Goal: Feedback & Contribution: Contribute content

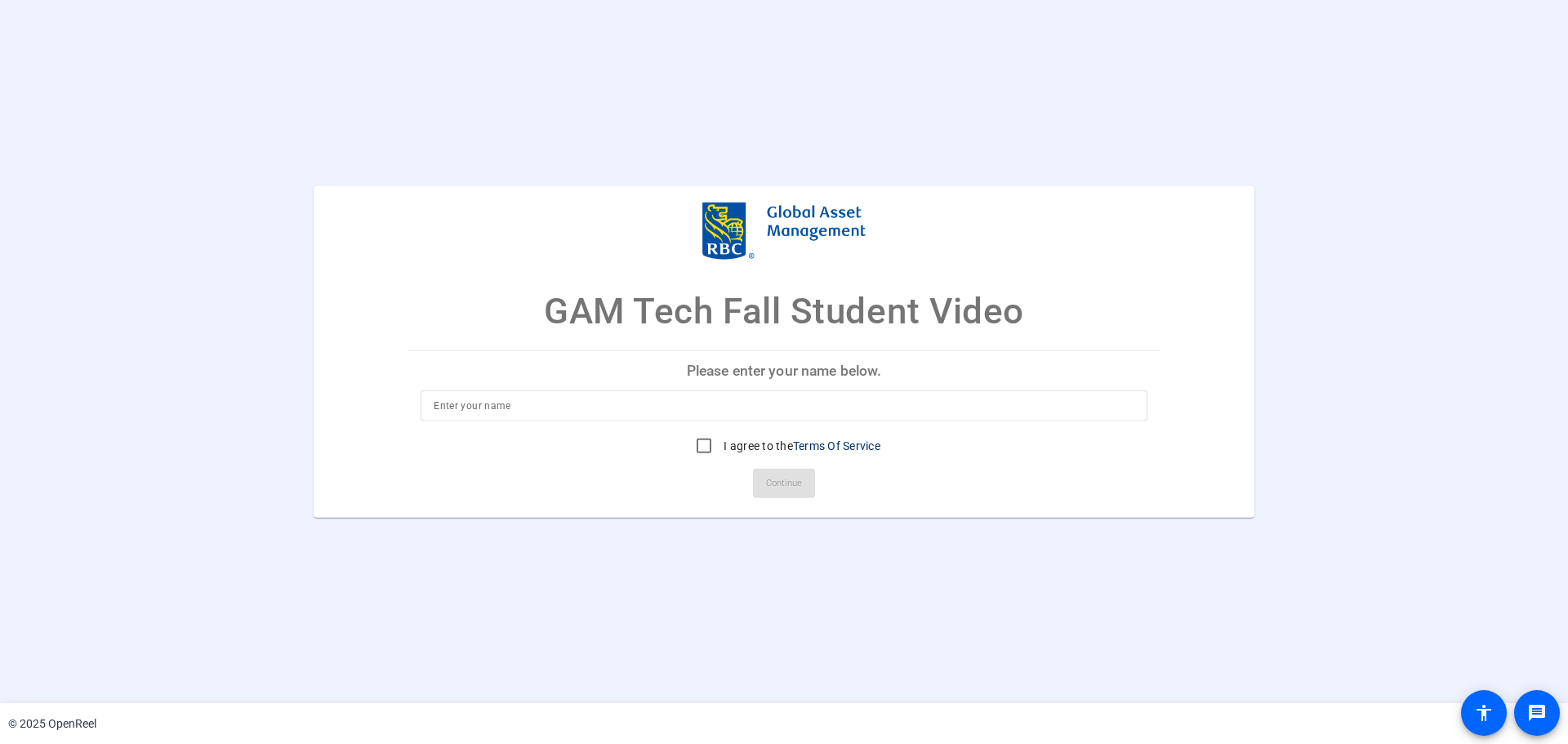
click at [764, 407] on input at bounding box center [784, 406] width 701 height 19
type input "Ikvir Chahal"
click at [708, 452] on input "I agree to the Terms Of Service" at bounding box center [703, 445] width 33 height 33
checkbox input "true"
click at [797, 489] on span "Continue" at bounding box center [784, 483] width 36 height 25
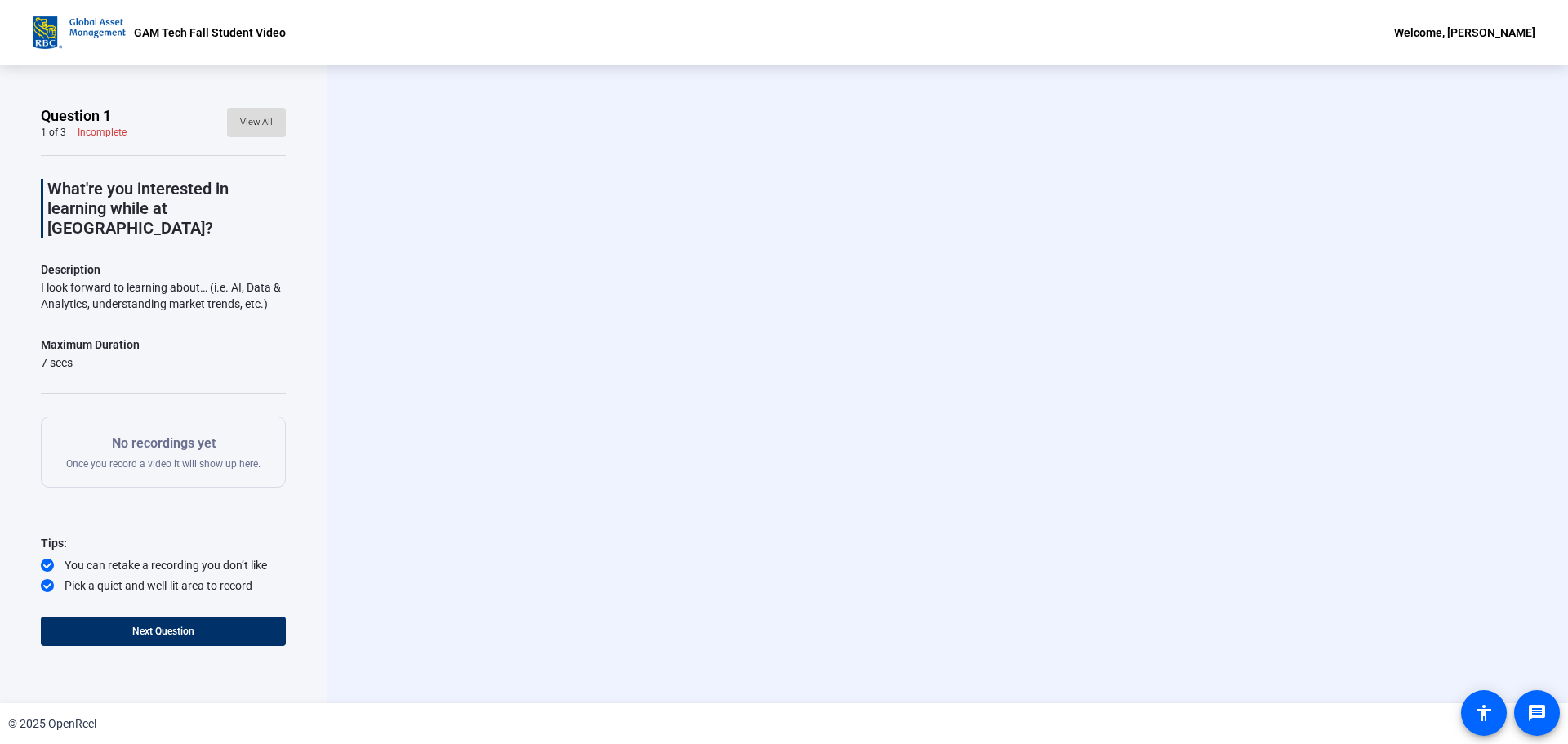
click at [264, 111] on span "View All" at bounding box center [256, 123] width 33 height 25
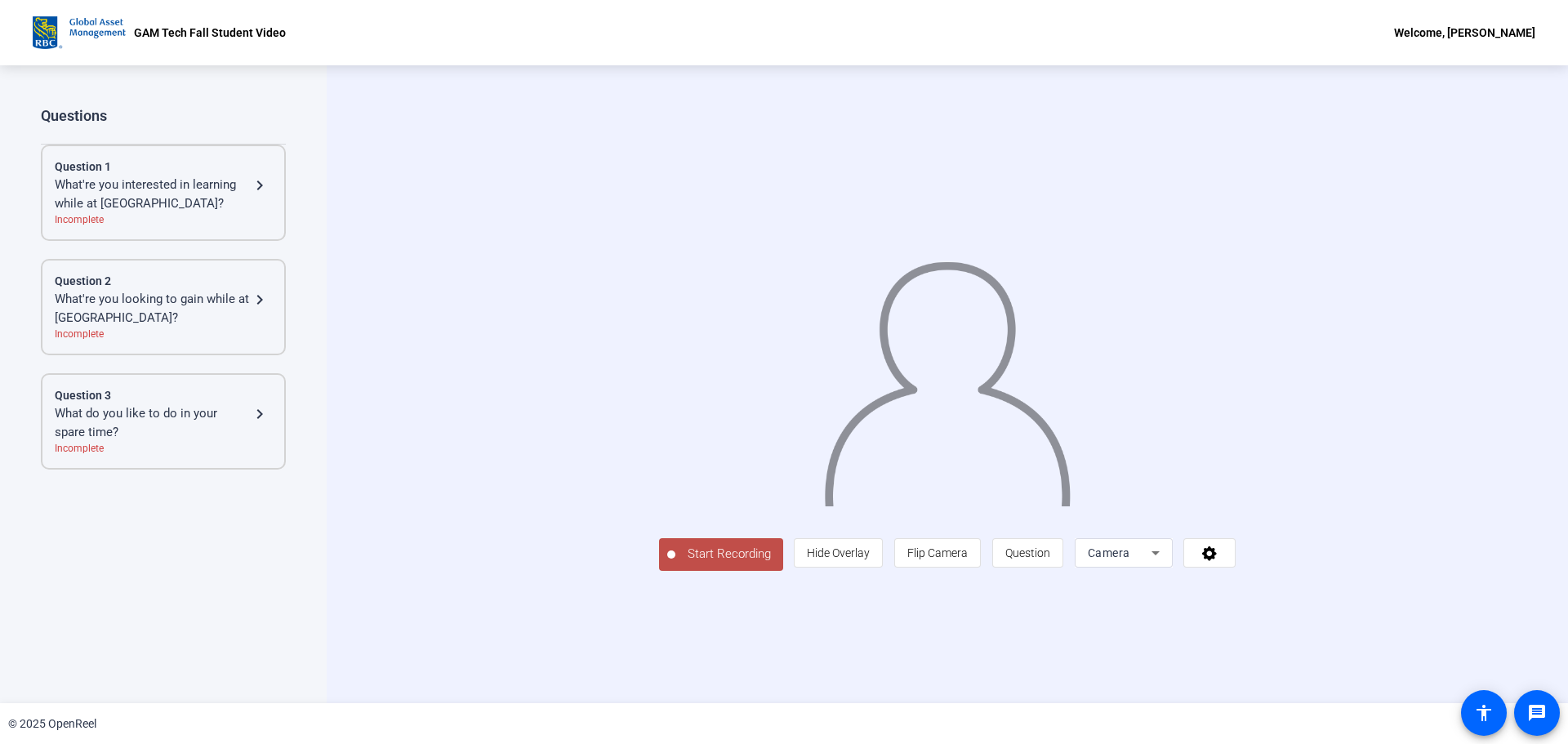
click at [267, 179] on mat-icon "navigate_next" at bounding box center [260, 186] width 19 height 19
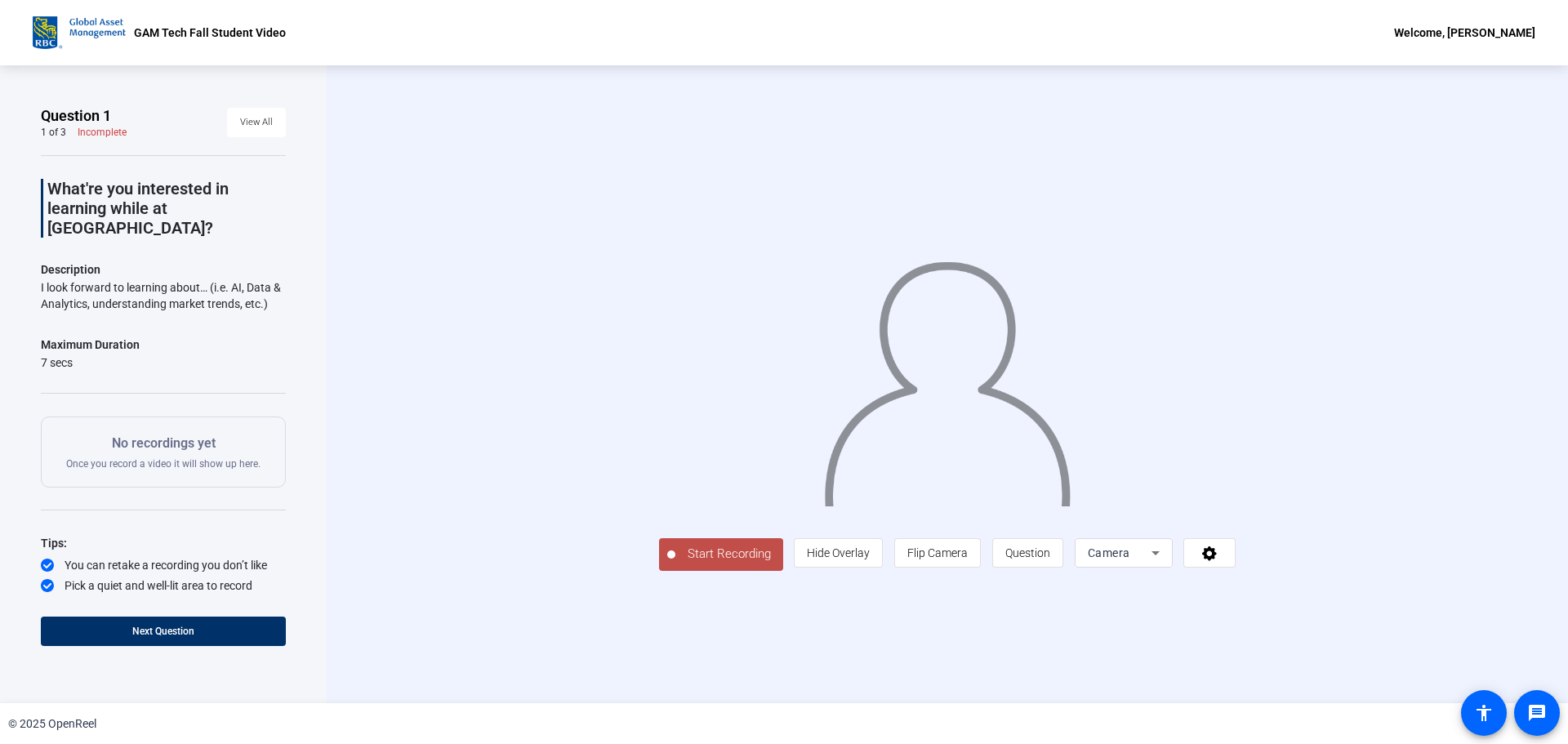
click at [210, 187] on p "What're you interested in learning while at [GEOGRAPHIC_DATA]?" at bounding box center [167, 208] width 239 height 59
click at [255, 116] on span "View All" at bounding box center [256, 123] width 33 height 25
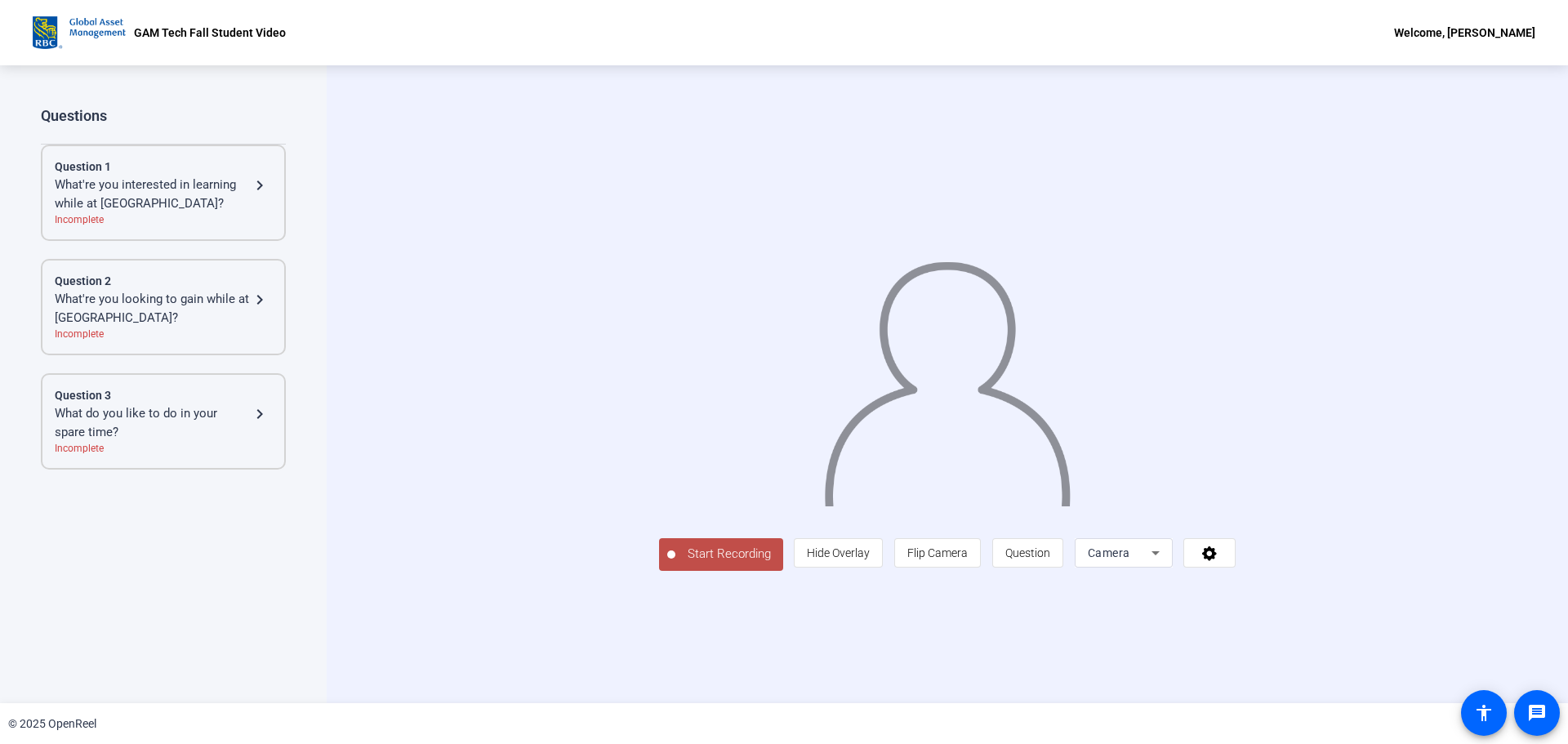
click at [274, 323] on div "Question 2 What're you looking to gain while at GAM Tech? navigate_next Incompl…" at bounding box center [163, 307] width 245 height 96
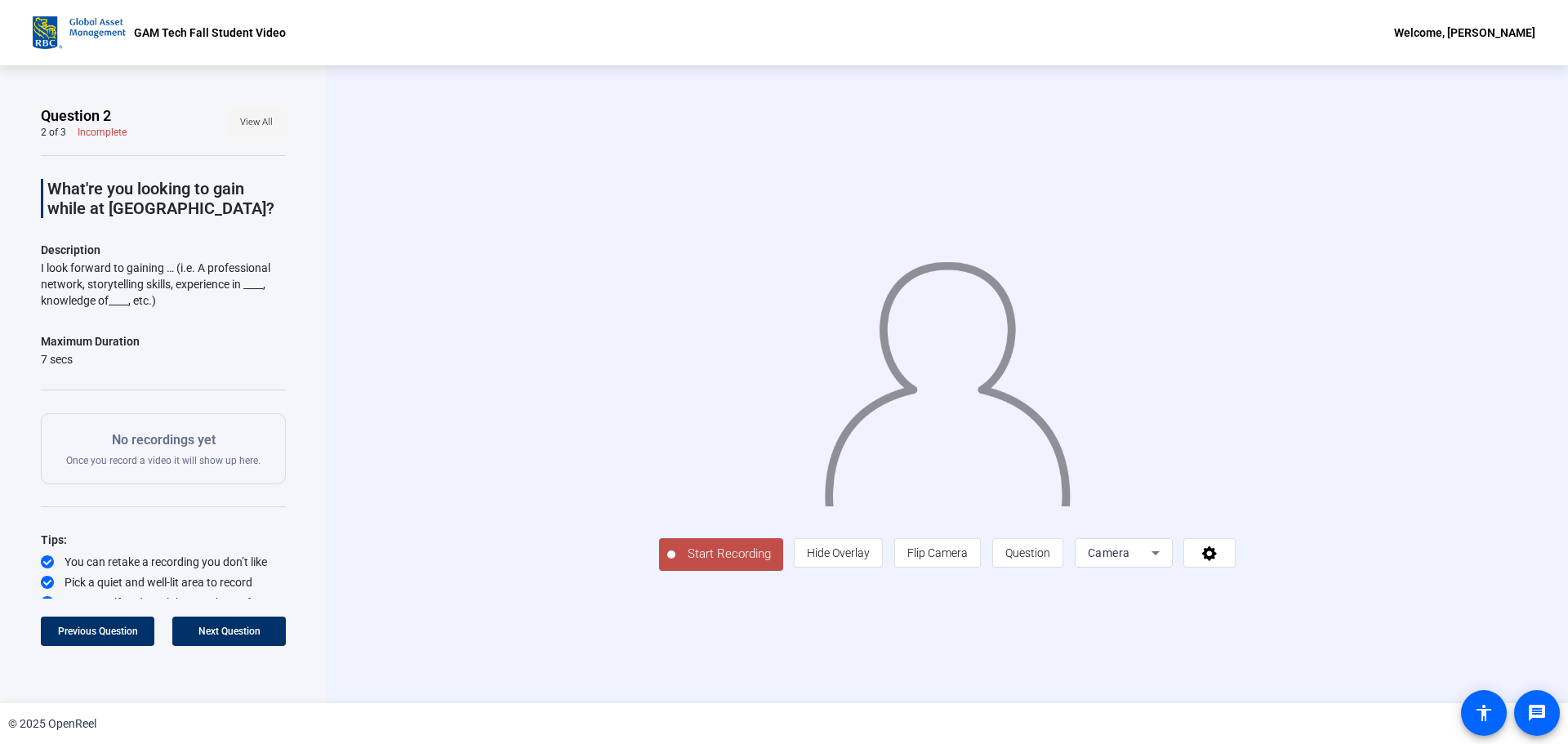
click at [234, 139] on span at bounding box center [256, 122] width 59 height 39
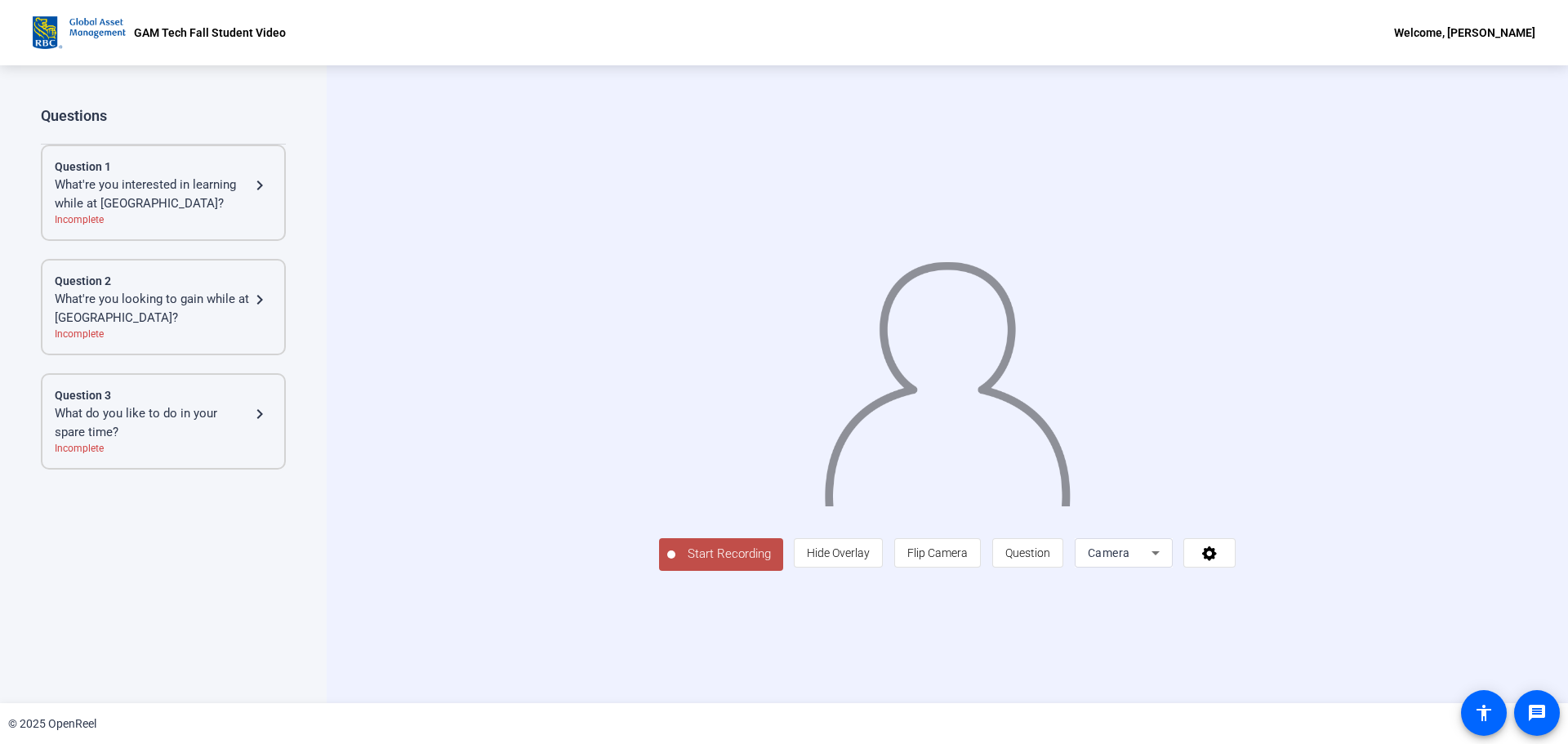
click at [178, 413] on div "What do you like to do in your spare time?" at bounding box center [152, 423] width 195 height 37
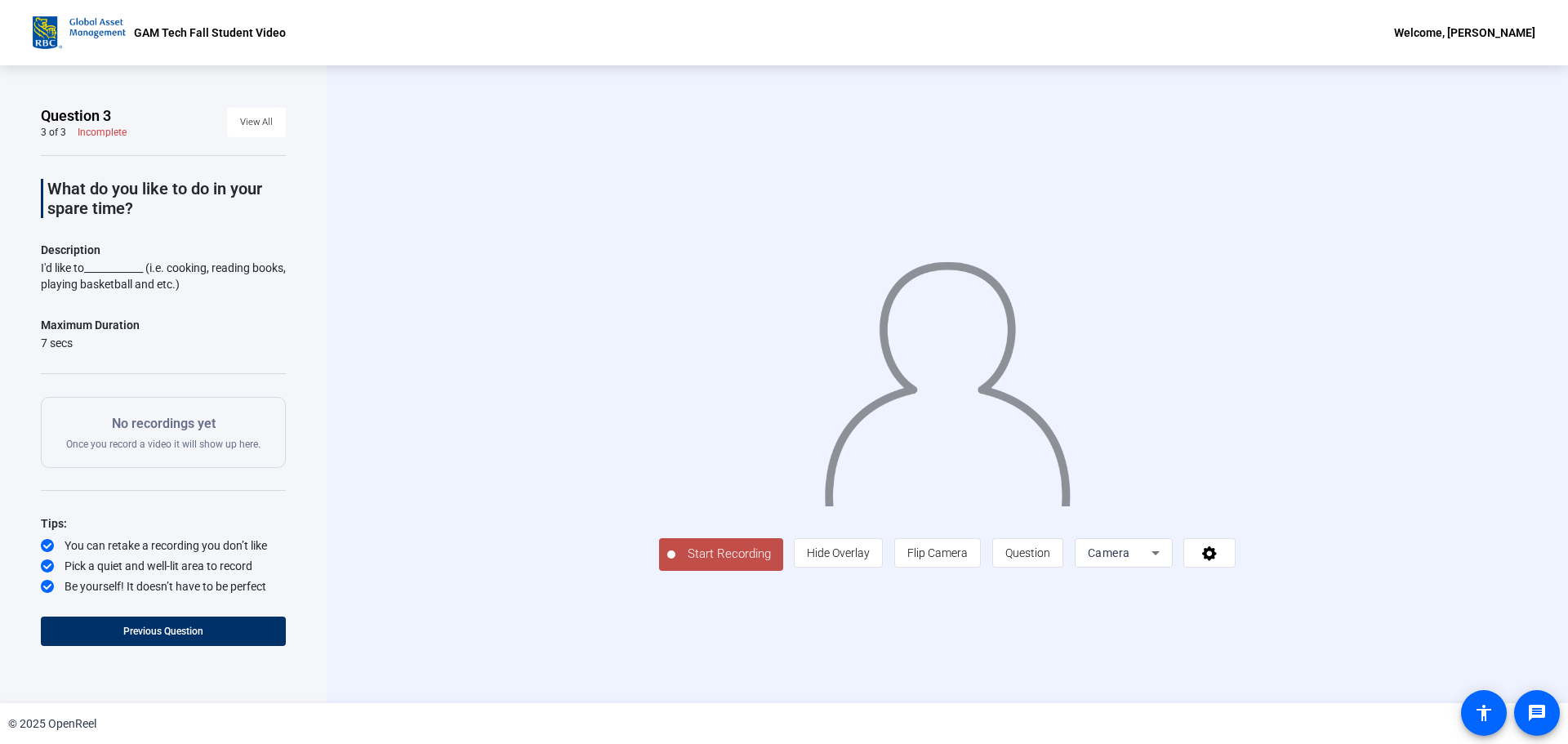
drag, startPoint x: 377, startPoint y: 226, endPoint x: 360, endPoint y: 201, distance: 30.2
click at [377, 226] on div "Start Recording person Hide Overlay flip Flip Camera question_mark Question Cam…" at bounding box center [947, 384] width 1241 height 638
click at [252, 116] on span "View All" at bounding box center [256, 123] width 33 height 25
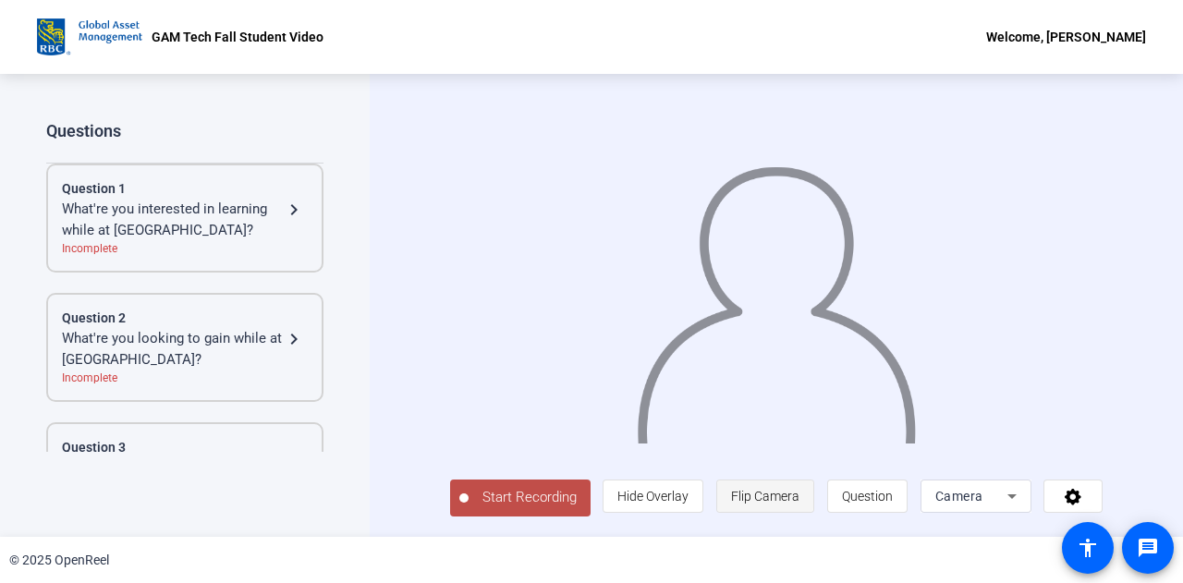
click at [765, 504] on span "Flip Camera" at bounding box center [765, 496] width 68 height 15
click at [871, 514] on span "Question" at bounding box center [867, 496] width 51 height 35
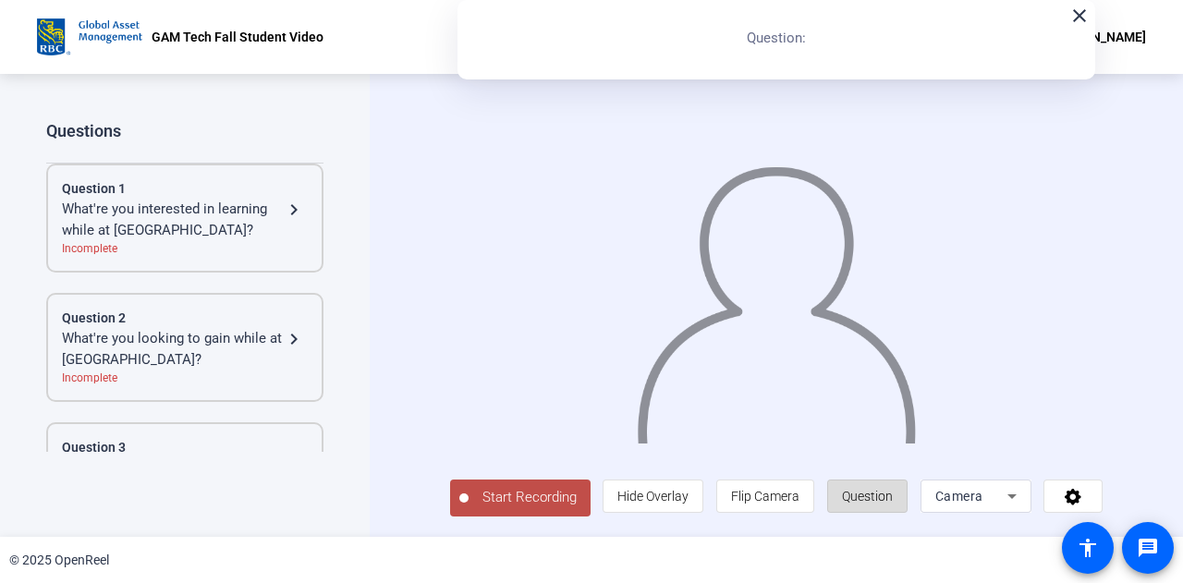
click at [871, 514] on span "Question" at bounding box center [867, 496] width 51 height 35
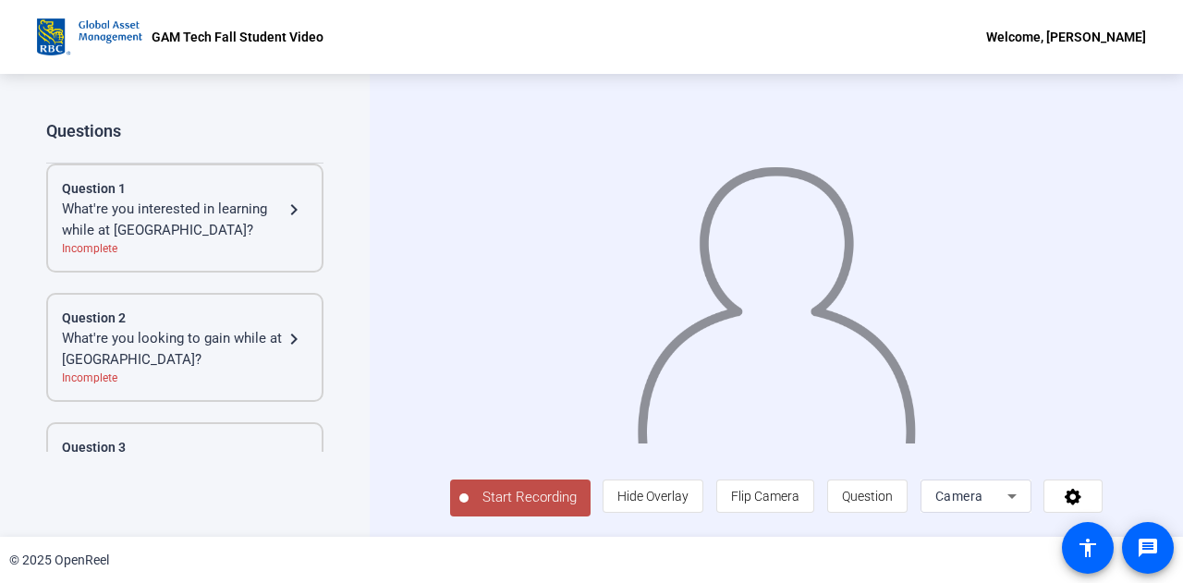
click at [1015, 508] on icon at bounding box center [1012, 496] width 22 height 22
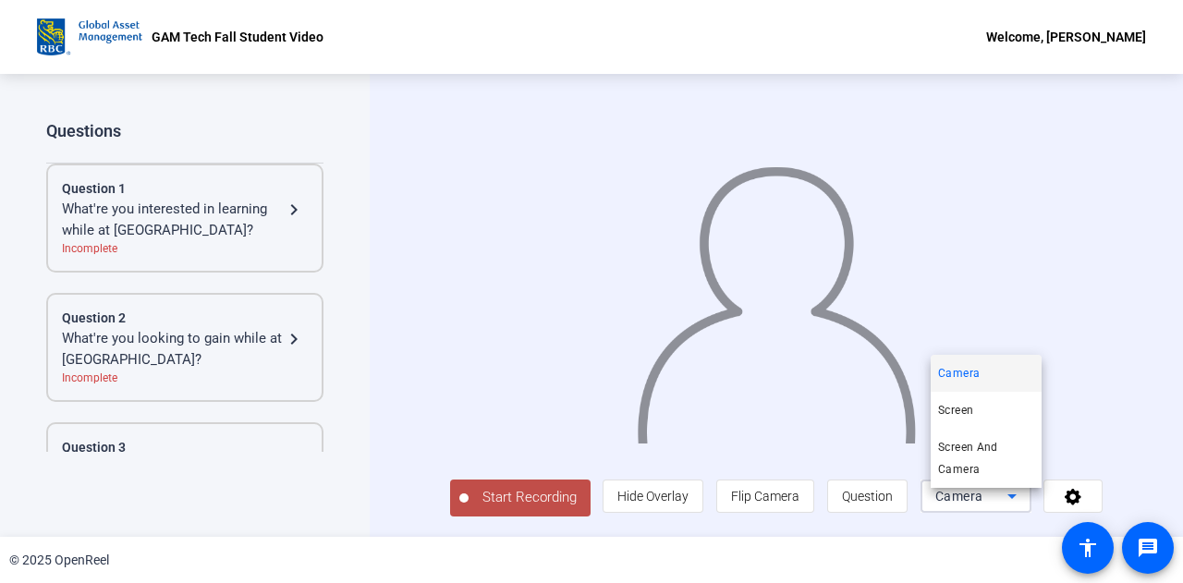
click at [1015, 511] on div at bounding box center [591, 291] width 1183 height 583
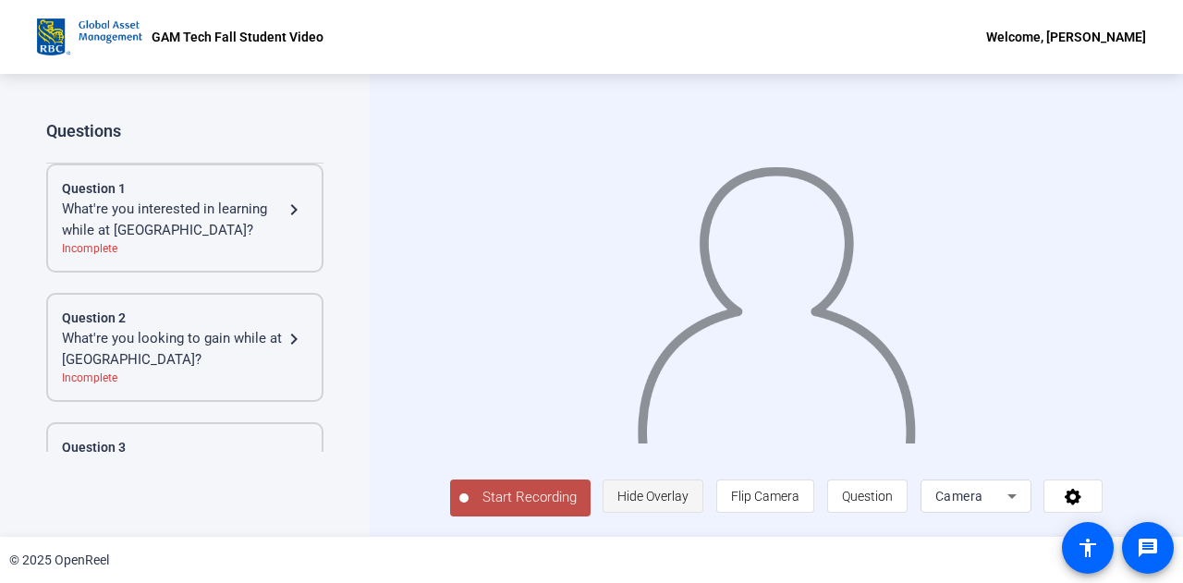
click at [678, 500] on span "Hide Overlay" at bounding box center [653, 496] width 71 height 15
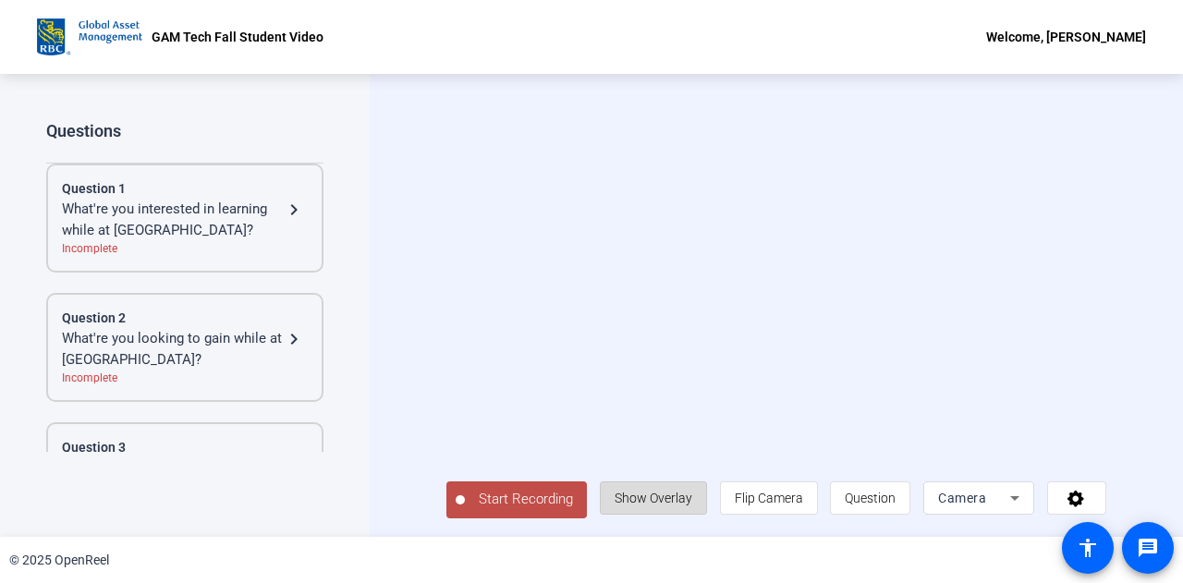
click at [678, 500] on span "Show Overlay" at bounding box center [654, 498] width 78 height 15
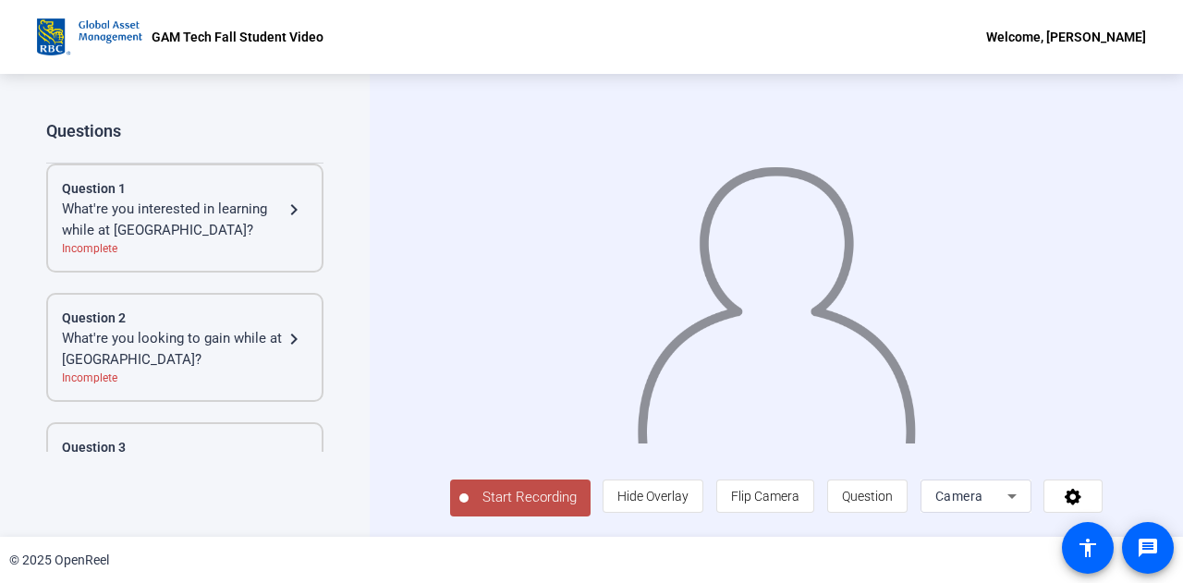
click at [533, 502] on span "Start Recording" at bounding box center [530, 497] width 122 height 21
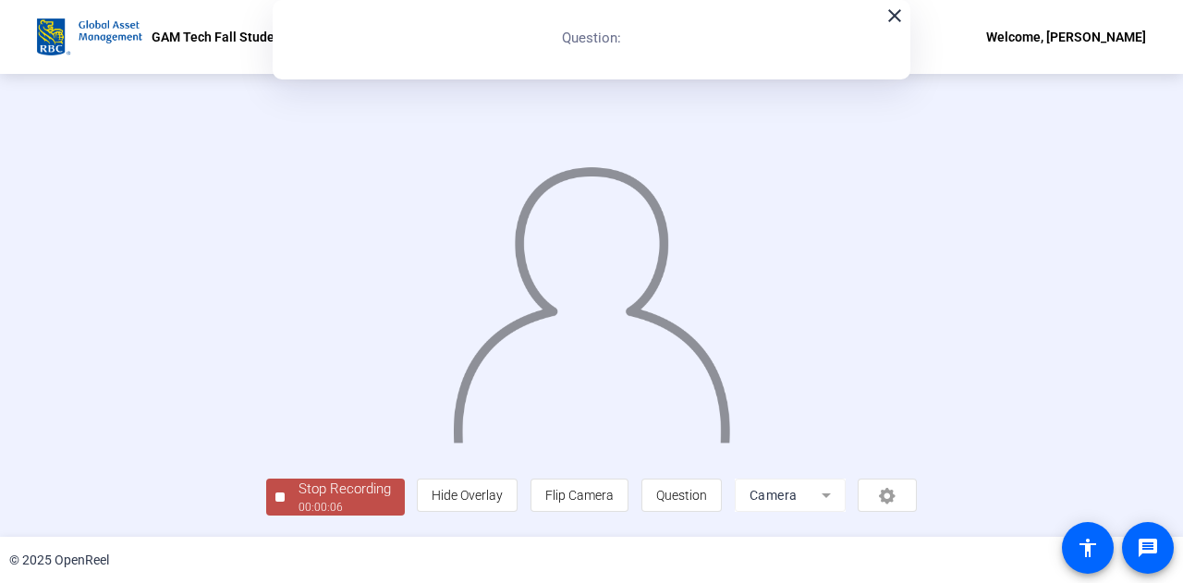
click at [918, 367] on div at bounding box center [592, 278] width 652 height 366
click at [825, 62] on div "close Question:" at bounding box center [592, 40] width 638 height 80
click at [892, 27] on div "close Question:" at bounding box center [592, 40] width 638 height 80
click at [898, 16] on mat-icon "close" at bounding box center [895, 16] width 22 height 22
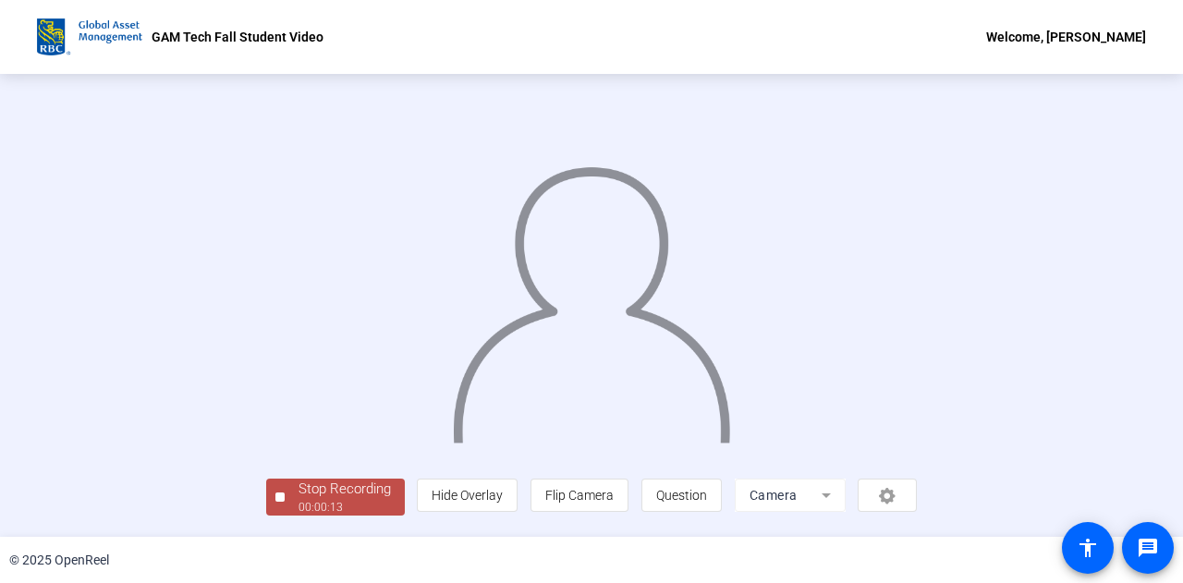
scroll to position [92, 0]
click at [285, 498] on span "Stop Recording 00:00:15" at bounding box center [345, 498] width 120 height 38
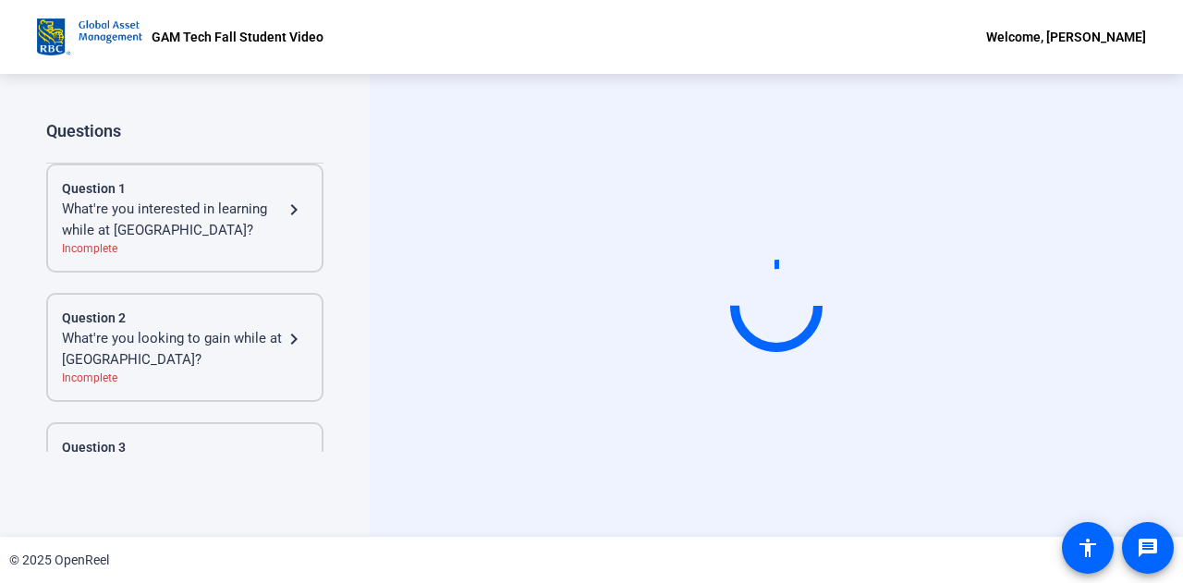
scroll to position [0, 0]
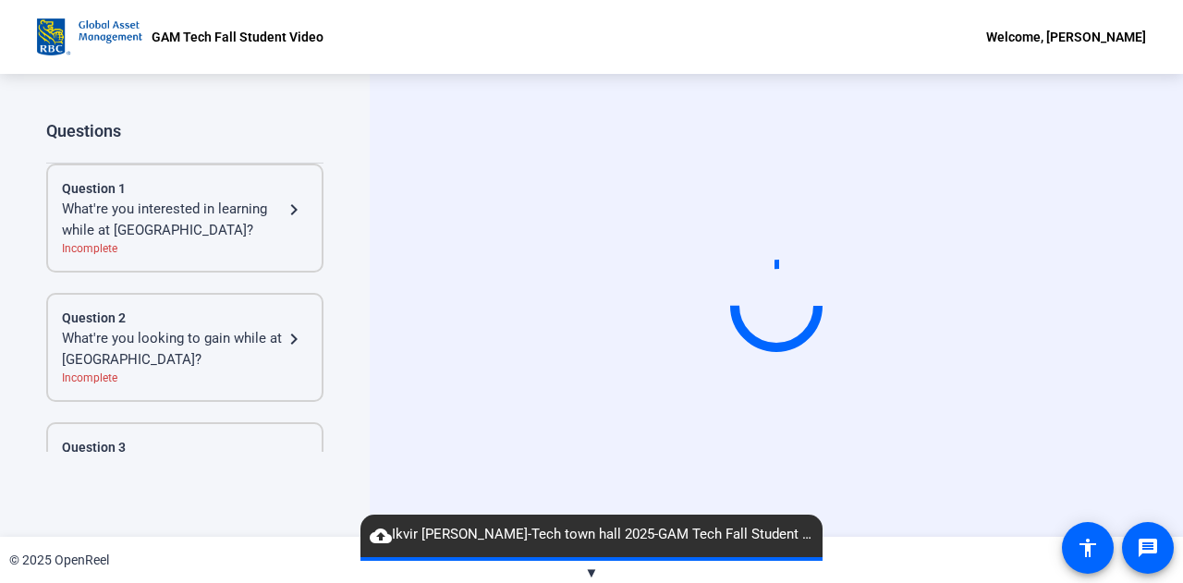
click at [595, 522] on div "cloud_upload Ikvir Chahal-Tech town hall 2025-GAM Tech Fall Student Video-17580…" at bounding box center [592, 536] width 462 height 43
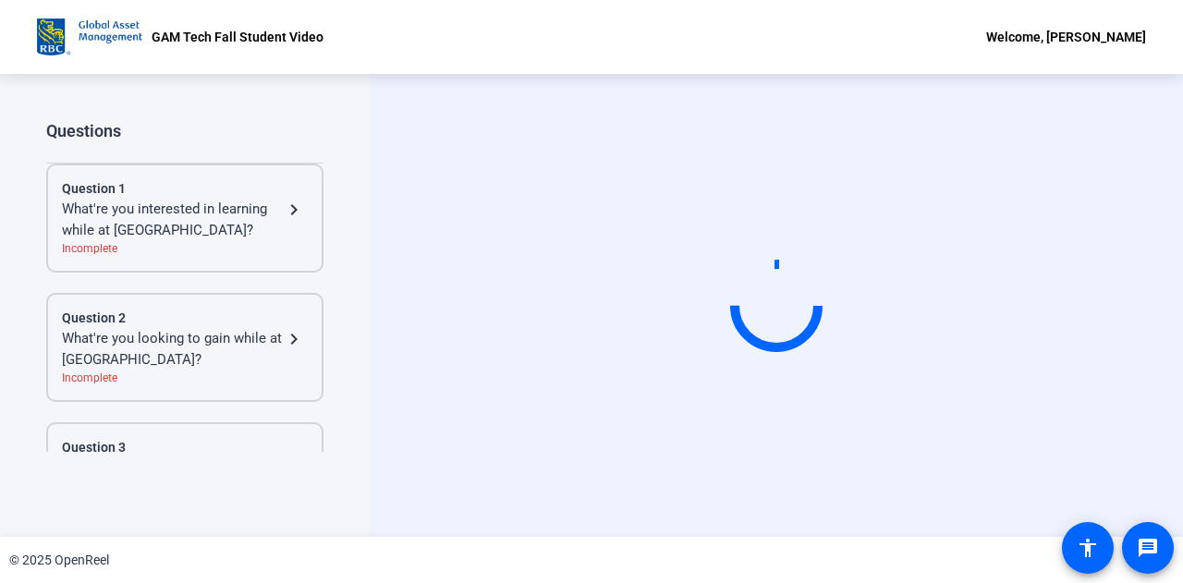
click at [378, 535] on div "Start Recording" at bounding box center [777, 305] width 814 height 463
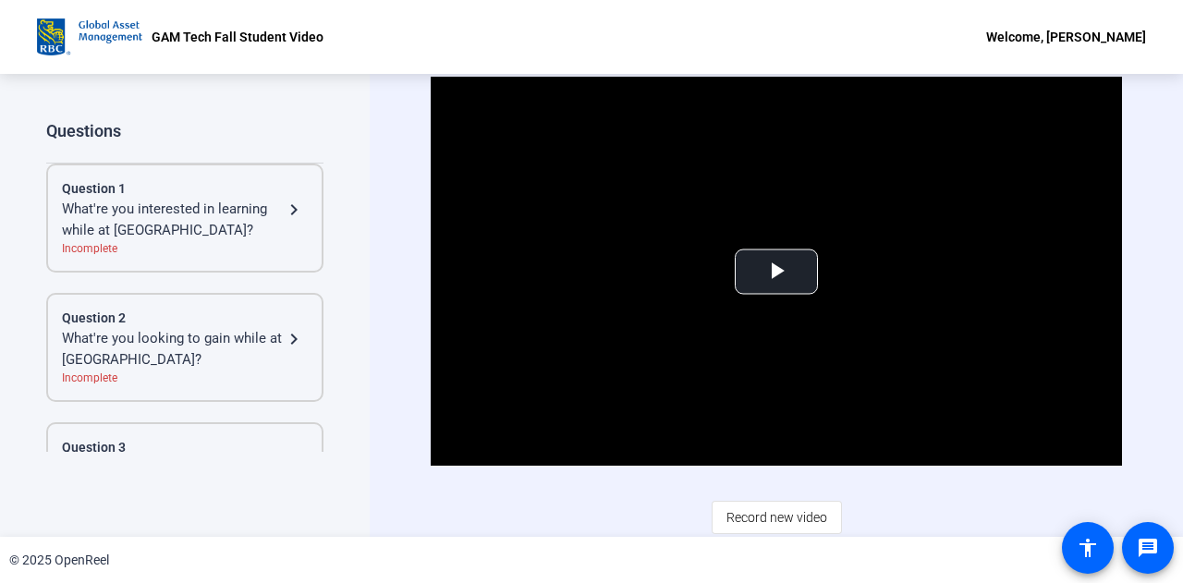
click at [224, 227] on div "What're you interested in learning while at [GEOGRAPHIC_DATA]?" at bounding box center [172, 220] width 221 height 42
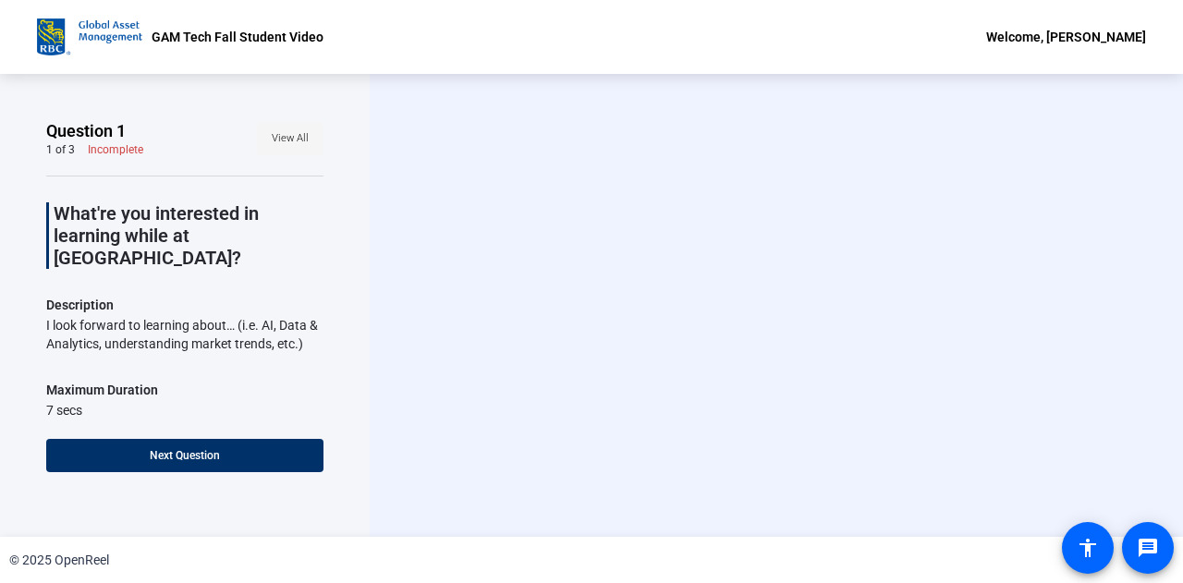
click at [307, 147] on span at bounding box center [290, 138] width 67 height 44
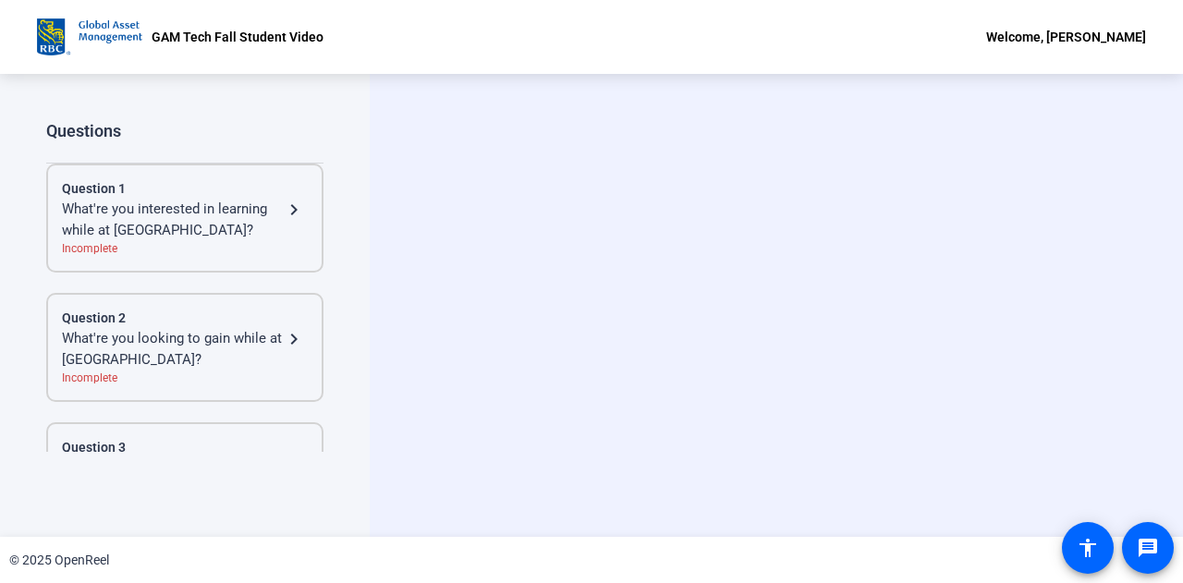
click at [202, 240] on div "Incomplete" at bounding box center [185, 248] width 246 height 17
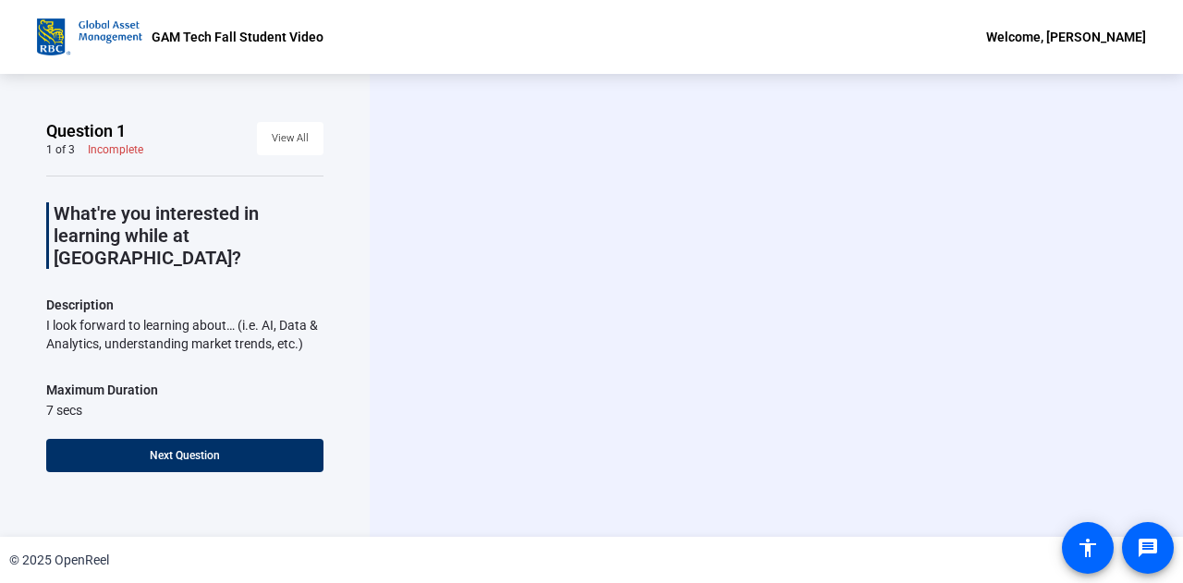
click at [222, 230] on p "What're you interested in learning while at [GEOGRAPHIC_DATA]?" at bounding box center [189, 235] width 270 height 67
click at [284, 147] on span "View All" at bounding box center [290, 139] width 37 height 28
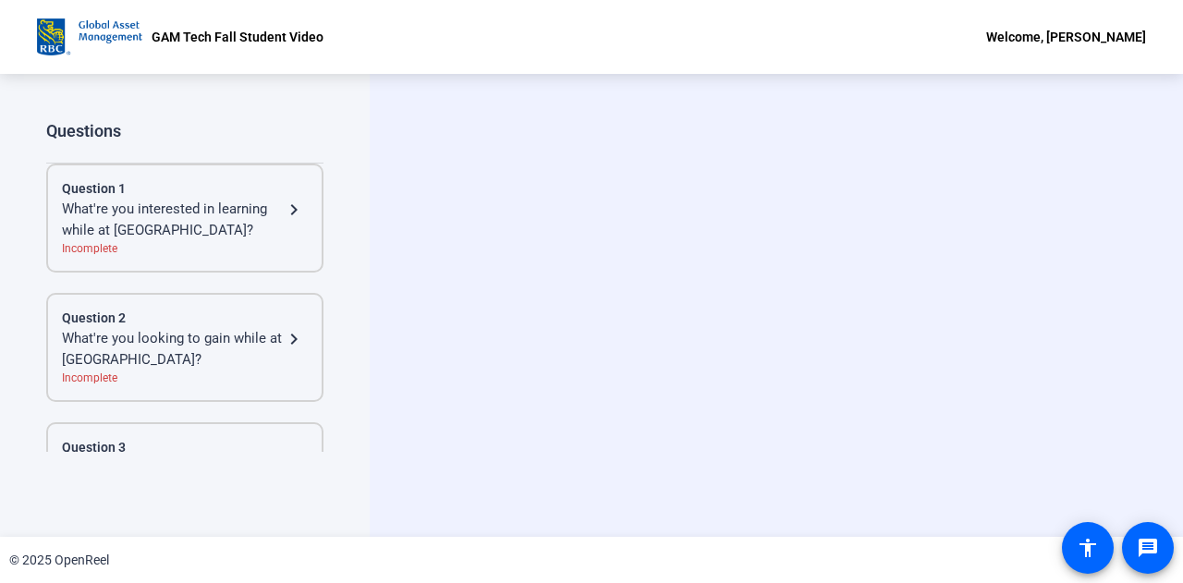
click at [133, 330] on div "What're you looking to gain while at GAM Tech?" at bounding box center [172, 349] width 221 height 42
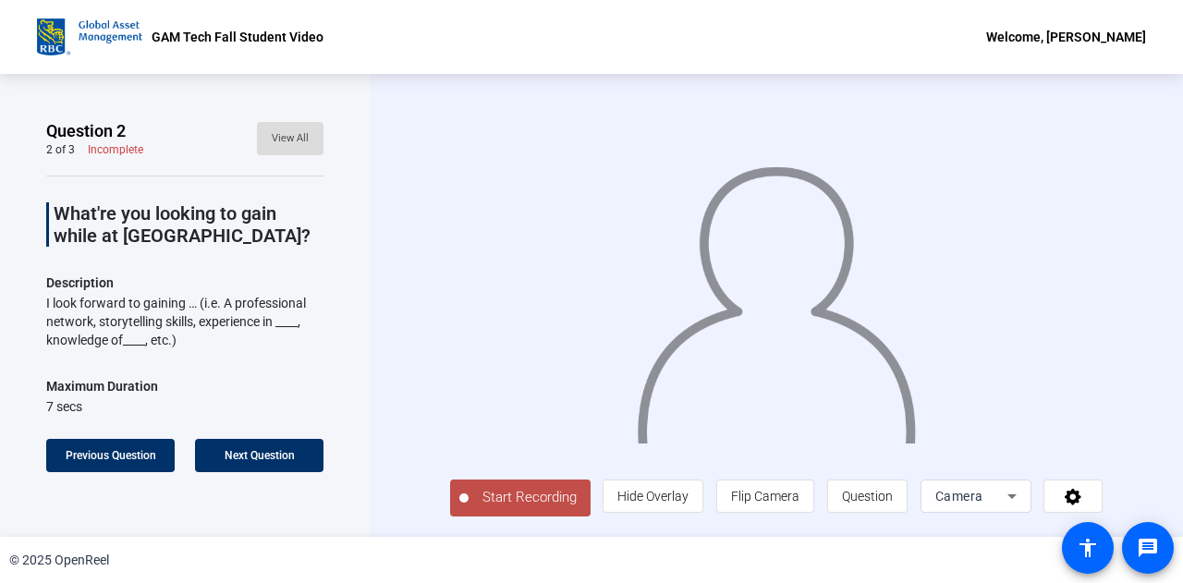
click at [279, 147] on span "View All" at bounding box center [290, 139] width 37 height 28
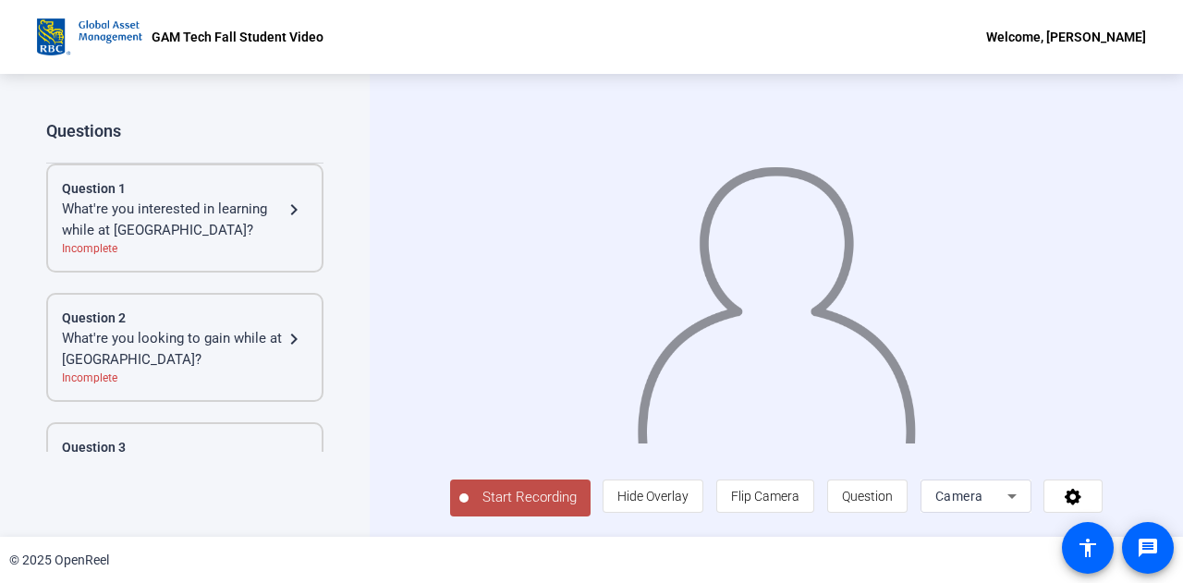
click at [230, 222] on div "What're you interested in learning while at [GEOGRAPHIC_DATA]?" at bounding box center [172, 220] width 221 height 42
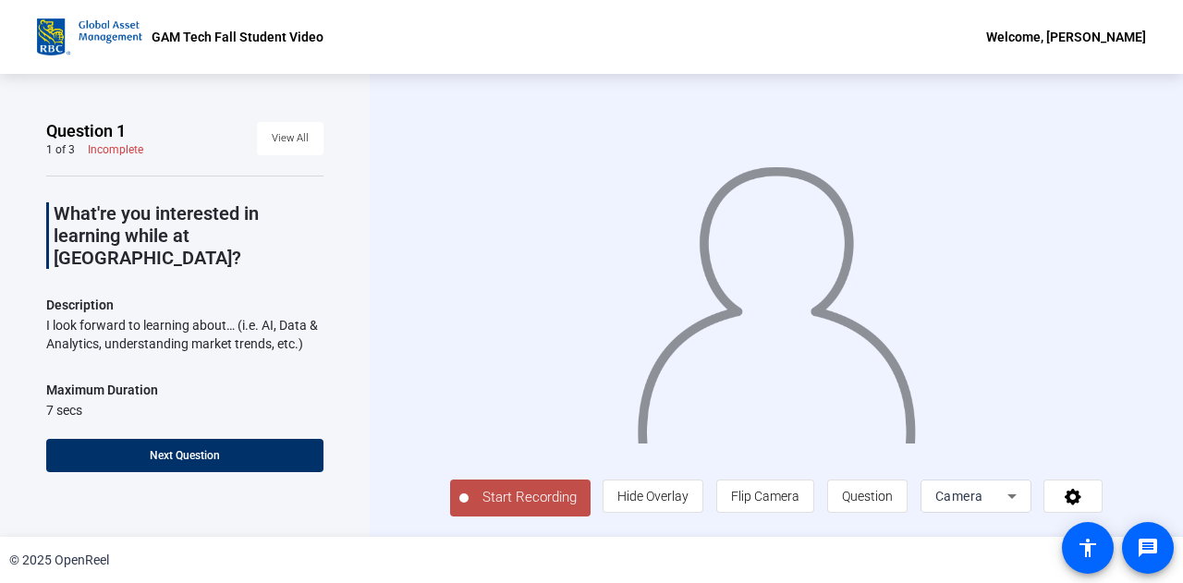
scroll to position [4, 0]
click at [488, 496] on span "Start Recording" at bounding box center [530, 497] width 122 height 21
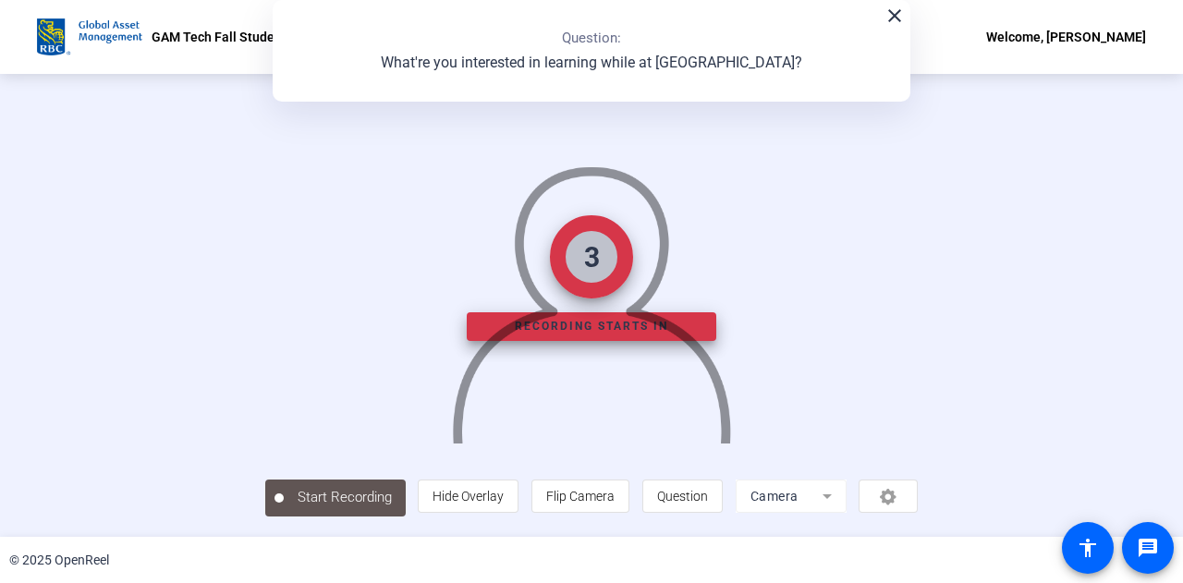
scroll to position [92, 0]
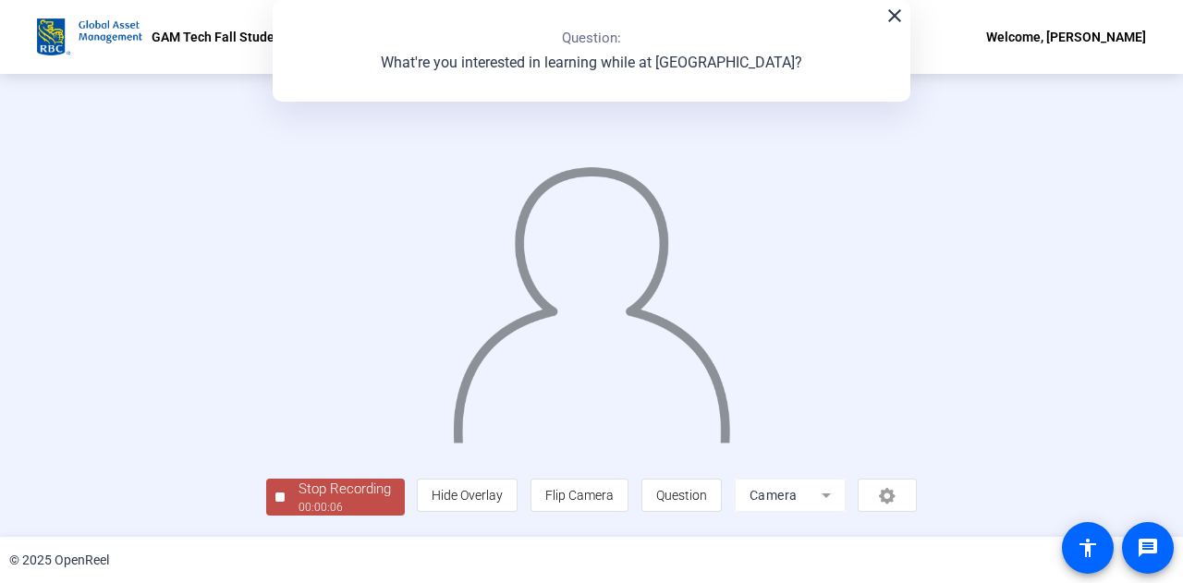
click at [299, 500] on div "Stop Recording" at bounding box center [345, 489] width 92 height 21
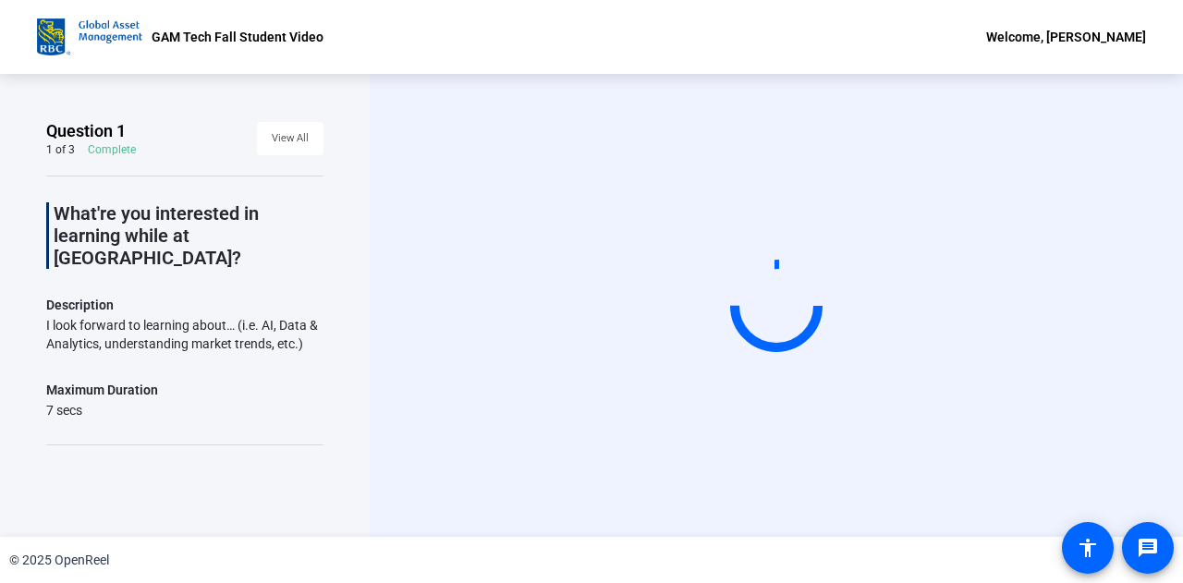
scroll to position [0, 0]
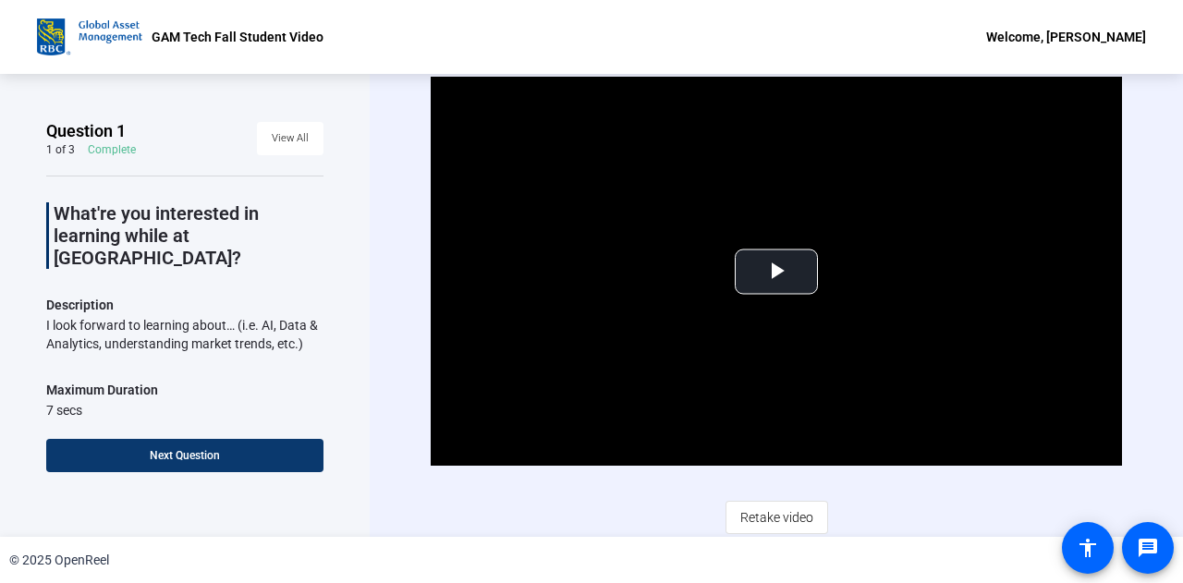
click at [232, 450] on span at bounding box center [184, 456] width 277 height 44
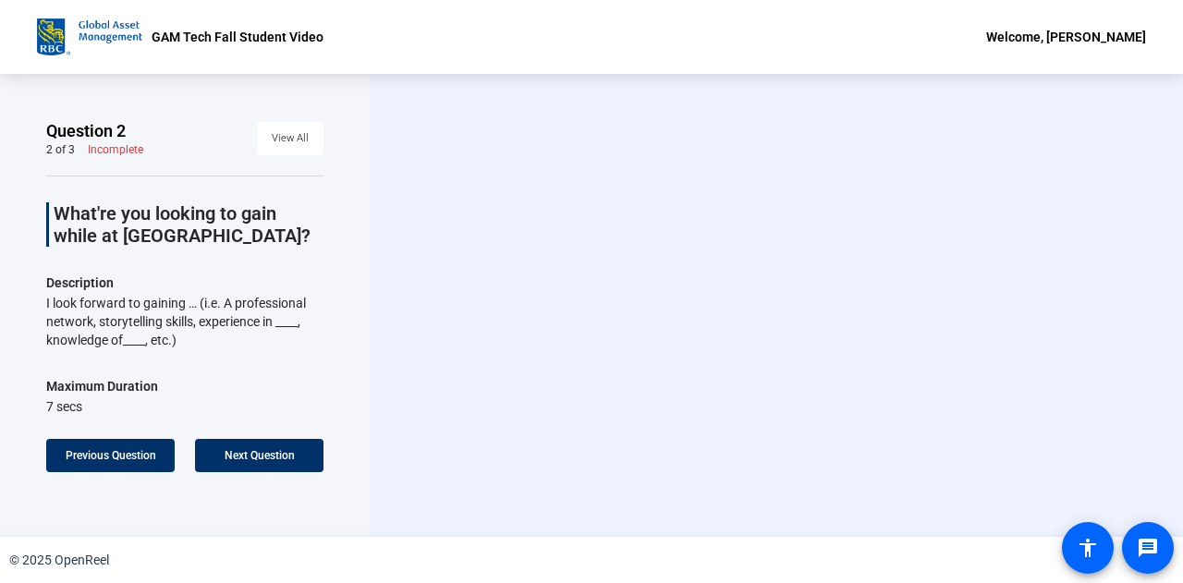
click at [253, 217] on p "What're you looking to gain while at GAM Tech?" at bounding box center [189, 224] width 270 height 44
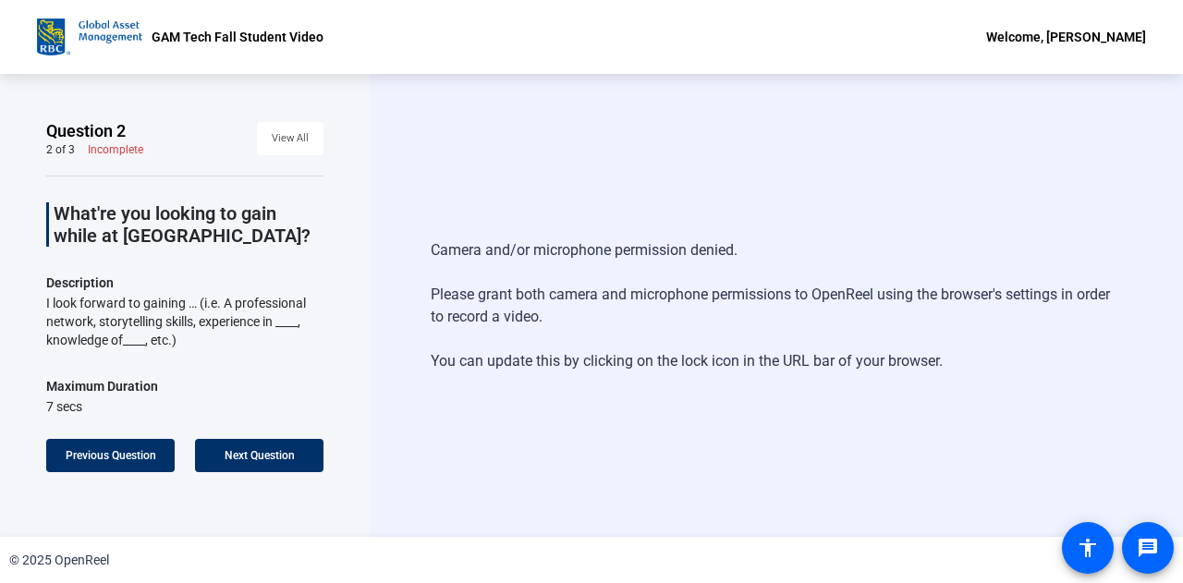
click at [587, 195] on div "Camera and/or microphone permission denied. Please grant both camera and microp…" at bounding box center [777, 305] width 814 height 463
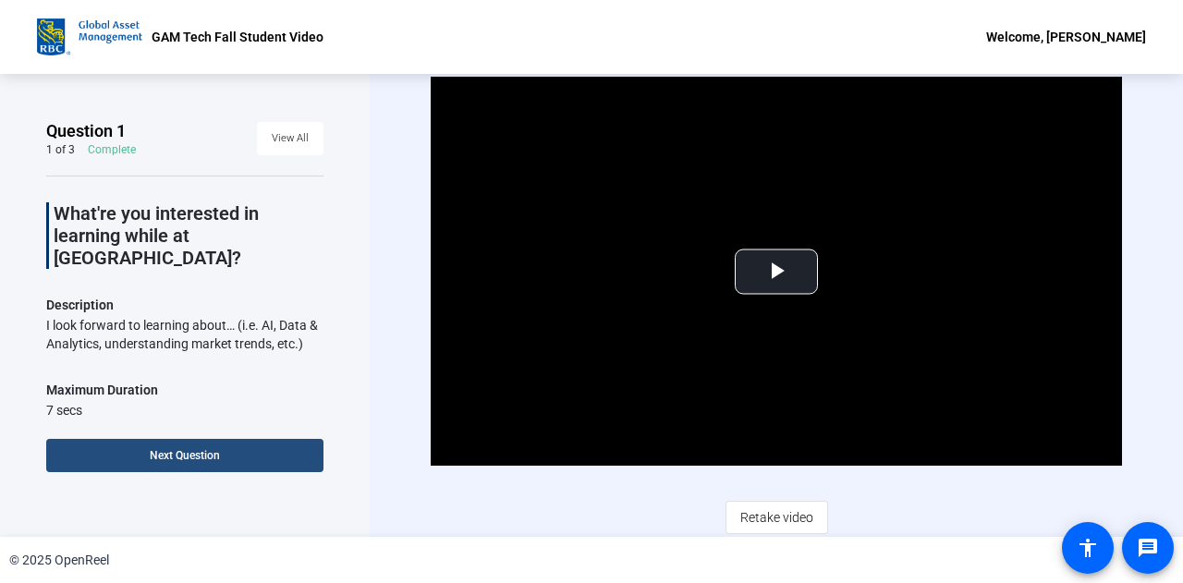
click at [279, 446] on span at bounding box center [184, 456] width 277 height 44
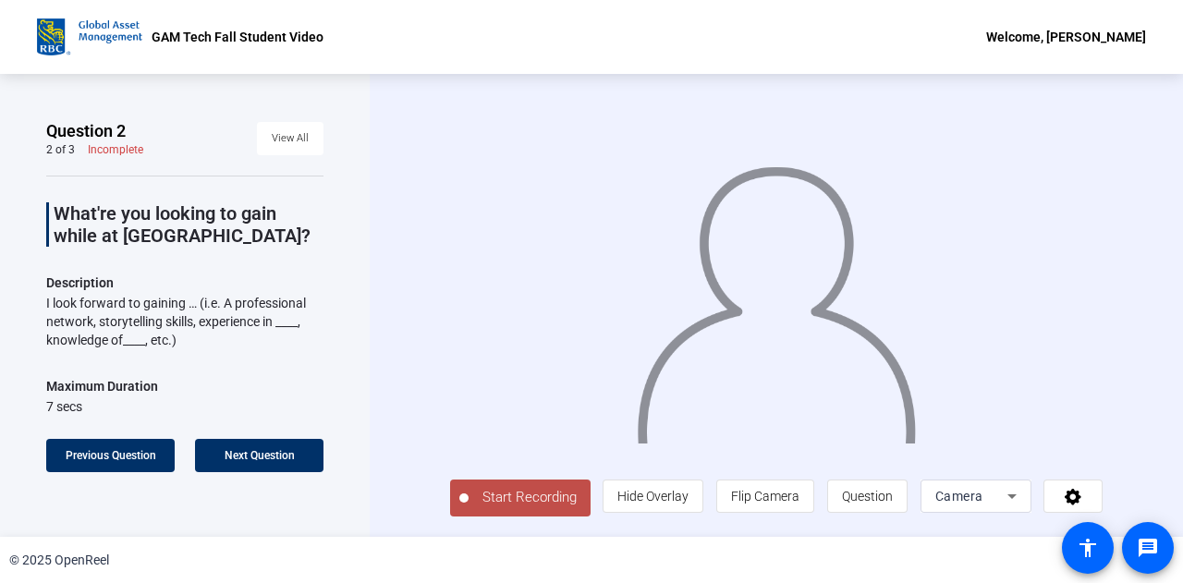
click at [548, 498] on span "Start Recording" at bounding box center [530, 497] width 122 height 21
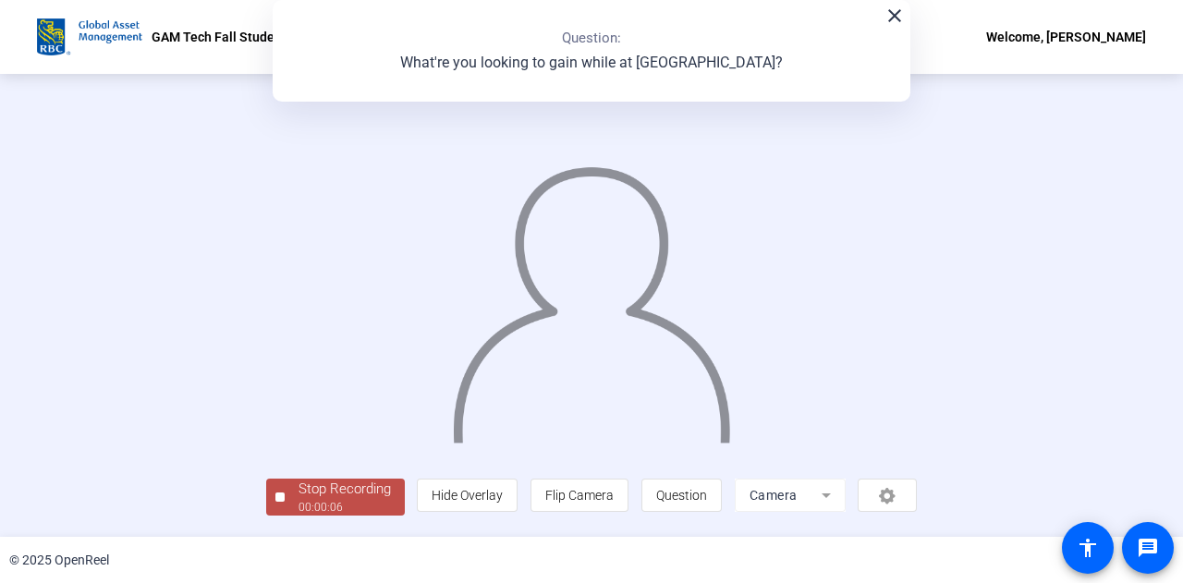
click at [0, 0] on div "Question 2 2 of 3 Complete View All What're you looking to gain while at GAM Te…" at bounding box center [0, 0] width 0 height 0
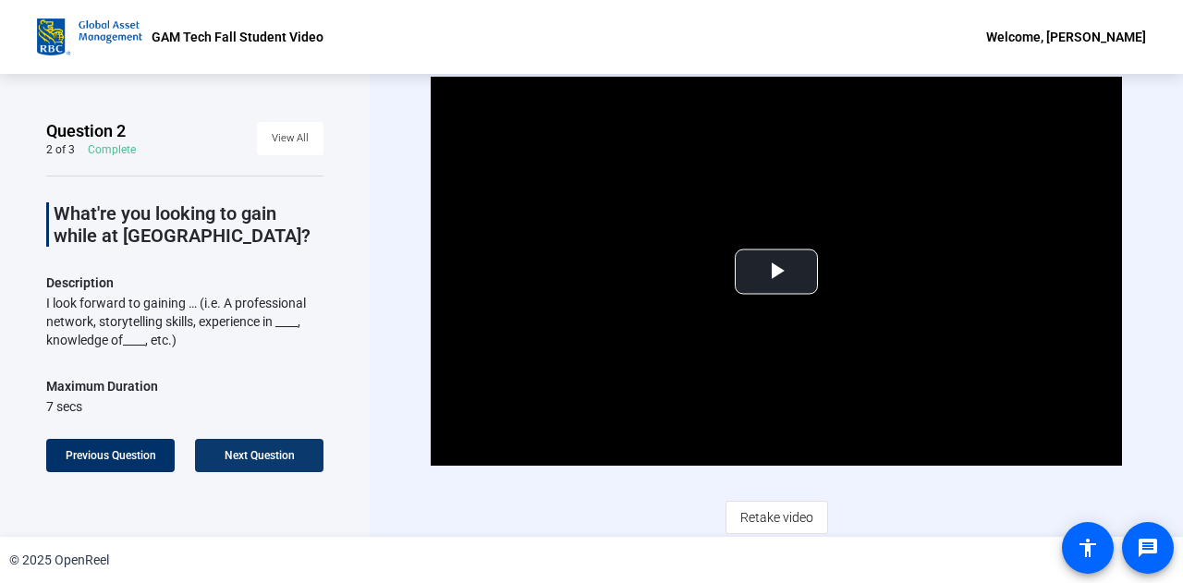
click at [272, 450] on span "Next Question" at bounding box center [260, 455] width 70 height 13
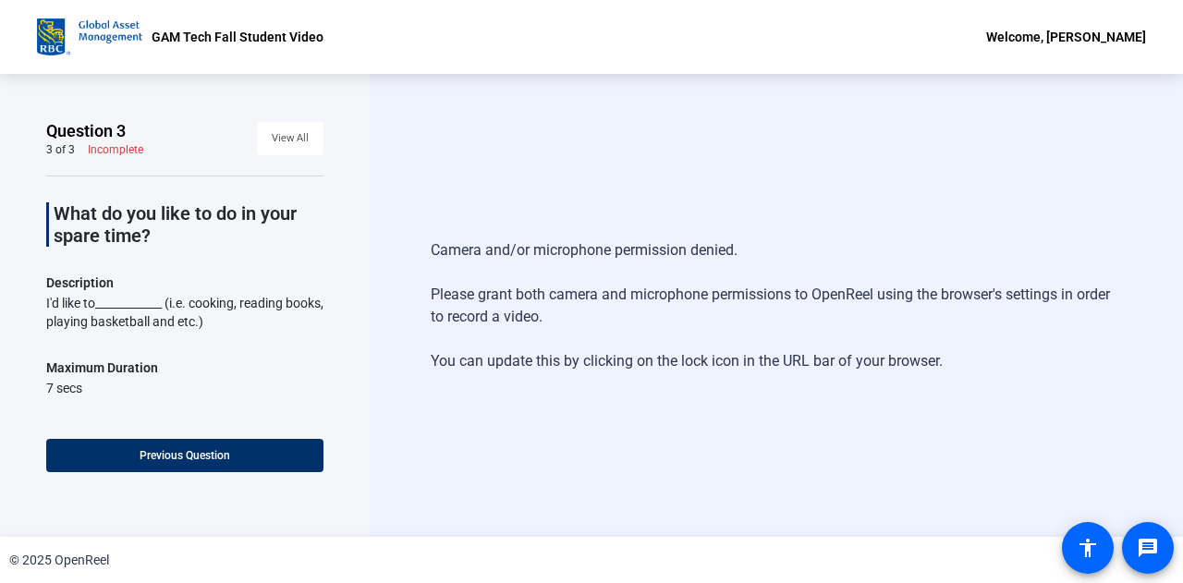
click at [548, 95] on div "Camera and/or microphone permission denied. Please grant both camera and microp…" at bounding box center [777, 305] width 814 height 463
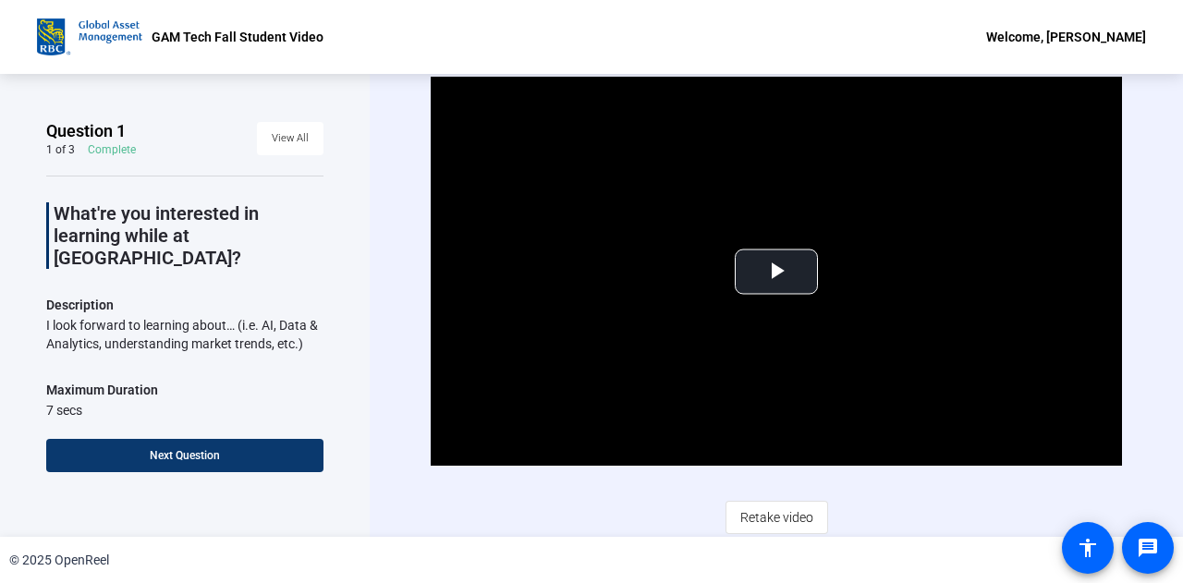
click at [235, 459] on span at bounding box center [184, 456] width 277 height 44
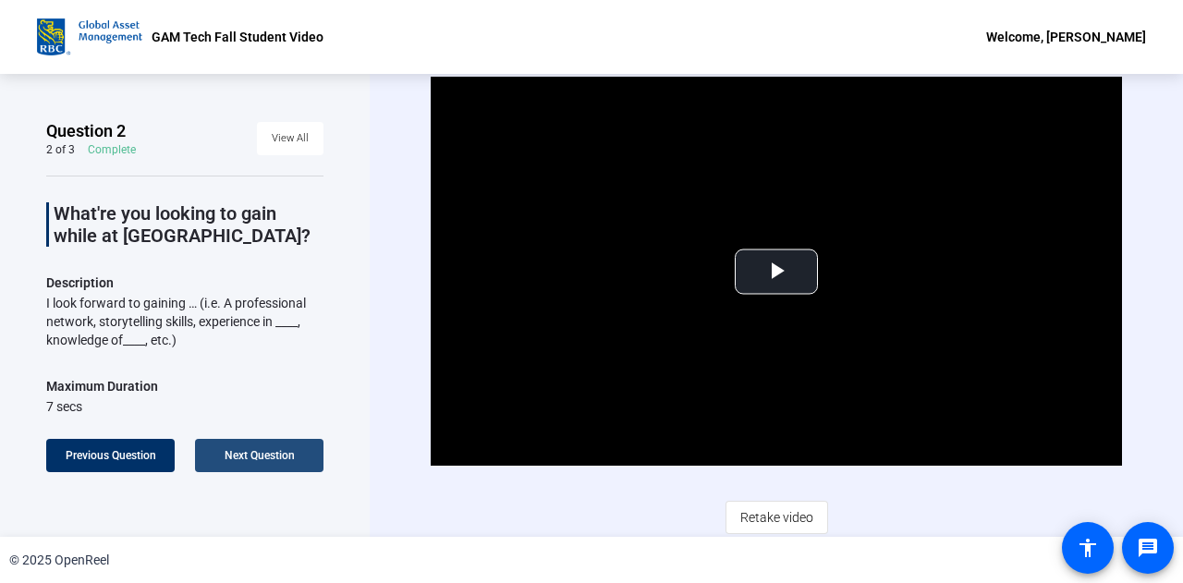
click at [273, 452] on span "Next Question" at bounding box center [260, 455] width 70 height 13
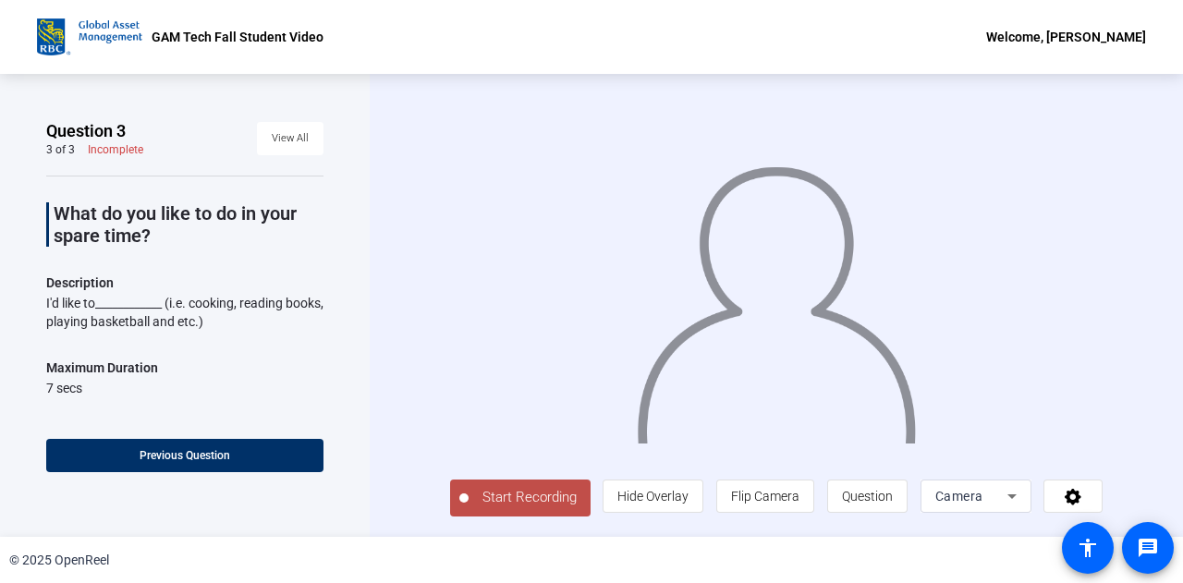
click at [503, 504] on span "Start Recording" at bounding box center [530, 497] width 122 height 21
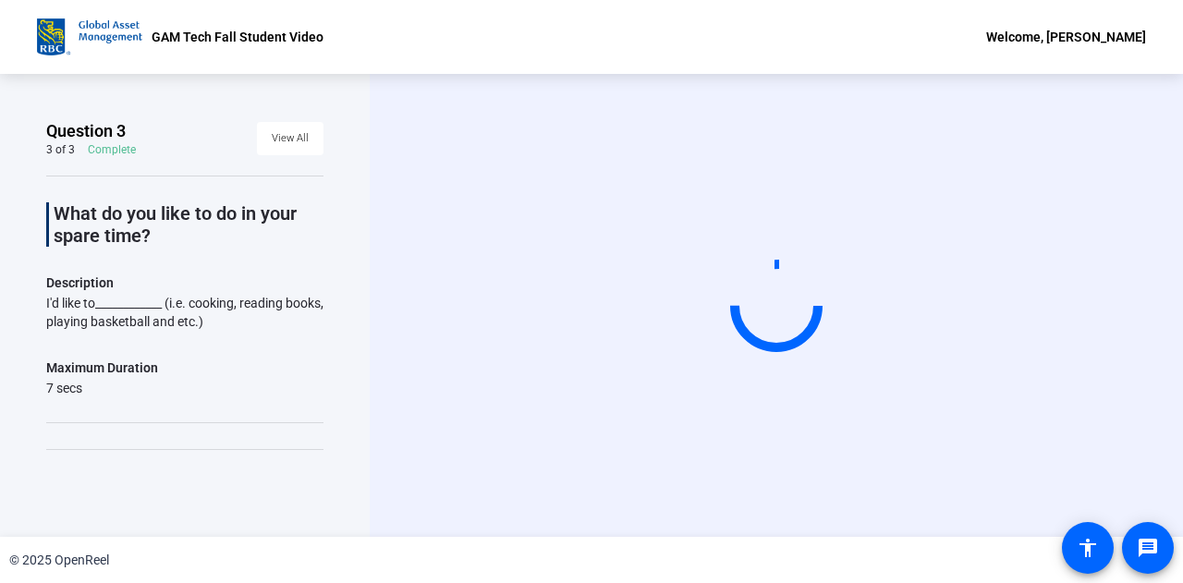
click at [202, 506] on div "Question 3 3 of 3 Complete View All What do you like to do in your spare time? …" at bounding box center [185, 305] width 370 height 463
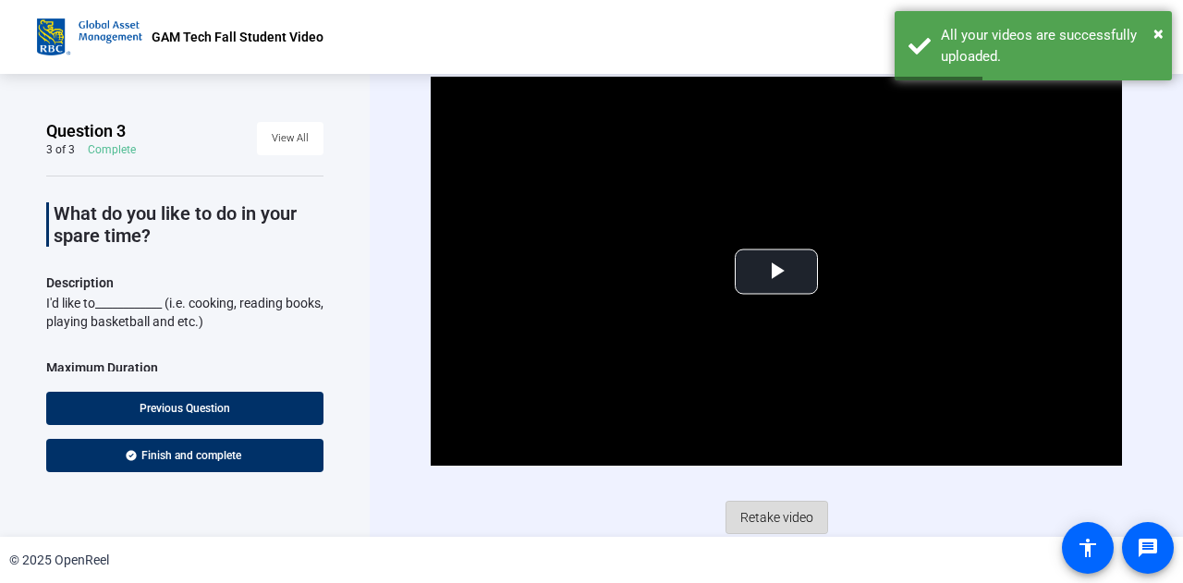
click at [751, 506] on span "Retake video" at bounding box center [777, 517] width 73 height 35
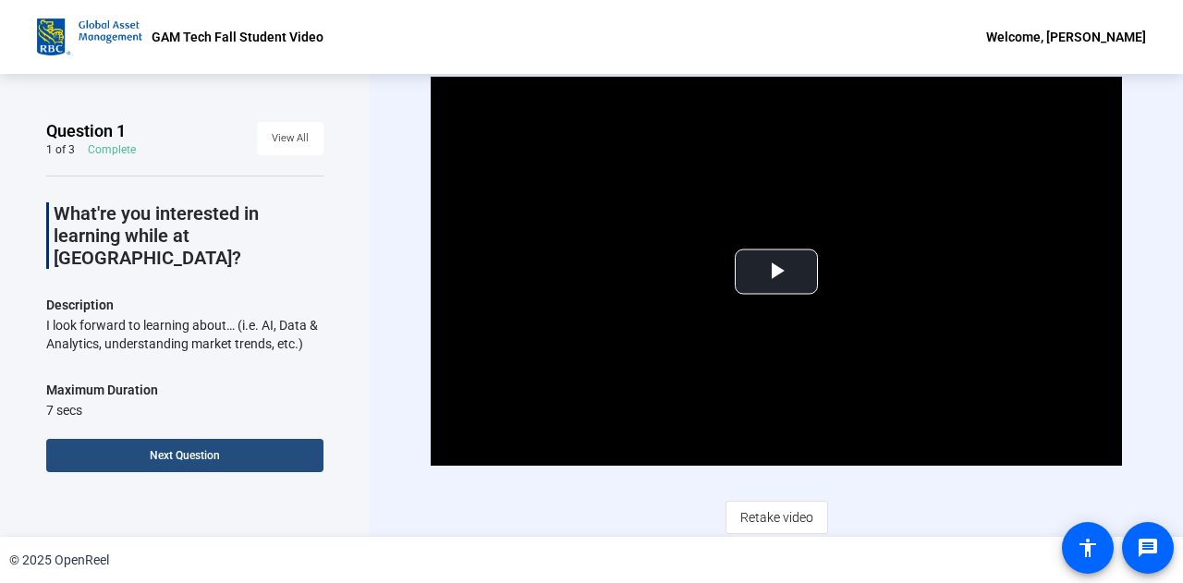
click at [263, 447] on span at bounding box center [184, 456] width 277 height 44
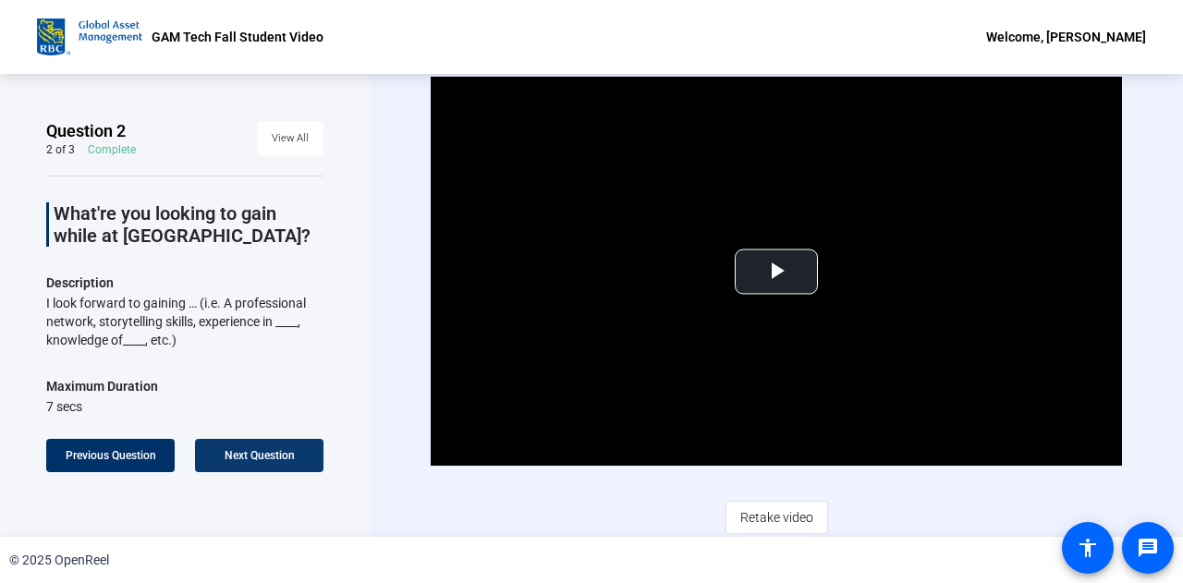
click at [263, 447] on span at bounding box center [259, 456] width 129 height 44
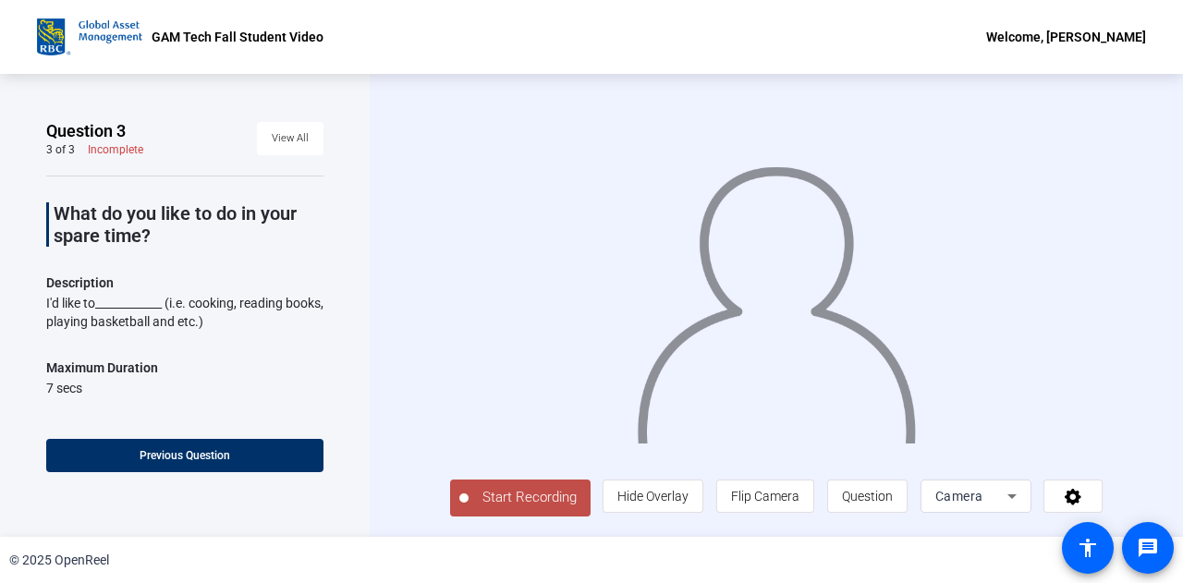
scroll to position [4, 0]
click at [505, 498] on span "Start Recording" at bounding box center [530, 497] width 122 height 21
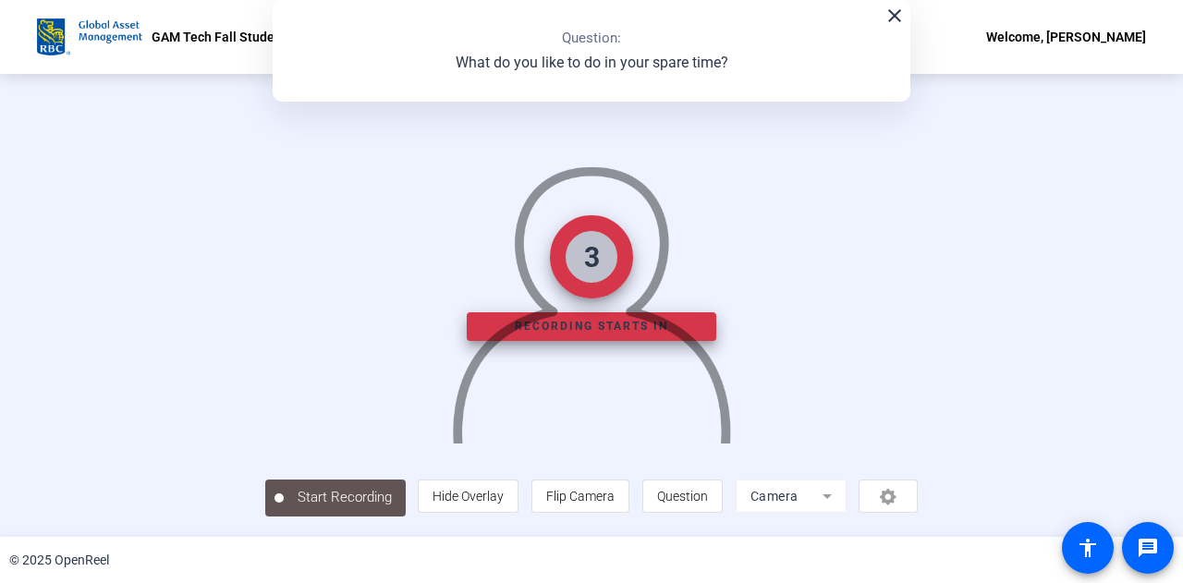
scroll to position [92, 0]
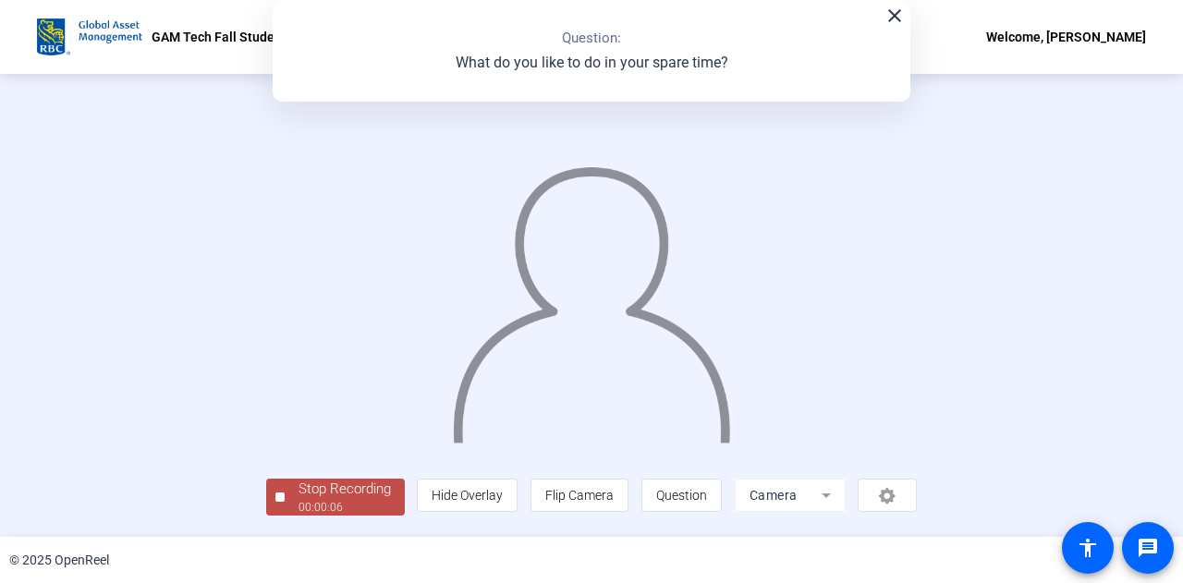
click at [299, 499] on div "Stop Recording" at bounding box center [345, 489] width 92 height 21
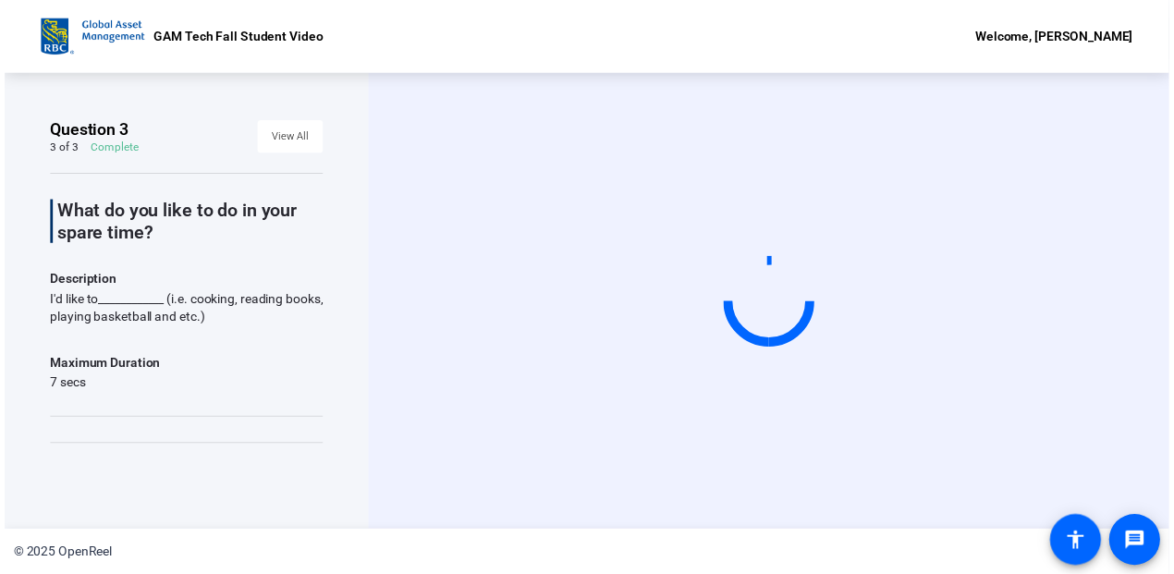
scroll to position [0, 0]
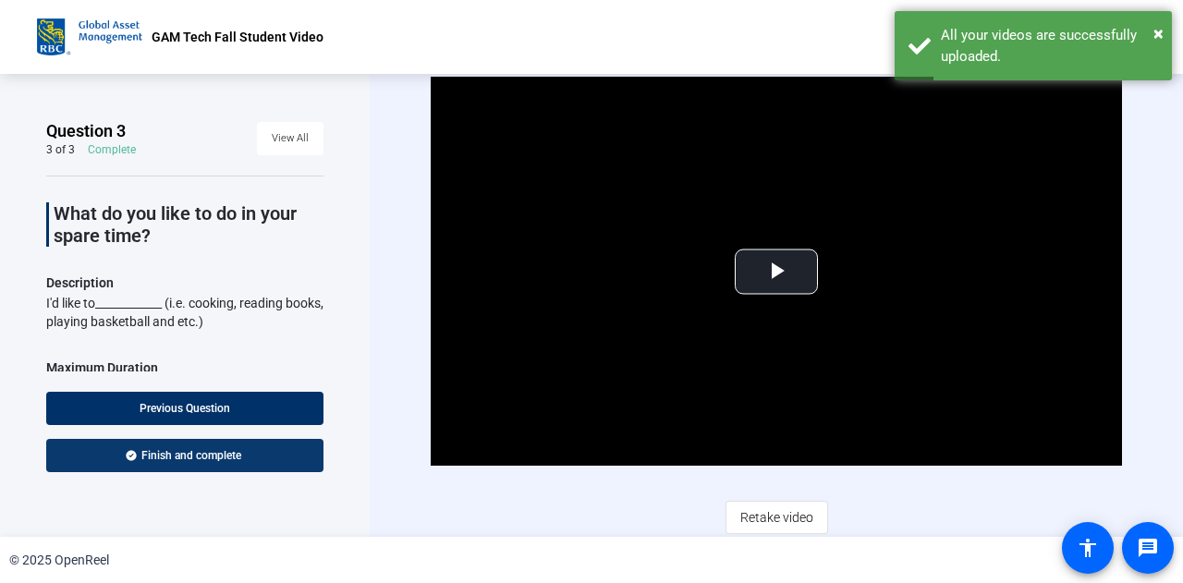
click at [197, 460] on span "Finish and complete" at bounding box center [191, 455] width 100 height 15
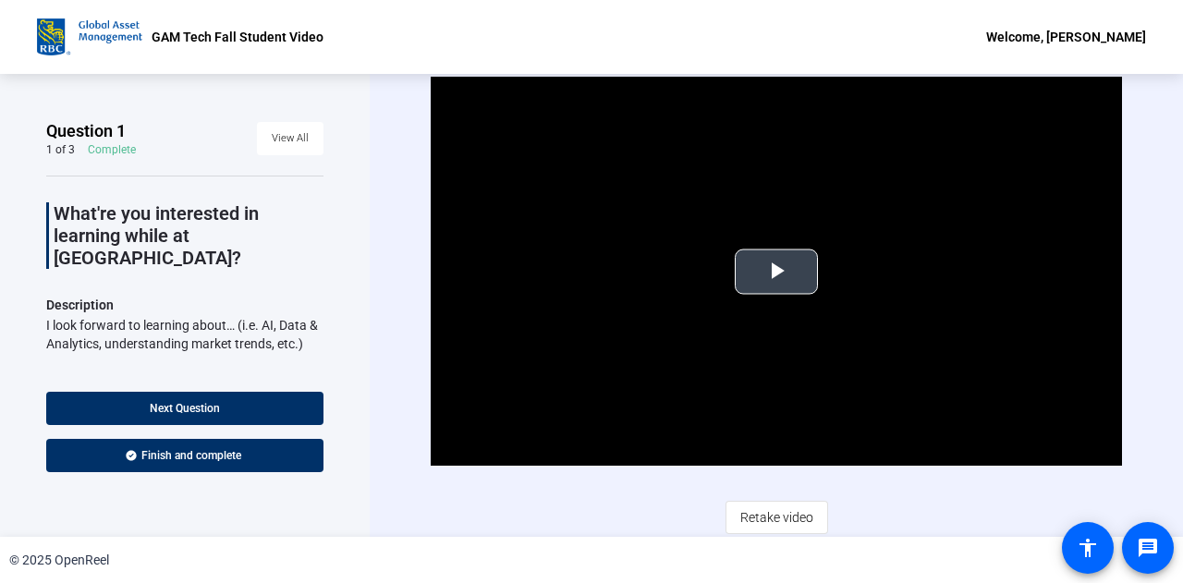
click at [777, 272] on span "Video Player" at bounding box center [777, 272] width 0 height 0
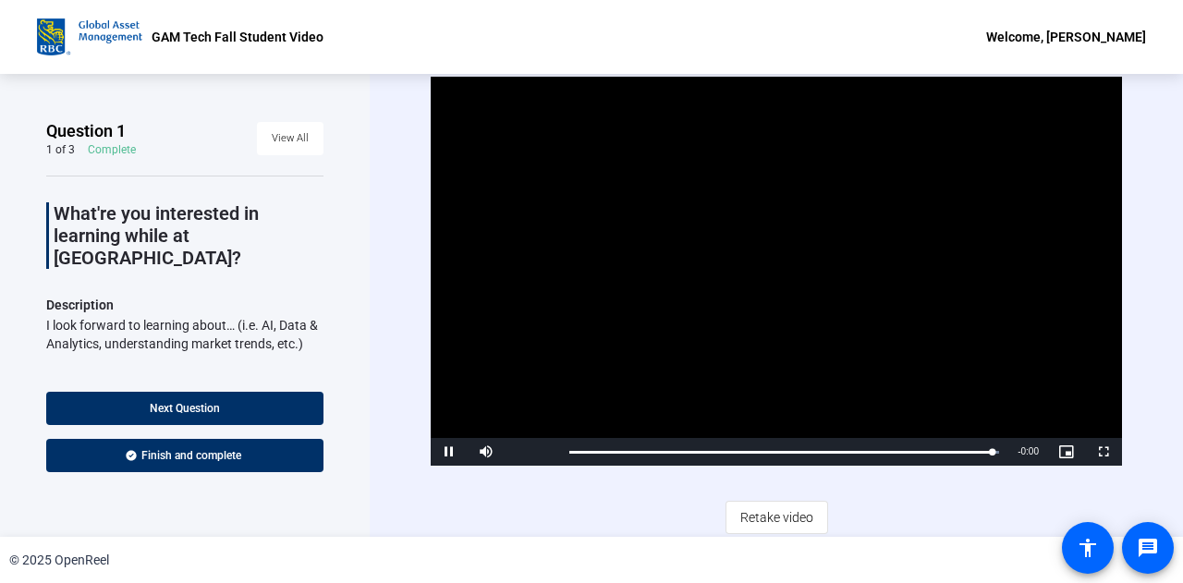
click at [873, 305] on video "Video Player" at bounding box center [777, 271] width 692 height 389
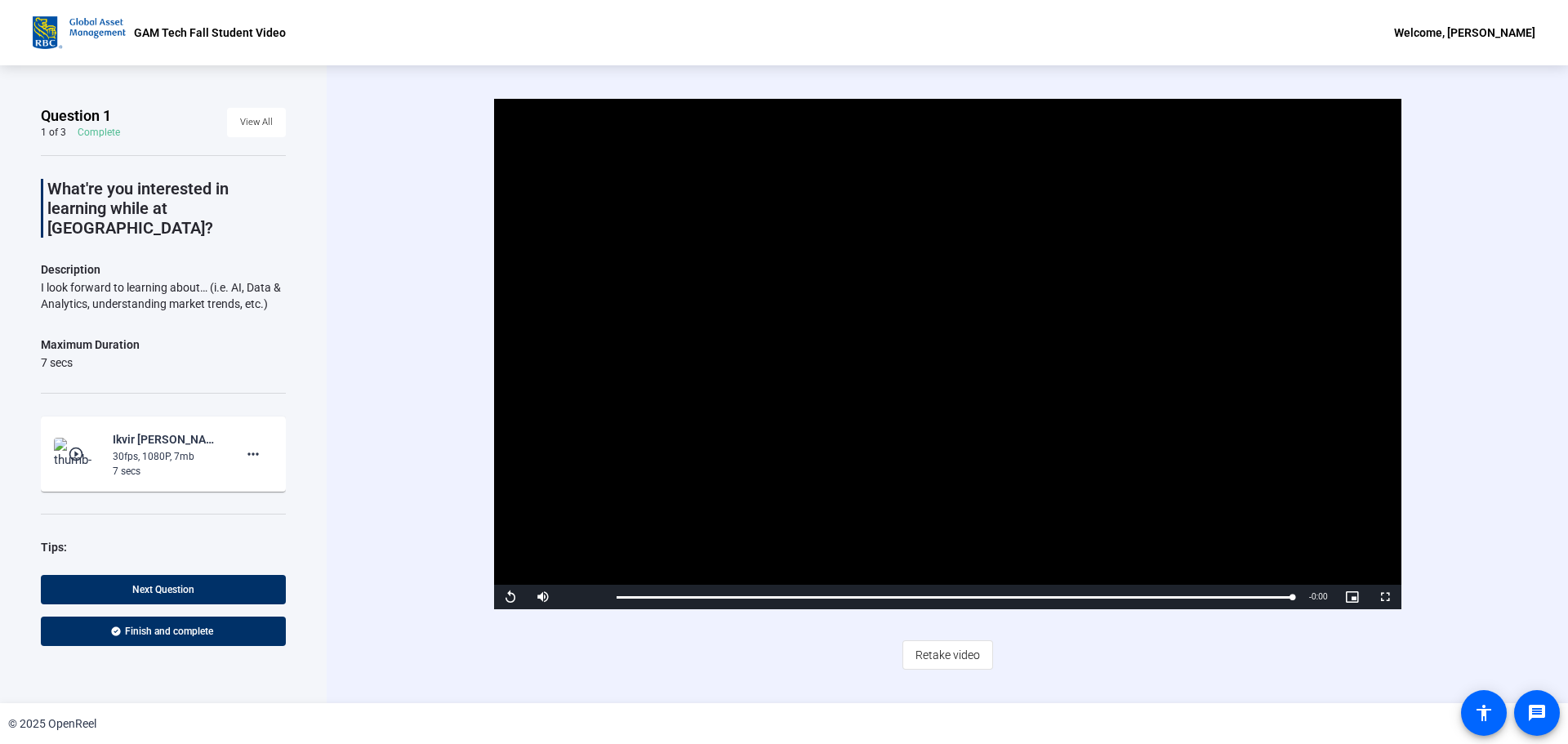
click at [935, 442] on video "Video Player" at bounding box center [947, 354] width 907 height 511
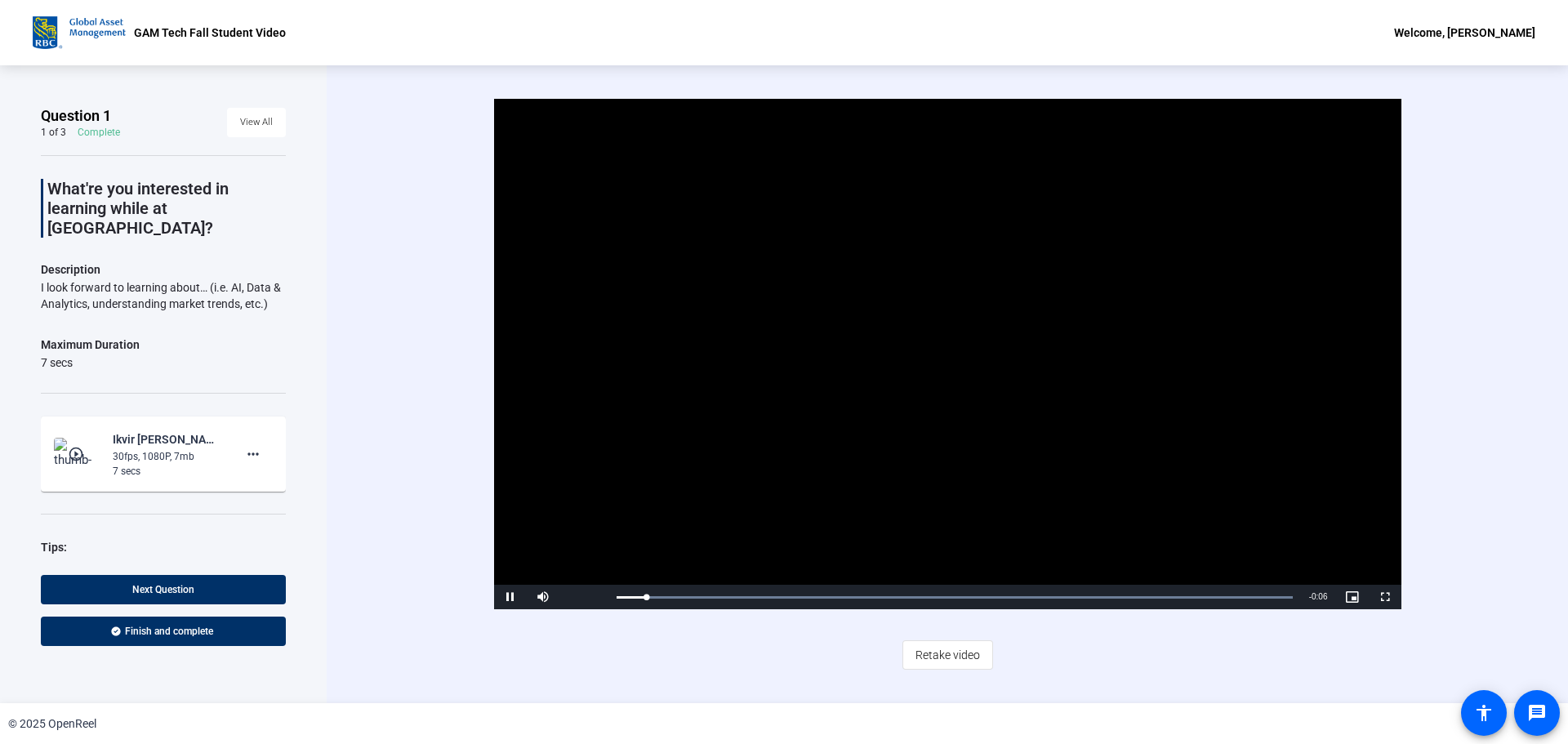
click at [935, 442] on video "Video Player" at bounding box center [947, 354] width 907 height 511
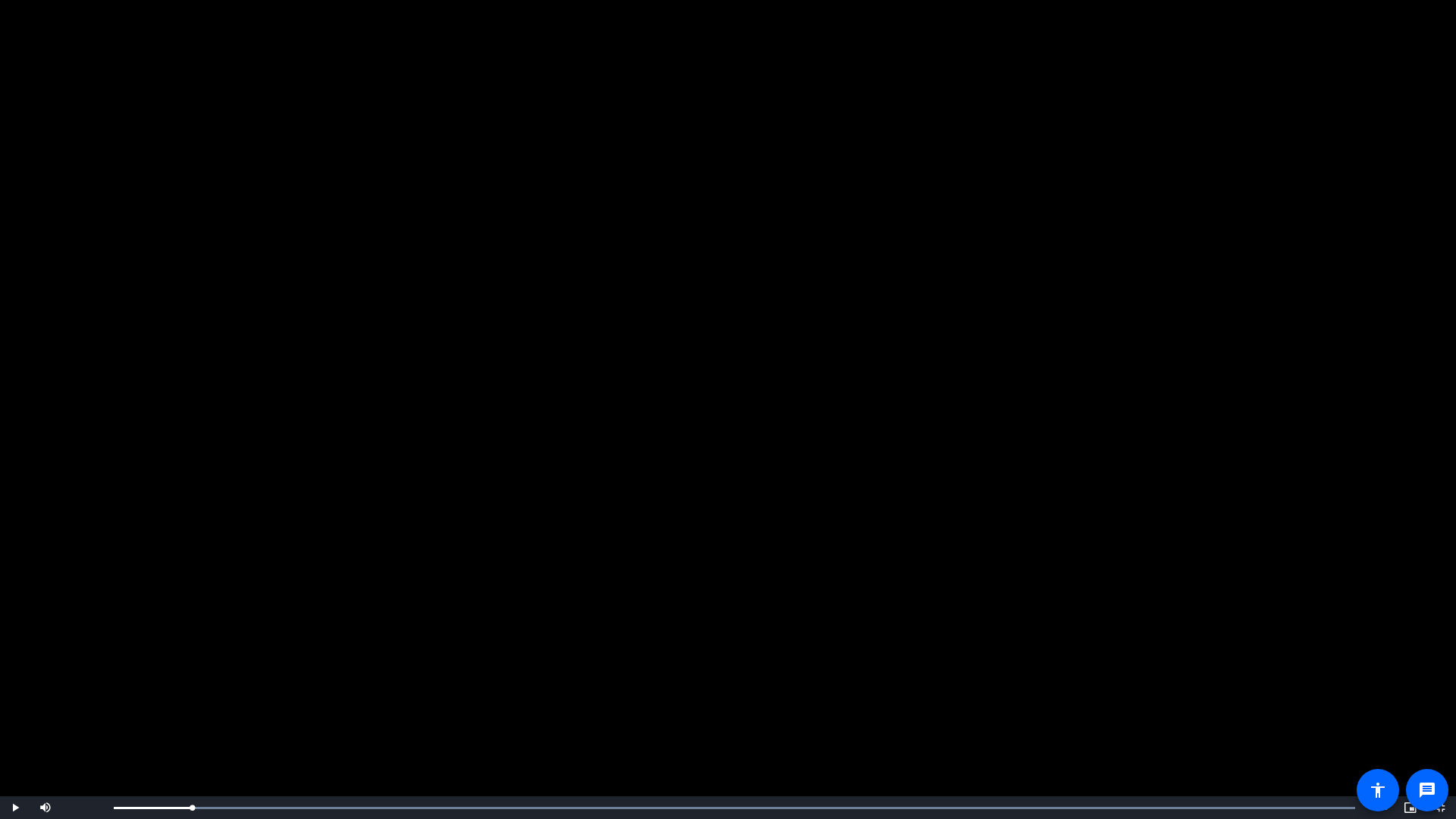
click at [859, 478] on video "Video Player" at bounding box center [728, 410] width 1456 height 819
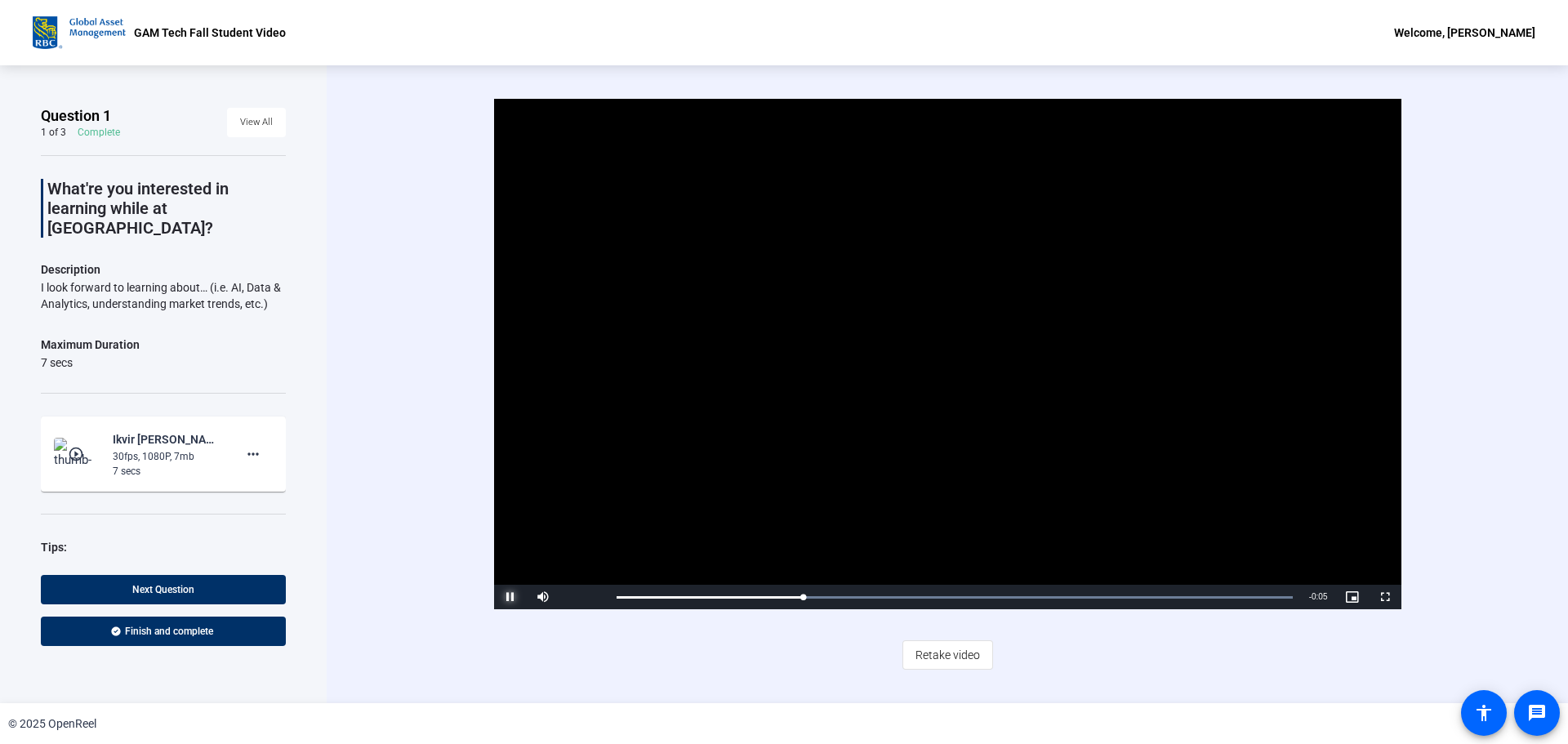
click at [512, 514] on span "Video Player" at bounding box center [510, 597] width 33 height 0
click at [251, 444] on mat-icon "more_horiz" at bounding box center [254, 454] width 19 height 19
click at [277, 514] on div at bounding box center [784, 372] width 1568 height 744
click at [966, 514] on span "Retake video" at bounding box center [947, 655] width 64 height 31
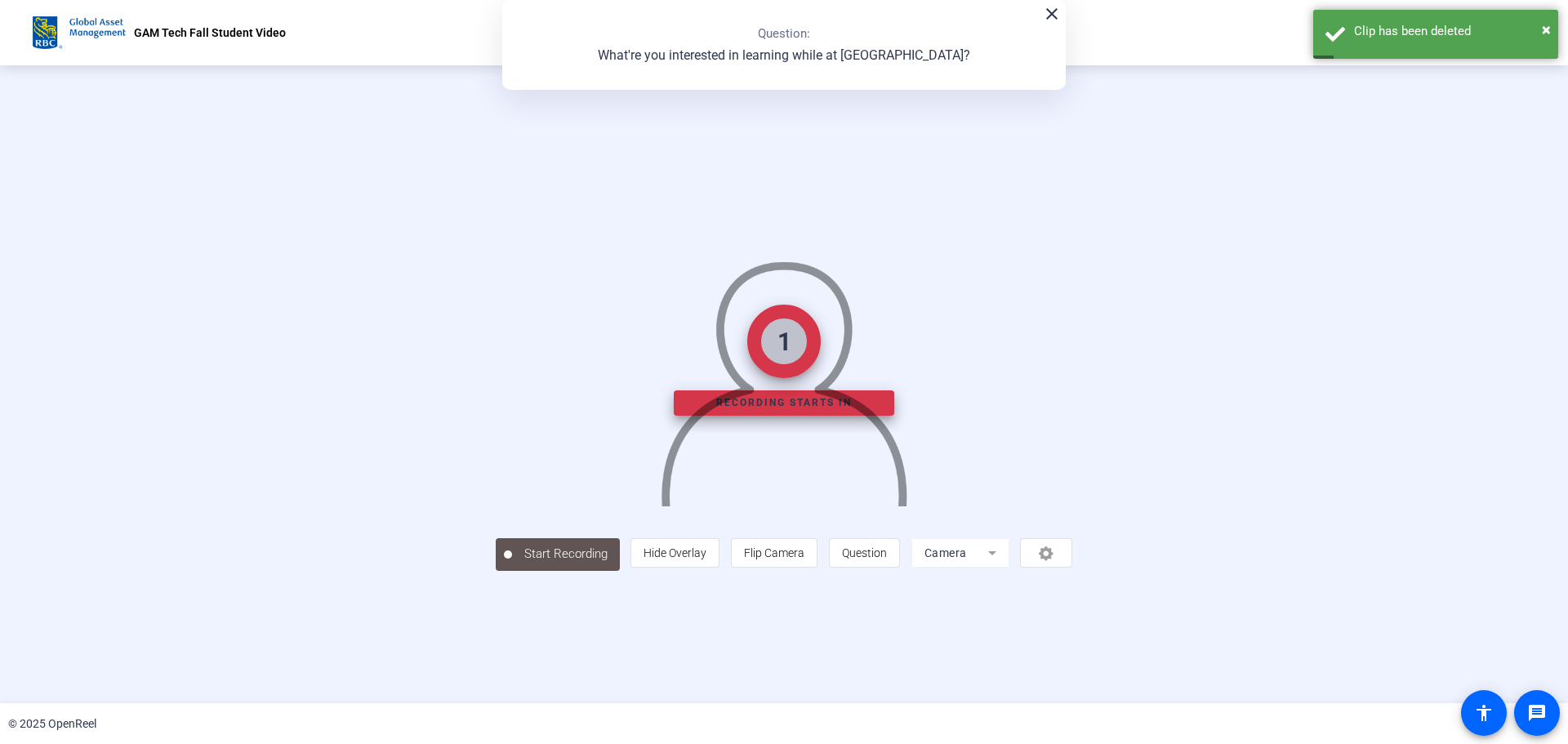
click at [1010, 514] on mat-form-field "Camera" at bounding box center [960, 552] width 98 height 29
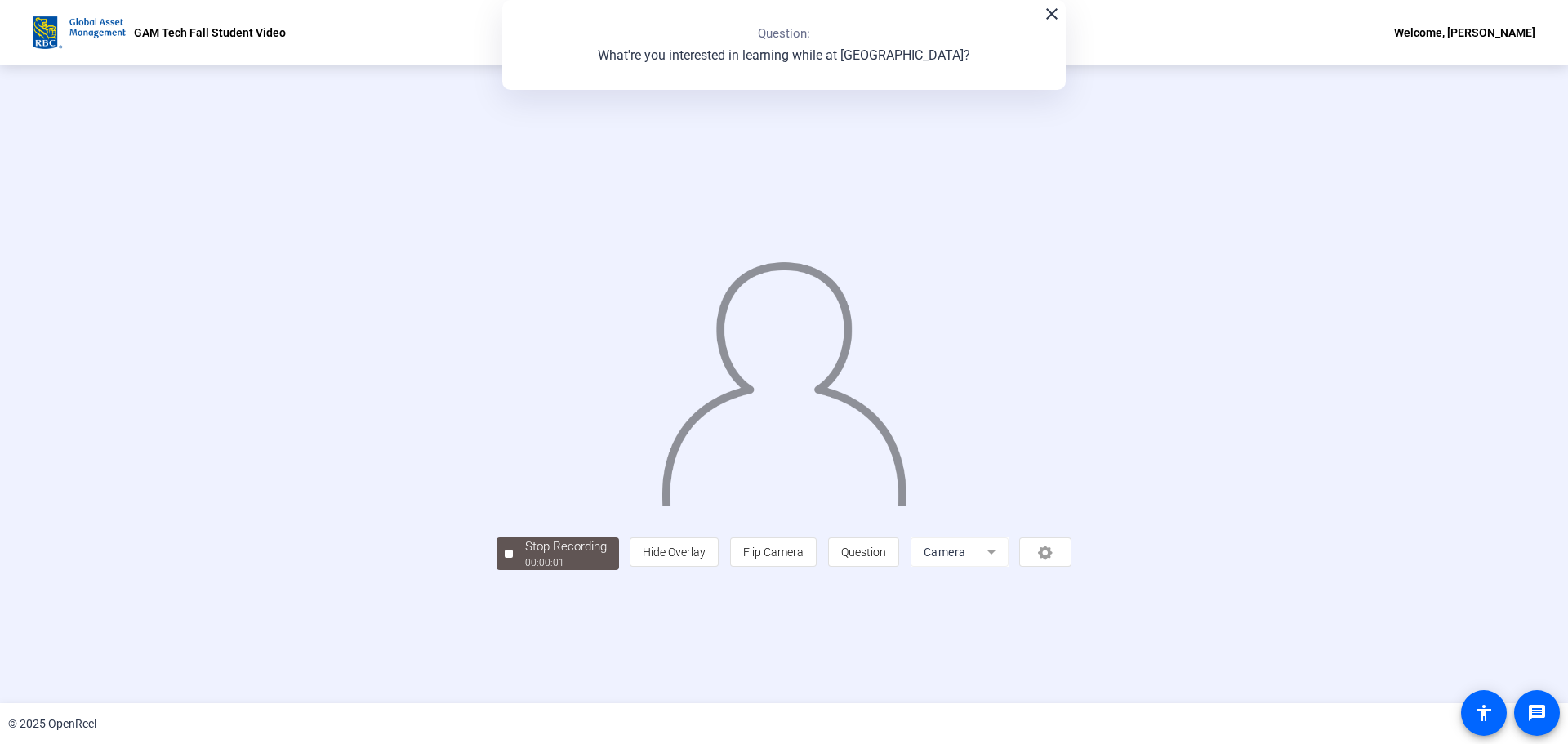
click at [1009, 514] on mat-form-field "Camera" at bounding box center [959, 551] width 98 height 29
click at [525, 514] on div "00:00:06" at bounding box center [565, 563] width 81 height 15
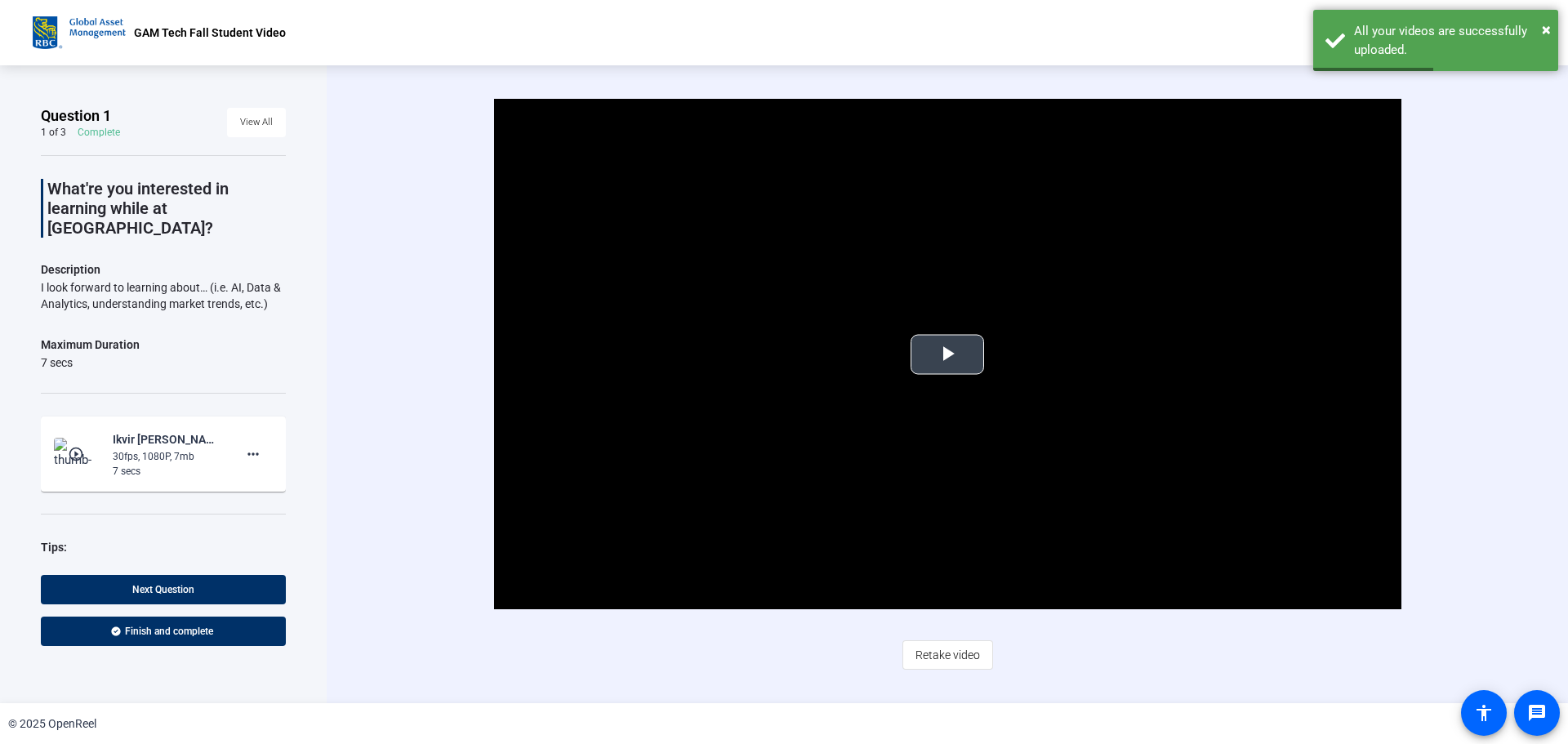
click at [947, 354] on span "Video Player" at bounding box center [947, 354] width 0 height 0
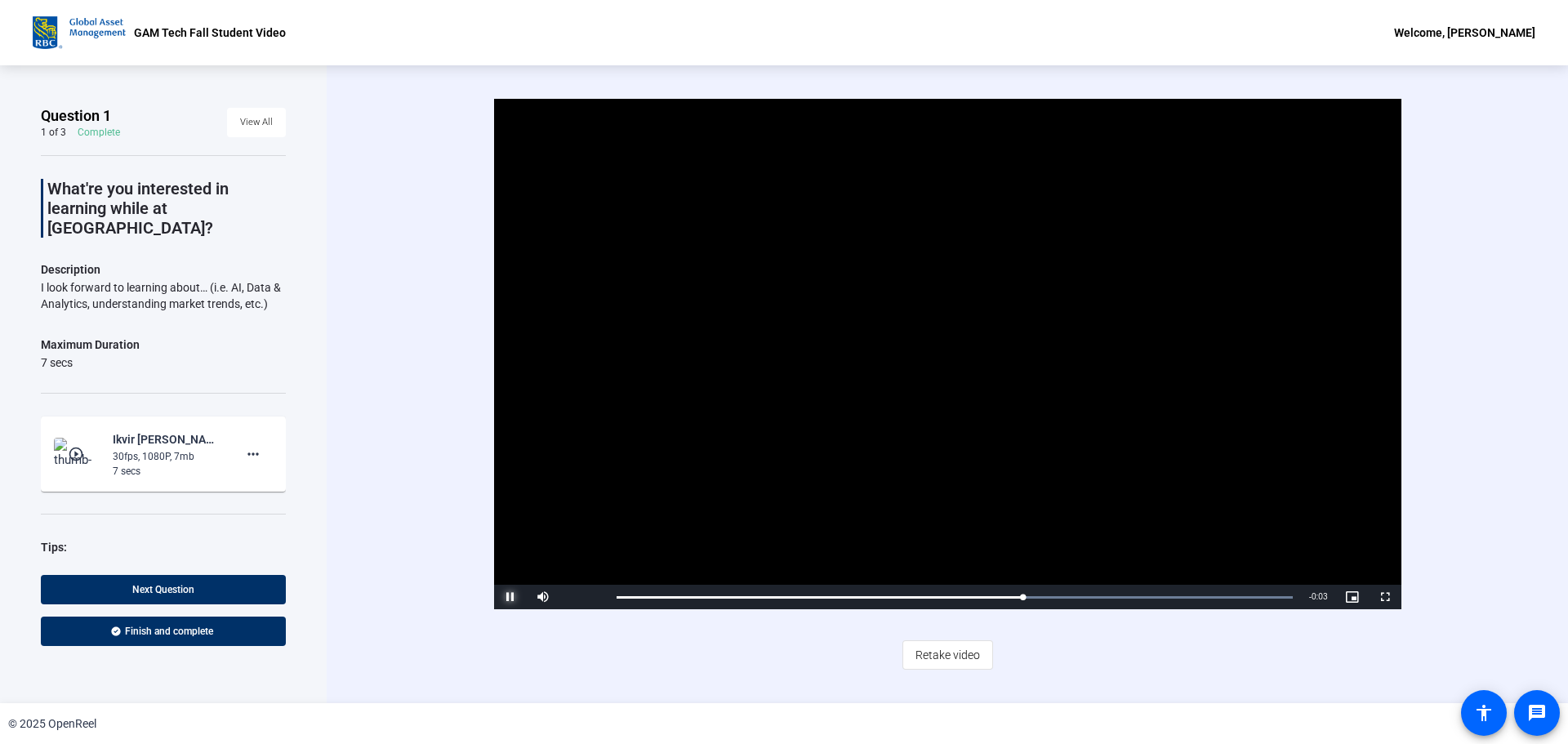
click at [500, 514] on span "Video Player" at bounding box center [510, 597] width 33 height 0
click at [249, 444] on mat-icon "more_horiz" at bounding box center [254, 454] width 19 height 19
click at [243, 436] on div at bounding box center [784, 372] width 1568 height 744
click at [309, 414] on div "Question 1 1 of 3 Complete View All What're you interested in learning while at…" at bounding box center [163, 384] width 327 height 638
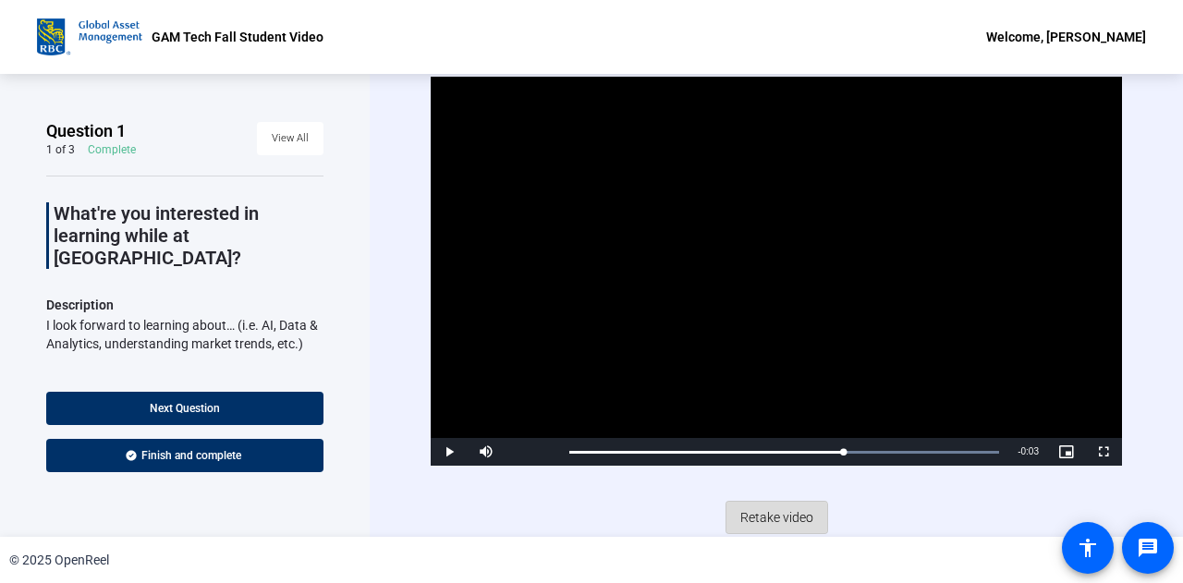
click at [768, 525] on span "Retake video" at bounding box center [777, 517] width 73 height 35
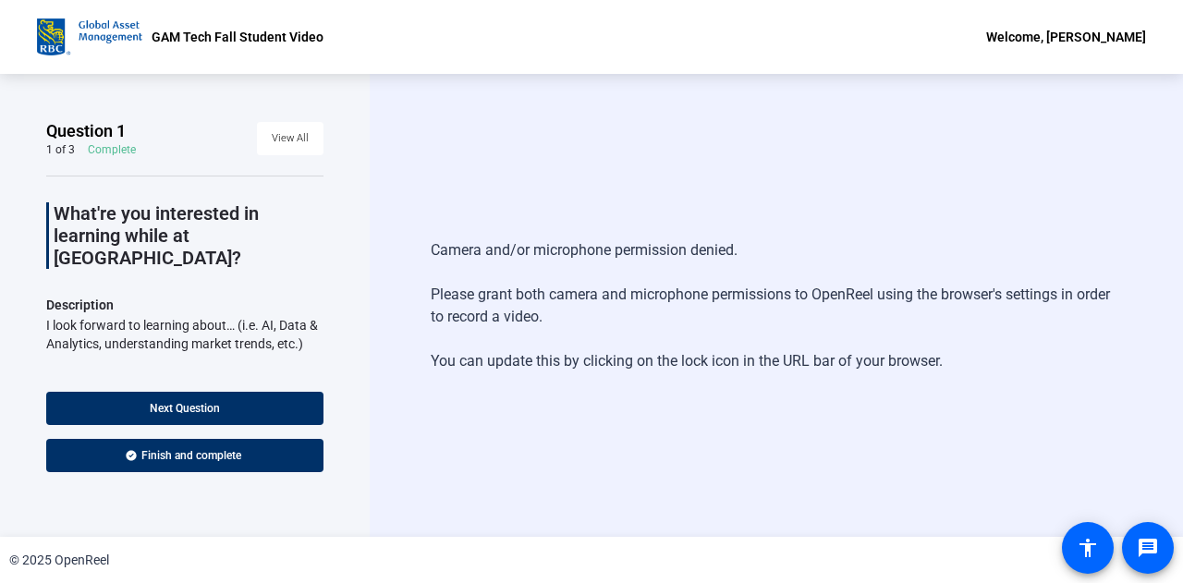
click at [456, 415] on div "Camera and/or microphone permission denied. Please grant both camera and microp…" at bounding box center [777, 305] width 814 height 463
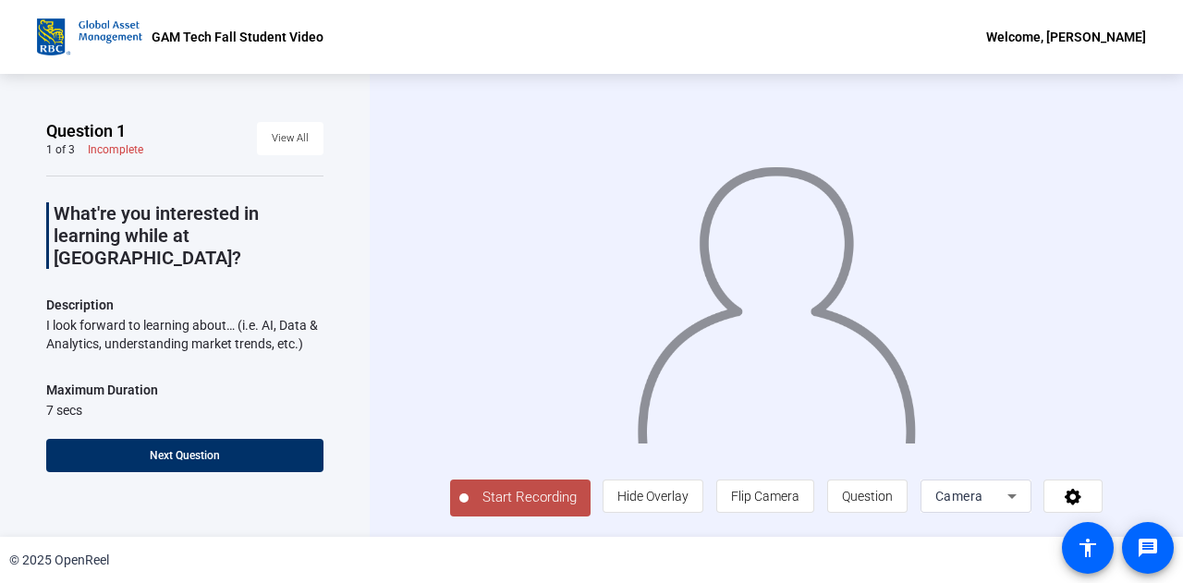
click at [499, 503] on span "Start Recording" at bounding box center [530, 497] width 122 height 21
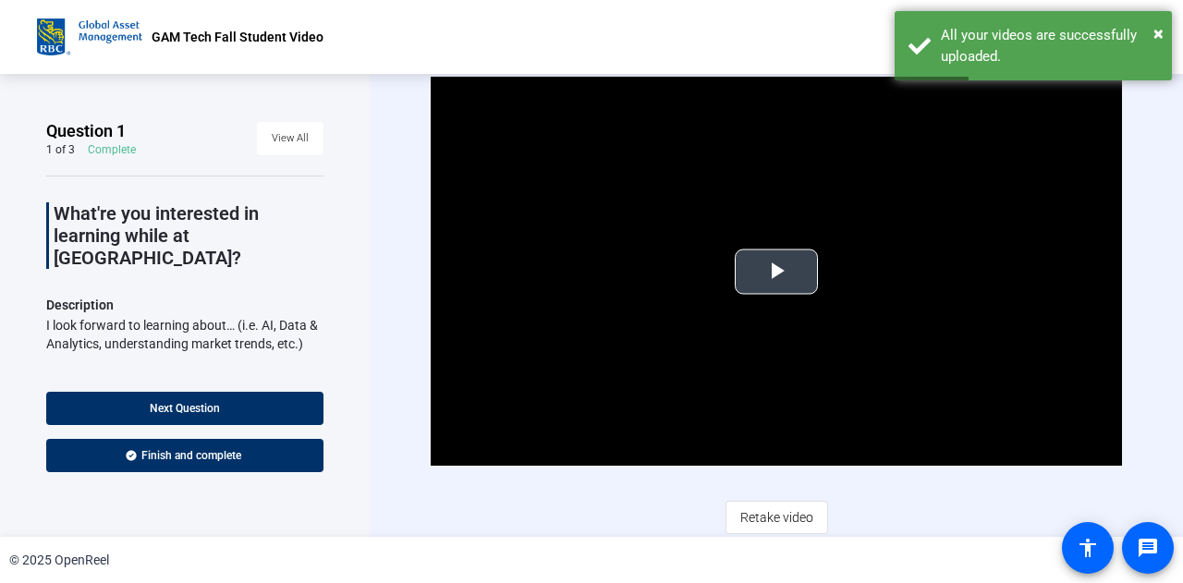
click at [777, 272] on span "Video Player" at bounding box center [777, 272] width 0 height 0
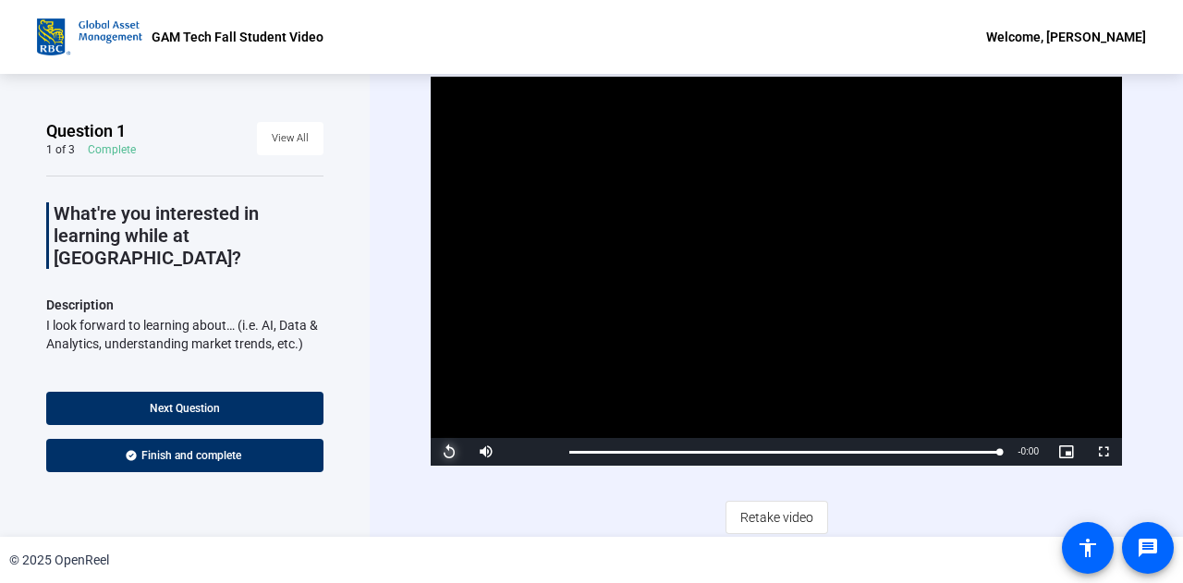
click at [446, 452] on span "Video Player" at bounding box center [449, 452] width 37 height 0
click at [753, 520] on span "Retake video" at bounding box center [777, 517] width 73 height 35
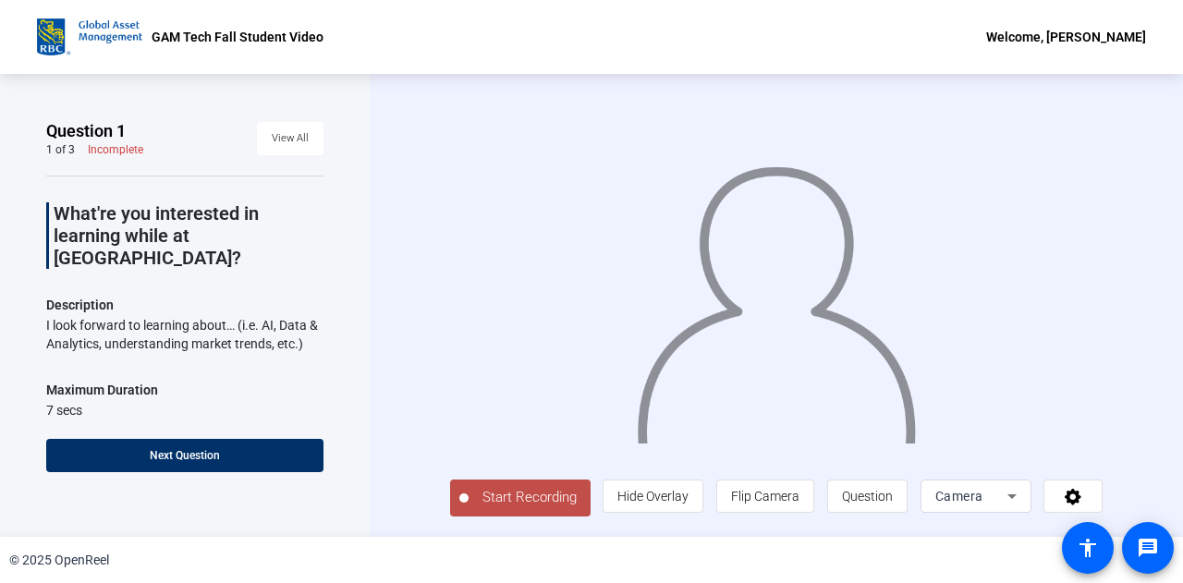
click at [528, 498] on span "Start Recording" at bounding box center [530, 497] width 122 height 21
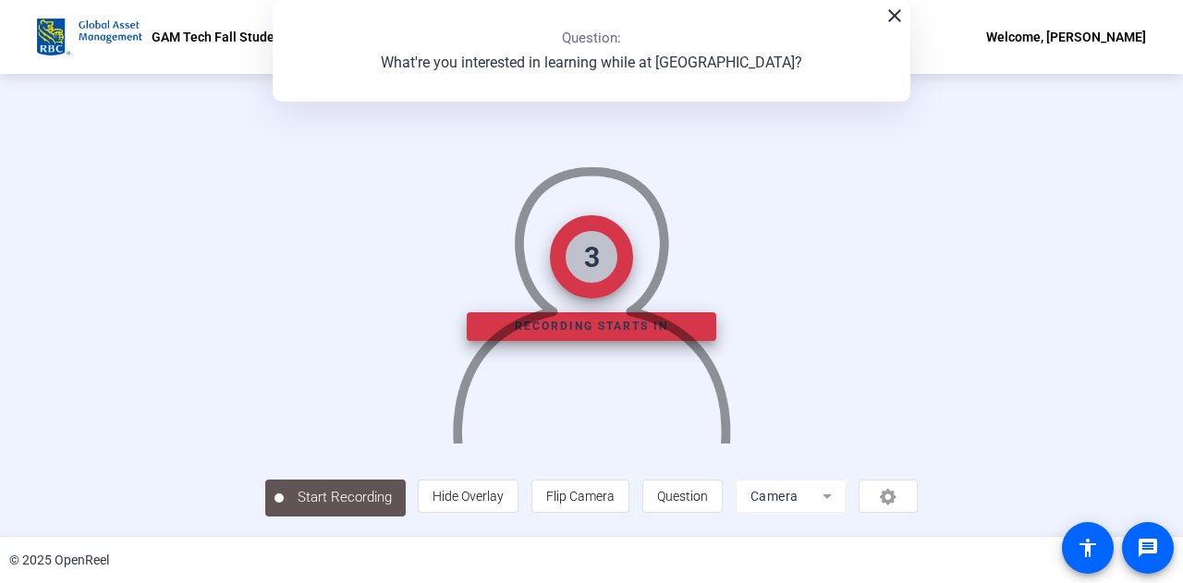
scroll to position [92, 0]
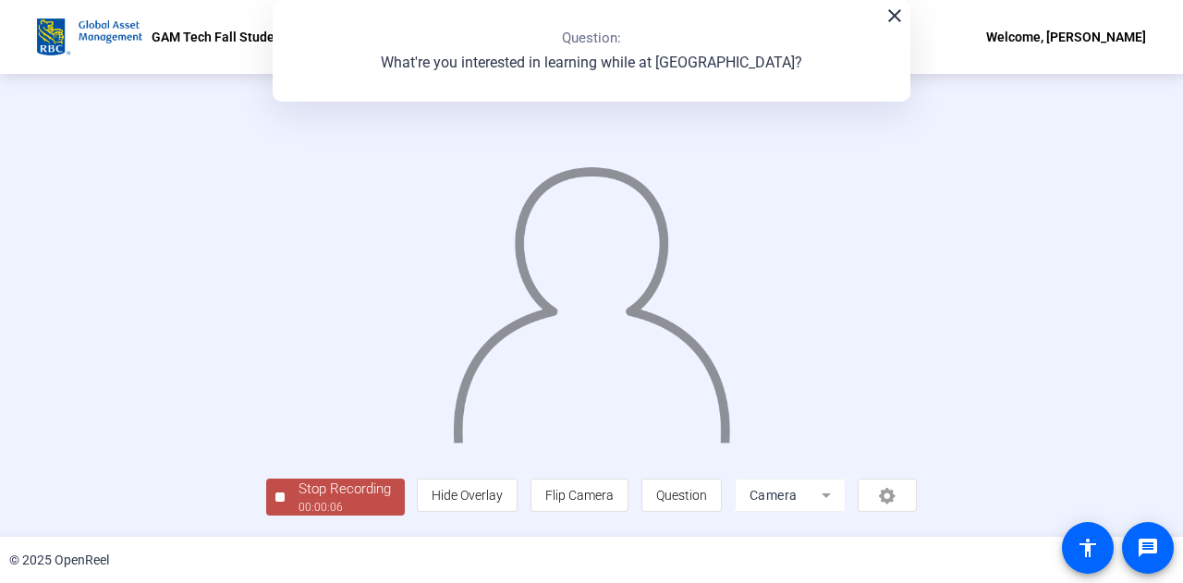
click at [299, 500] on div "Stop Recording" at bounding box center [345, 489] width 92 height 21
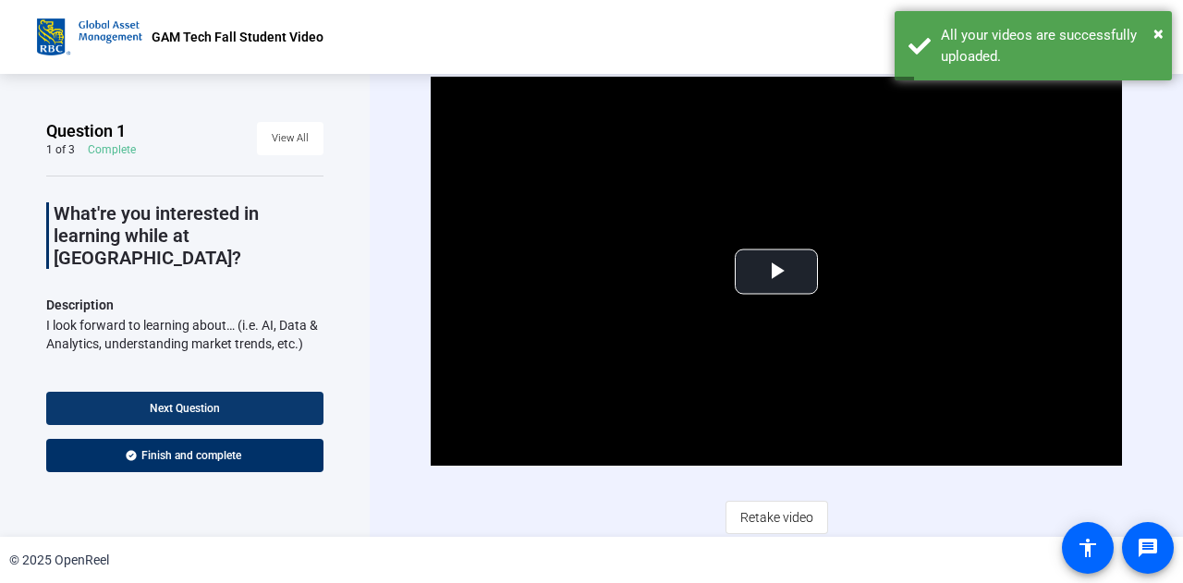
click at [223, 413] on span at bounding box center [184, 408] width 277 height 44
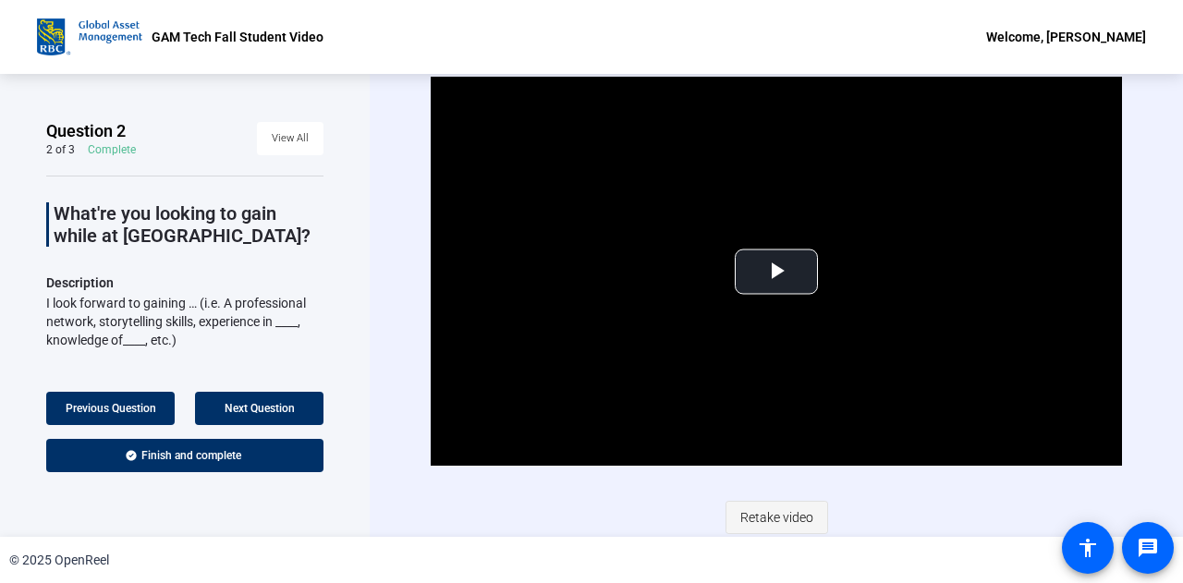
click at [785, 515] on span "Retake video" at bounding box center [777, 517] width 73 height 35
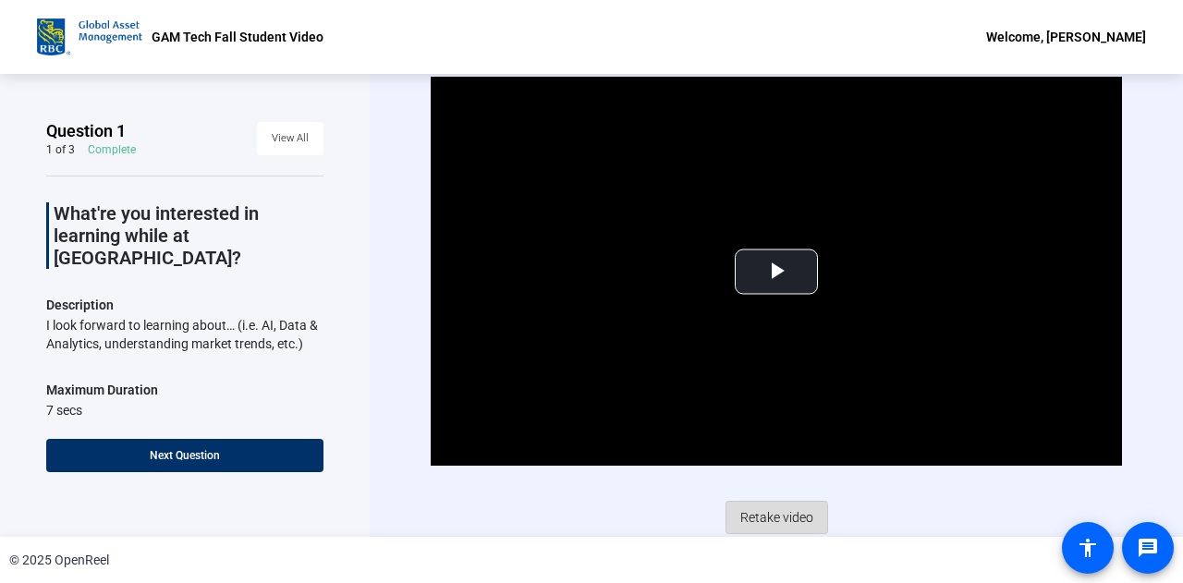
click at [764, 519] on span "Retake video" at bounding box center [777, 517] width 73 height 35
click at [218, 452] on span "Next Question" at bounding box center [185, 455] width 70 height 13
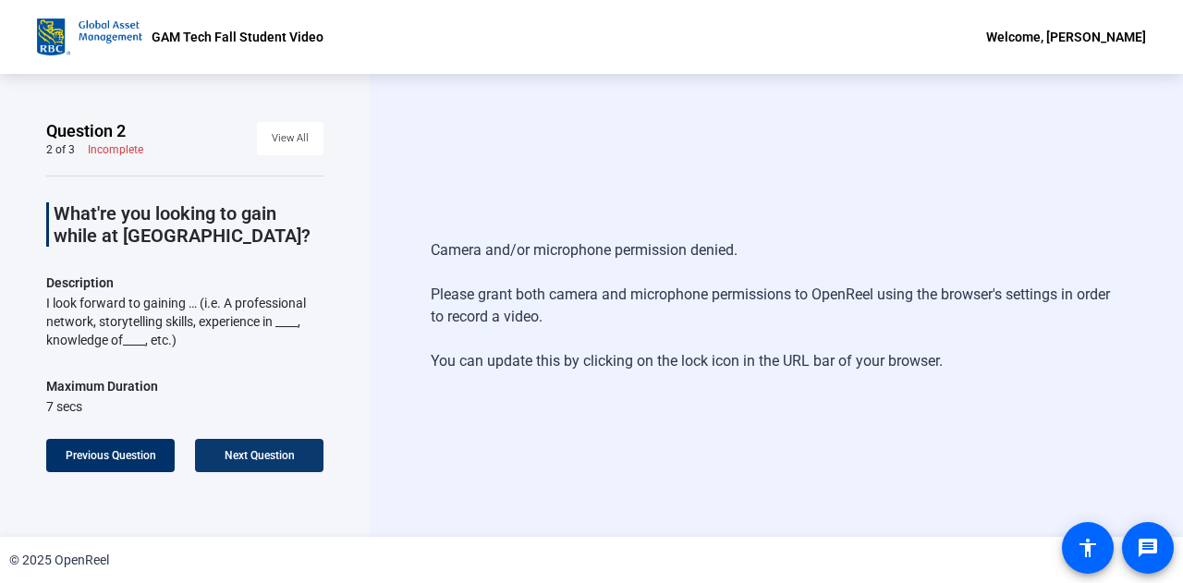
click at [266, 463] on span "Next Question" at bounding box center [260, 455] width 70 height 15
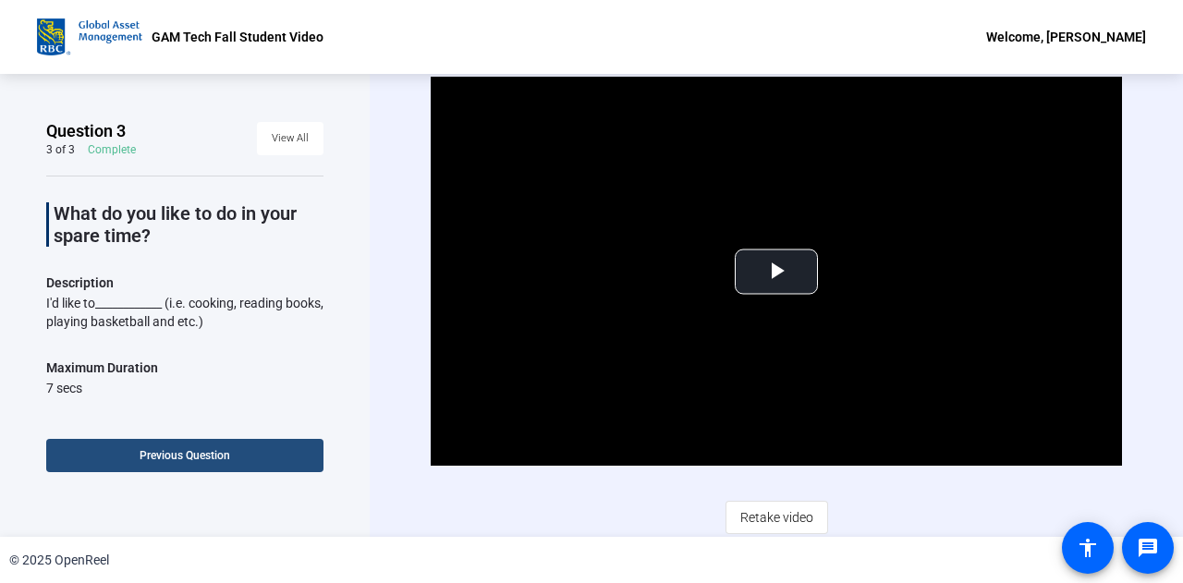
click at [143, 463] on span "Previous Question" at bounding box center [185, 455] width 91 height 15
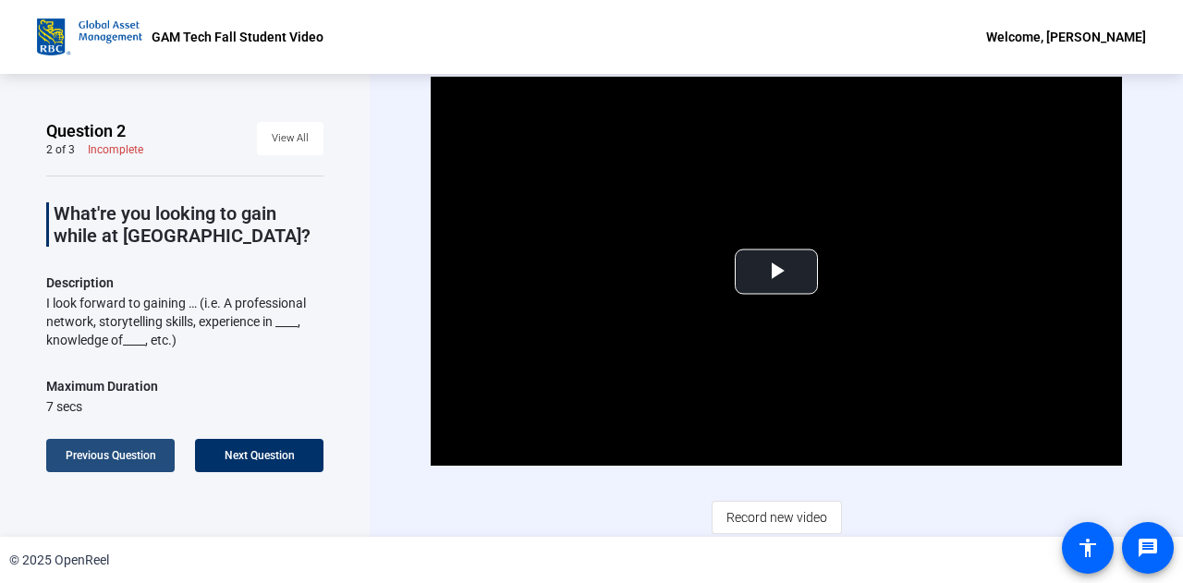
click at [143, 463] on span "Previous Question" at bounding box center [111, 455] width 91 height 15
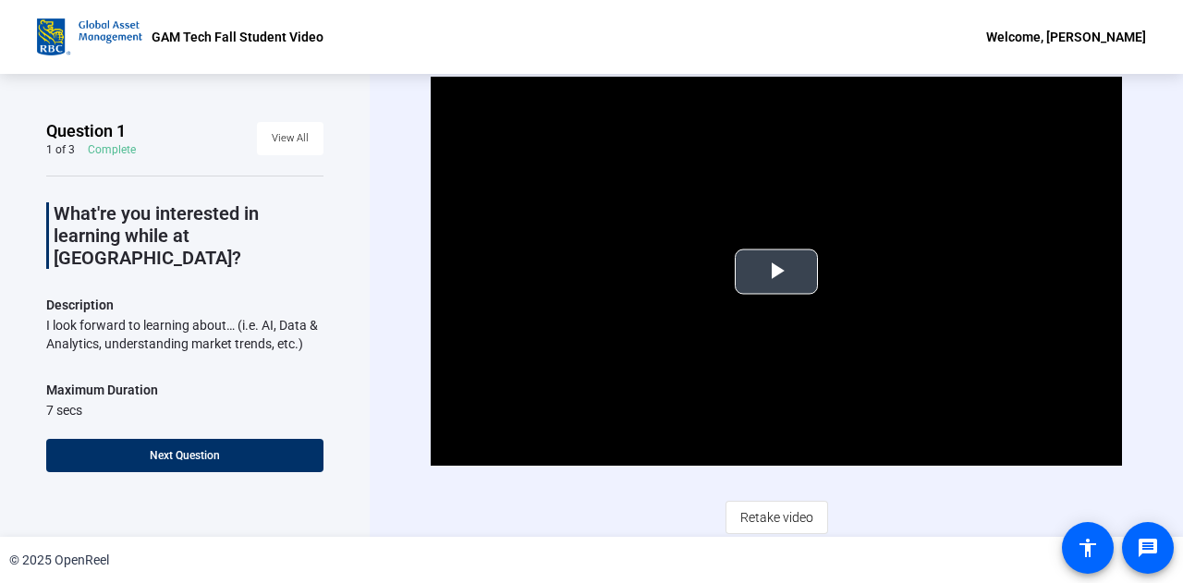
click at [777, 272] on span "Video Player" at bounding box center [777, 272] width 0 height 0
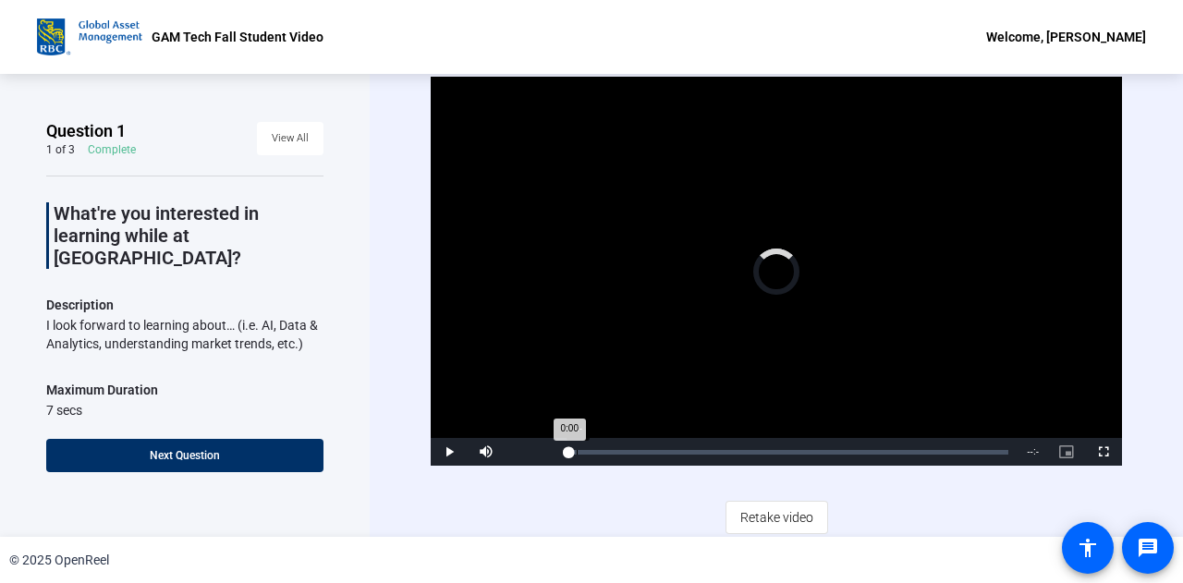
drag, startPoint x: 576, startPoint y: 446, endPoint x: 738, endPoint y: 459, distance: 162.3
click at [738, 459] on div "Loaded : 0% -:- 0:00" at bounding box center [789, 452] width 458 height 28
click at [741, 459] on div "Loaded : 0% -:- 0:00" at bounding box center [789, 452] width 458 height 28
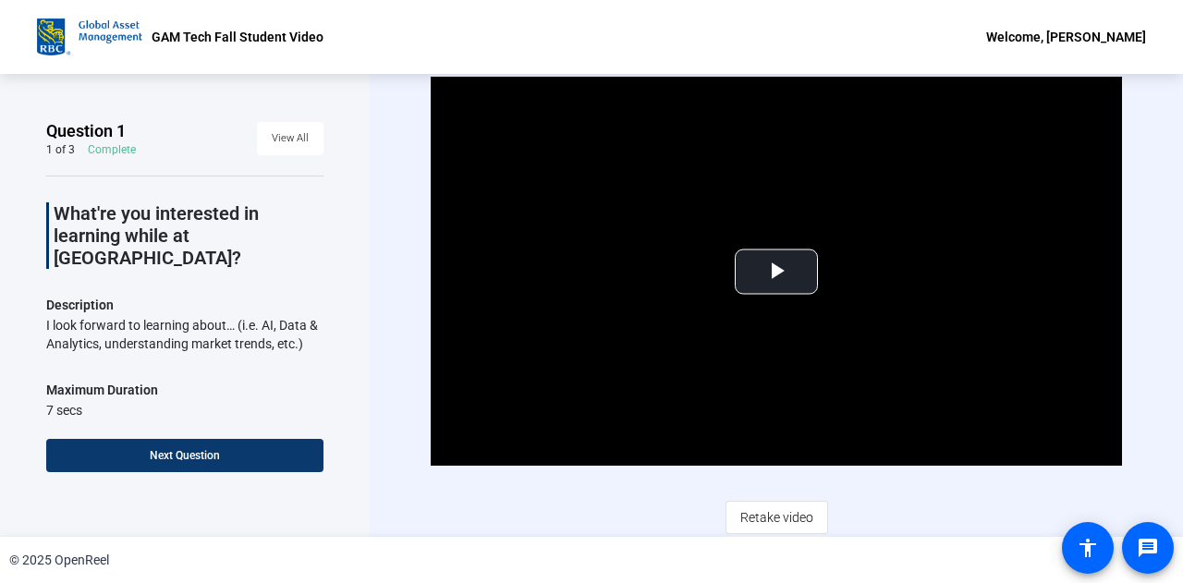
click at [187, 469] on span at bounding box center [184, 456] width 277 height 44
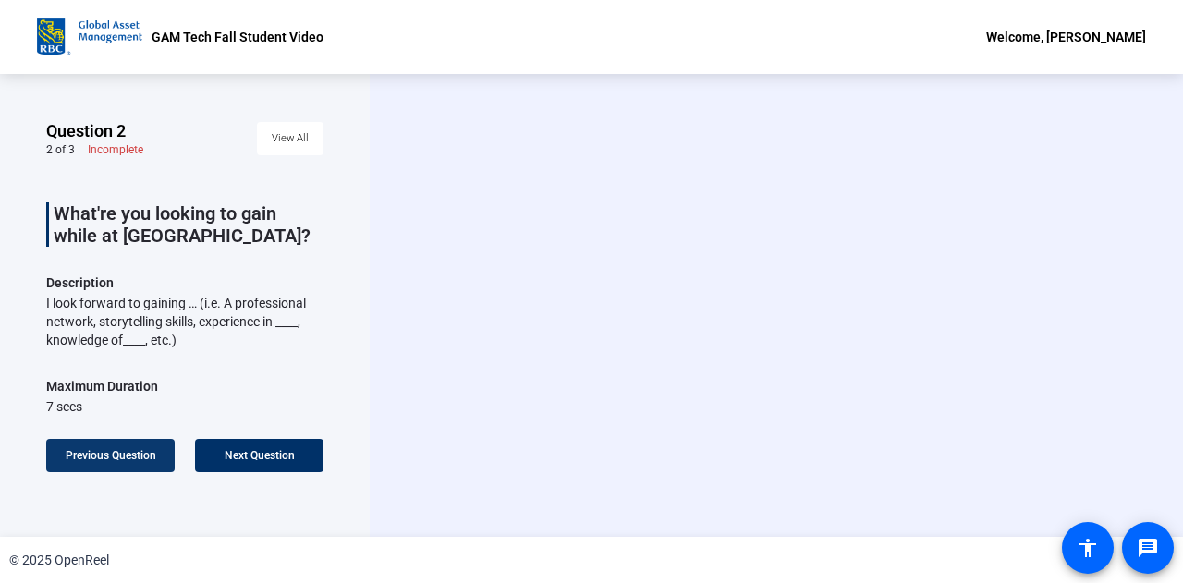
click at [116, 456] on span "Previous Question" at bounding box center [111, 455] width 91 height 13
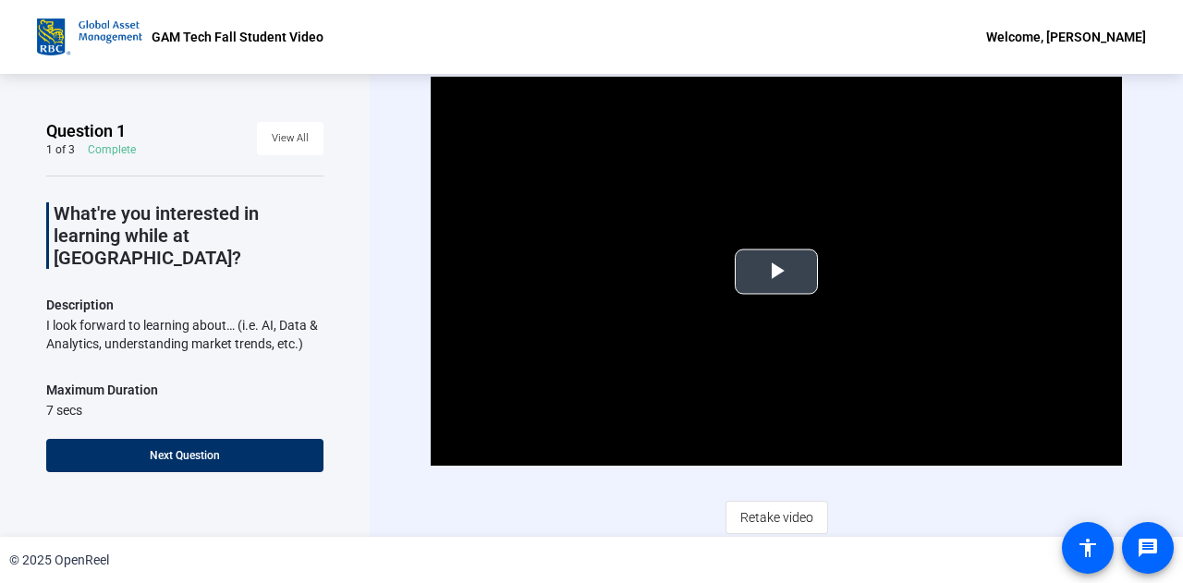
click at [777, 272] on span "Video Player" at bounding box center [777, 272] width 0 height 0
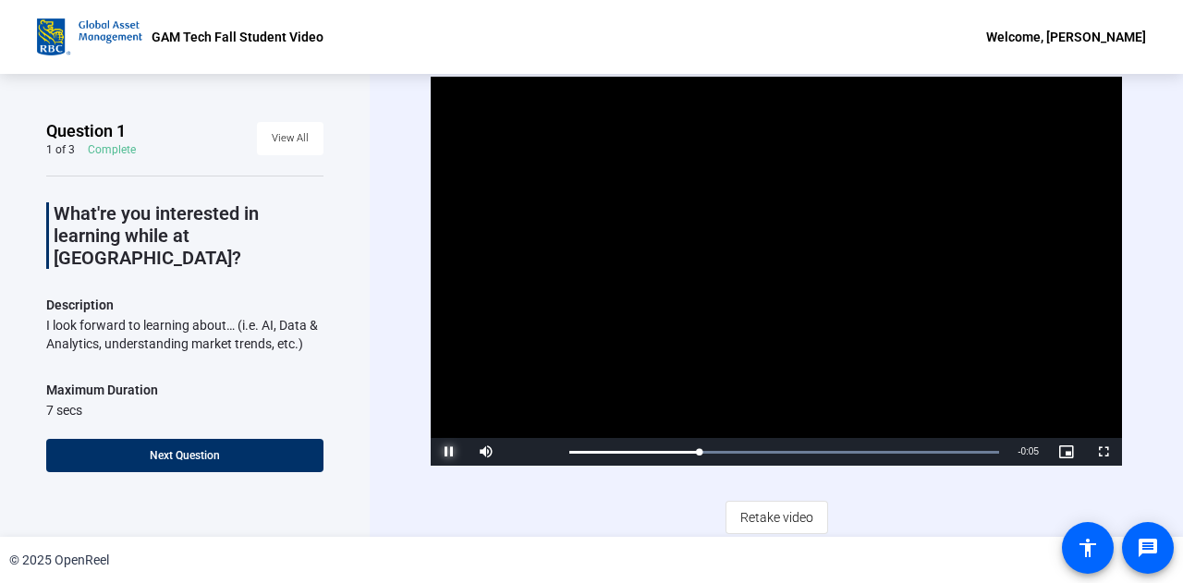
click at [444, 452] on span "Video Player" at bounding box center [449, 452] width 37 height 0
click at [800, 520] on span "Retake video" at bounding box center [777, 517] width 73 height 35
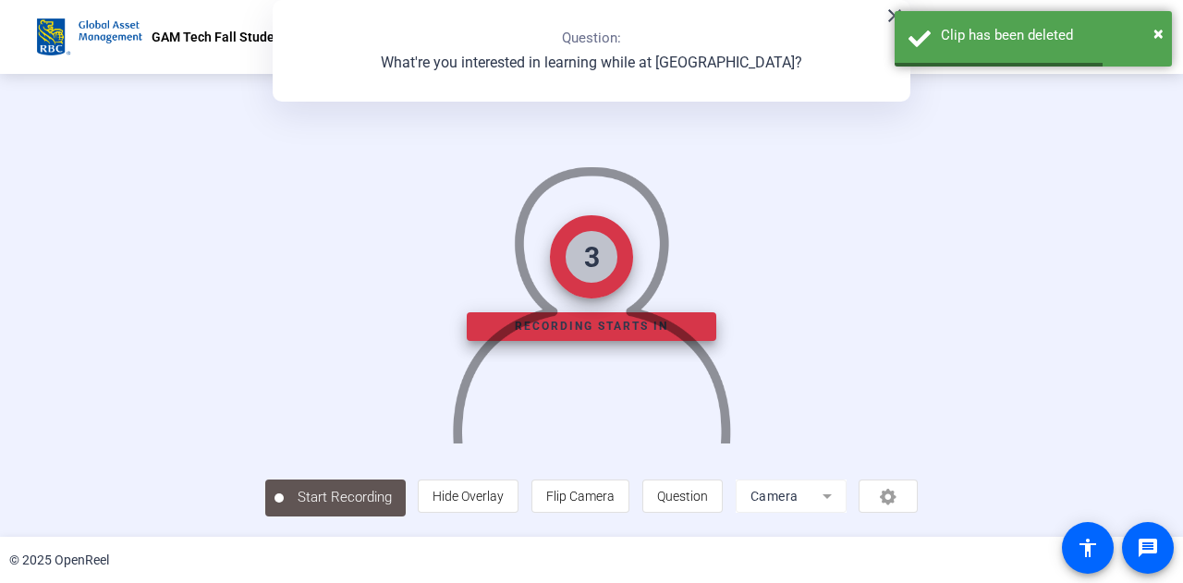
scroll to position [92, 0]
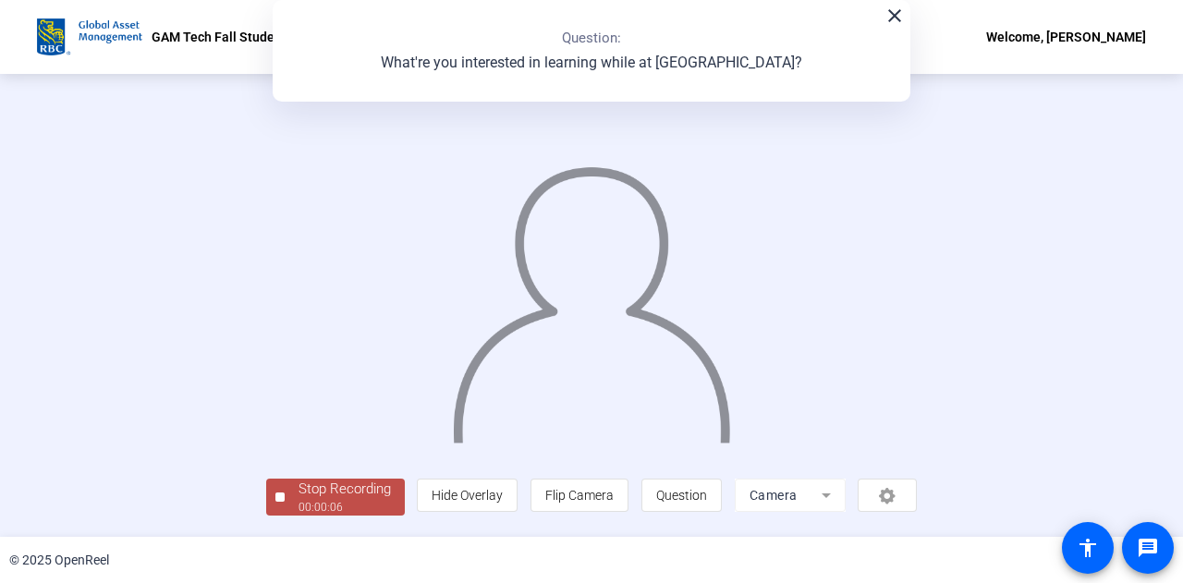
click at [299, 509] on div "00:00:06" at bounding box center [345, 507] width 92 height 17
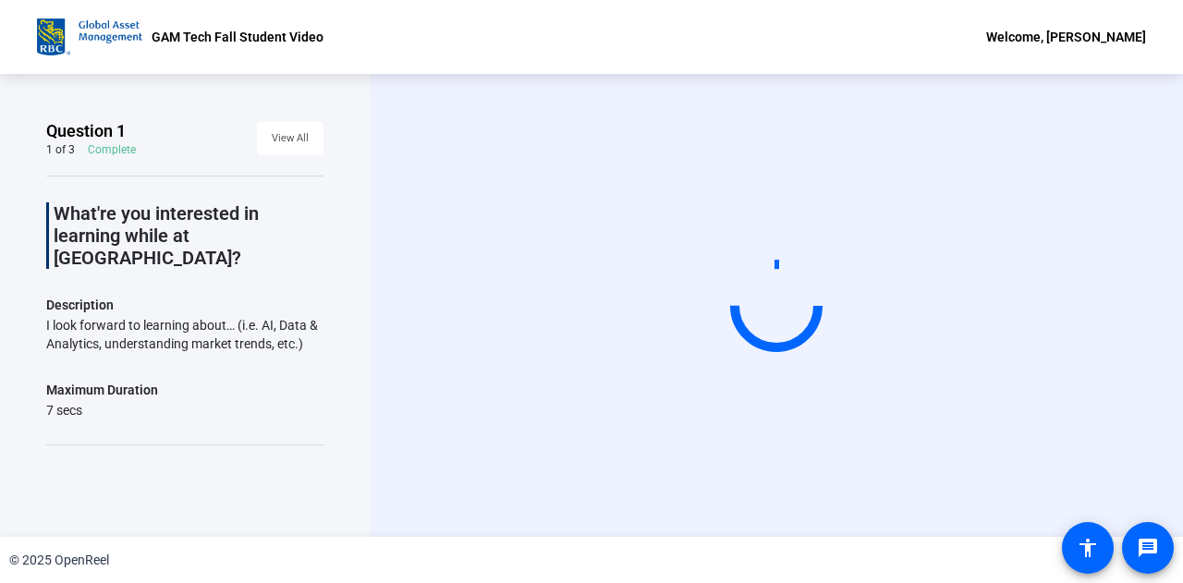
scroll to position [0, 0]
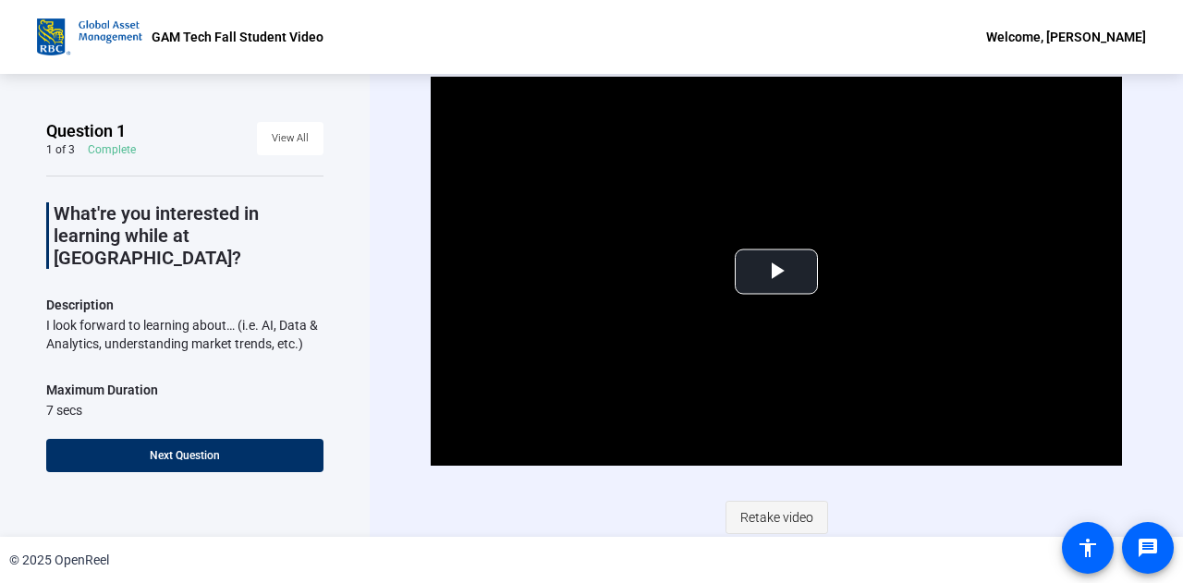
click at [765, 507] on span "Retake video" at bounding box center [777, 517] width 73 height 35
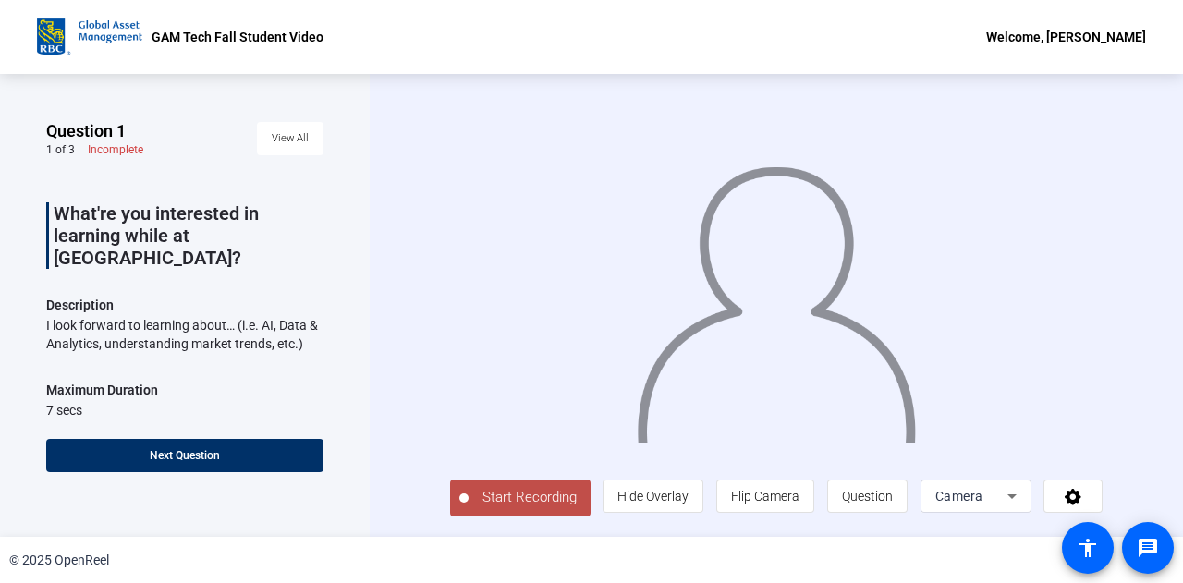
click at [536, 499] on span "Start Recording" at bounding box center [530, 497] width 122 height 21
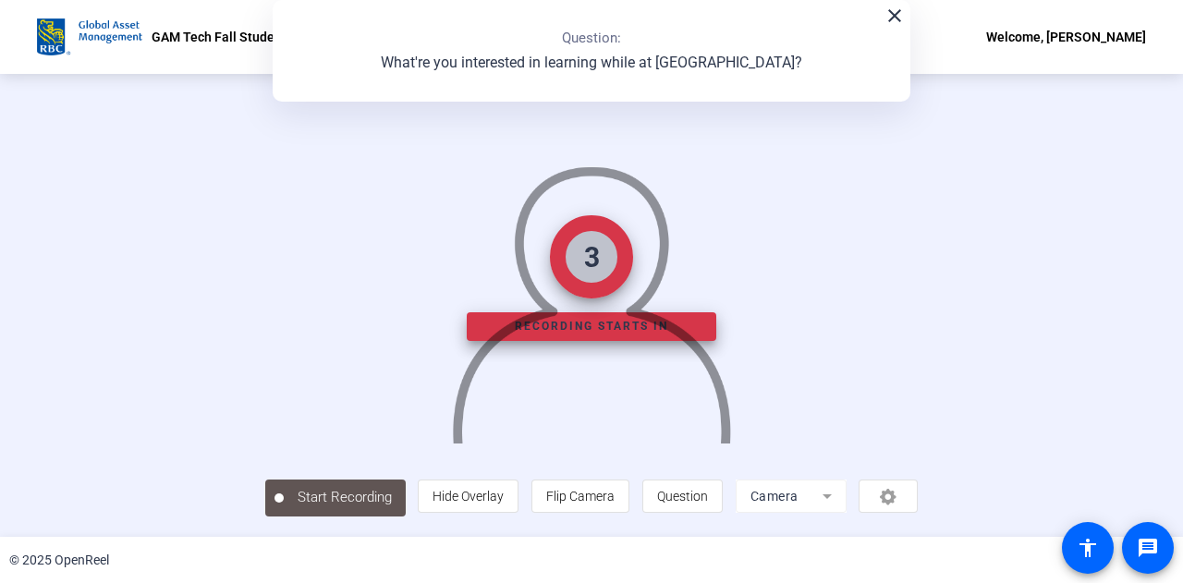
scroll to position [92, 0]
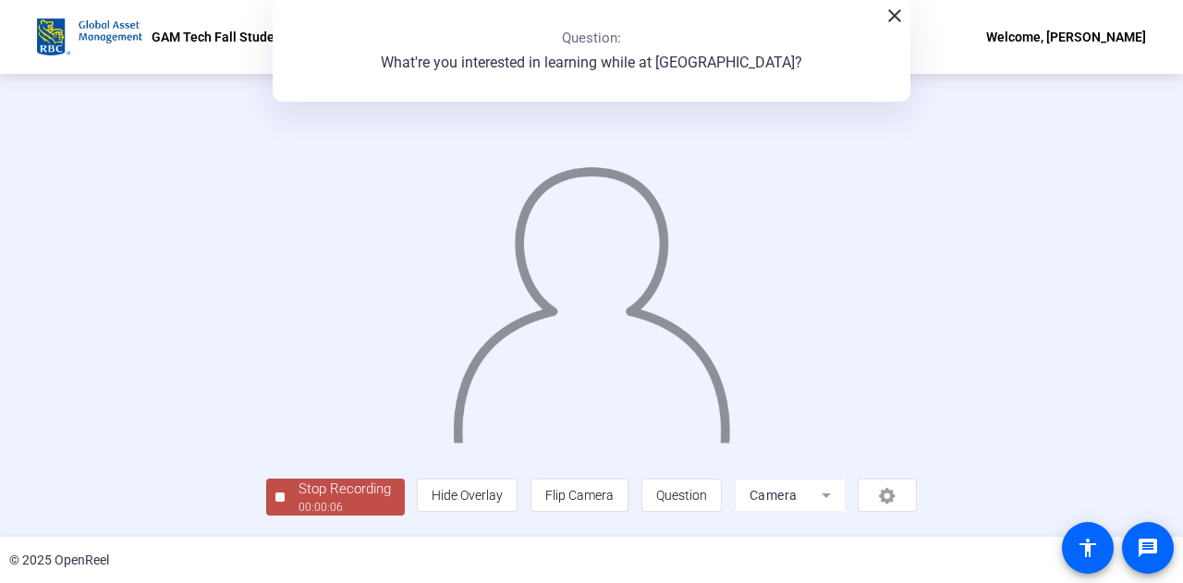
click at [299, 500] on div "Stop Recording" at bounding box center [345, 489] width 92 height 21
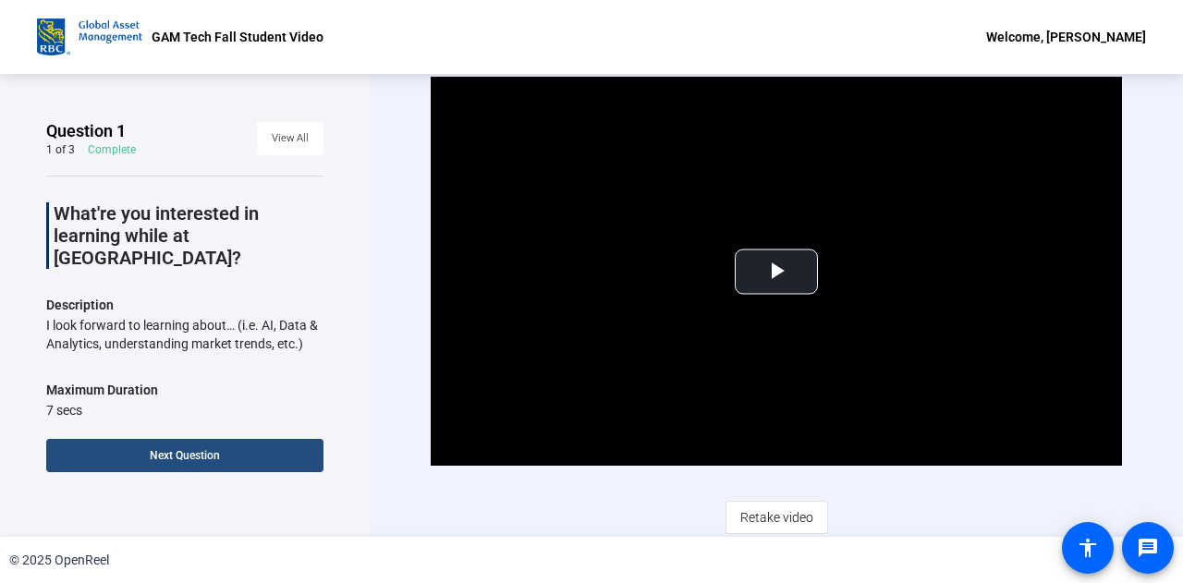
click at [227, 456] on span at bounding box center [184, 456] width 277 height 44
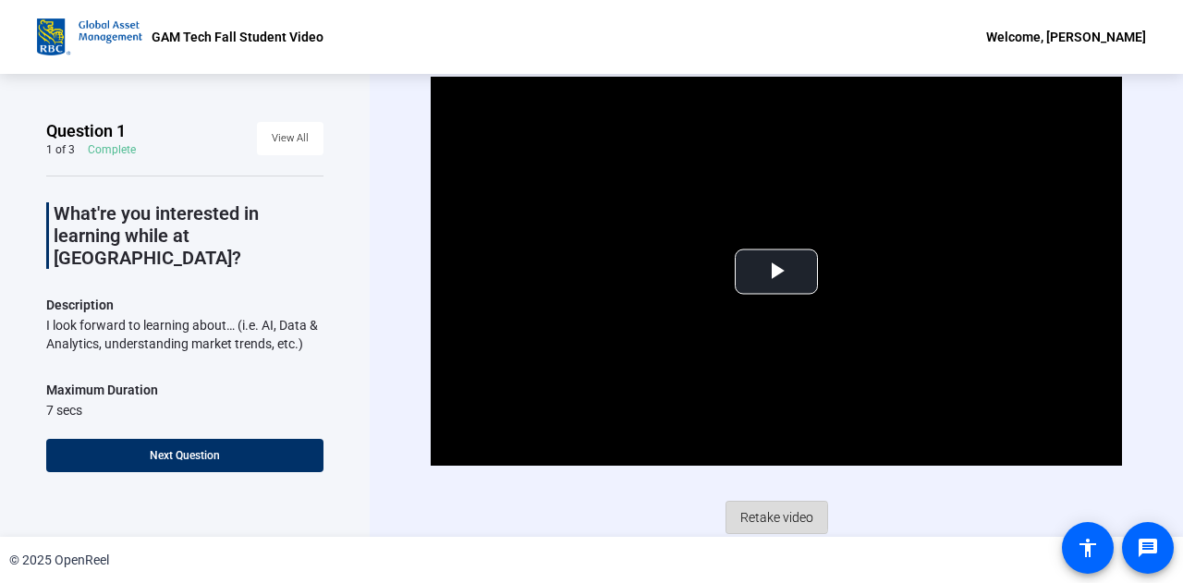
click at [753, 515] on span "Retake video" at bounding box center [777, 517] width 73 height 35
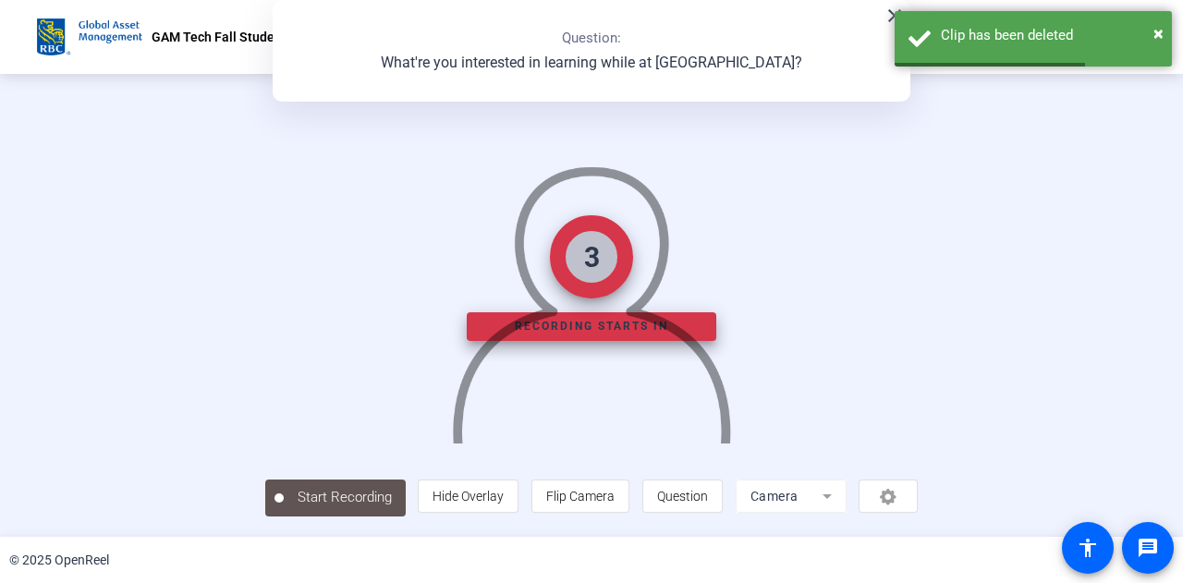
scroll to position [92, 0]
click at [1157, 34] on span "×" at bounding box center [1159, 33] width 10 height 22
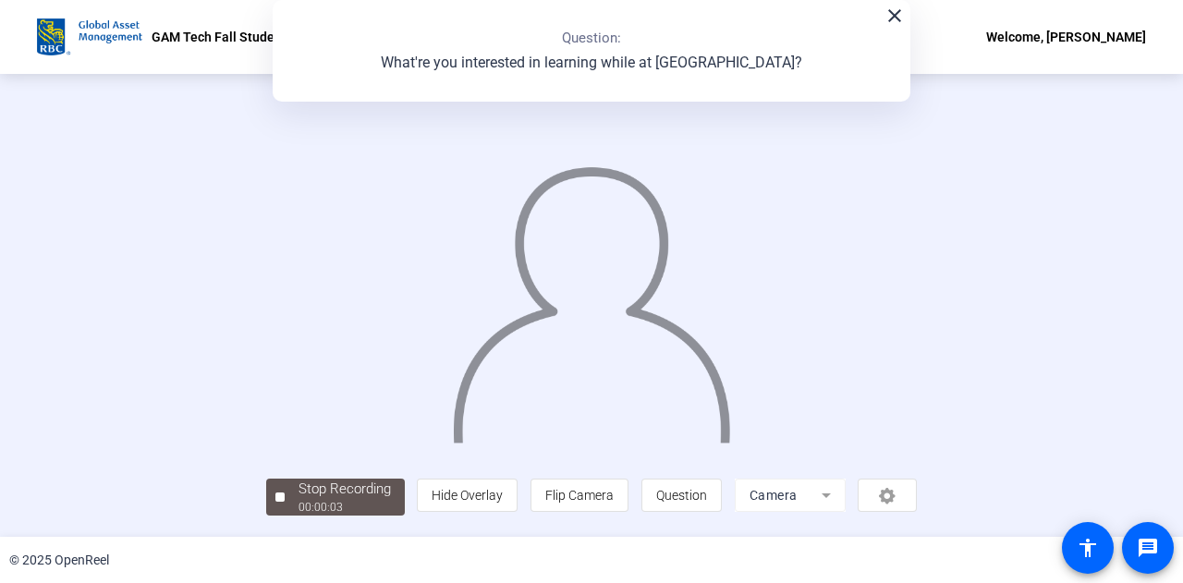
click at [892, 21] on mat-icon "close" at bounding box center [895, 16] width 22 height 22
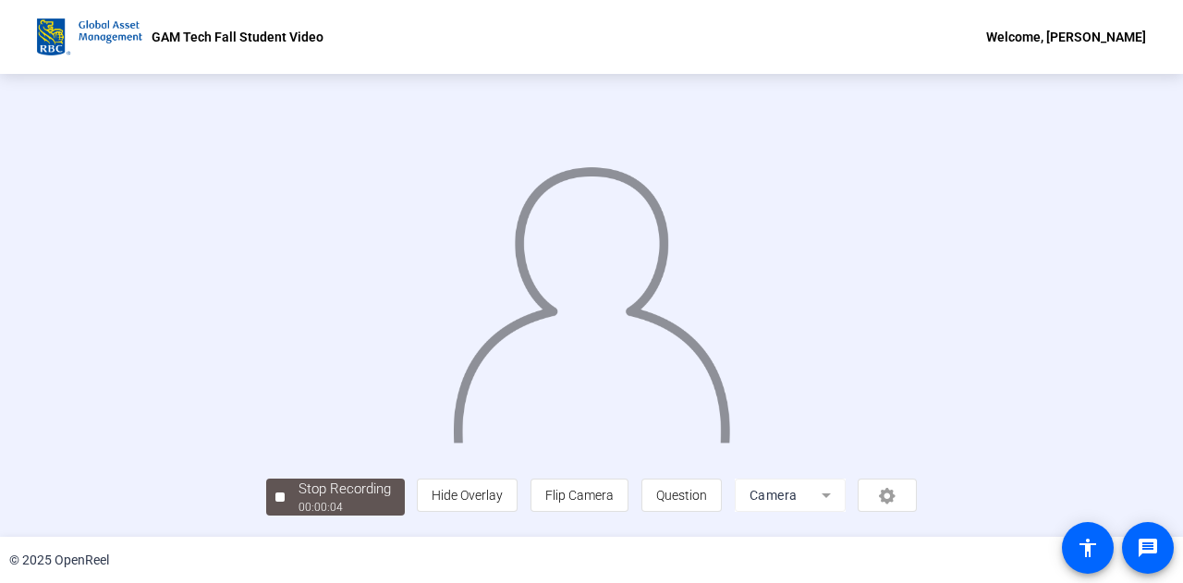
click at [846, 506] on mat-form-field "Camera" at bounding box center [790, 495] width 111 height 33
click at [285, 516] on span "Stop Recording 00:00:06" at bounding box center [345, 498] width 120 height 38
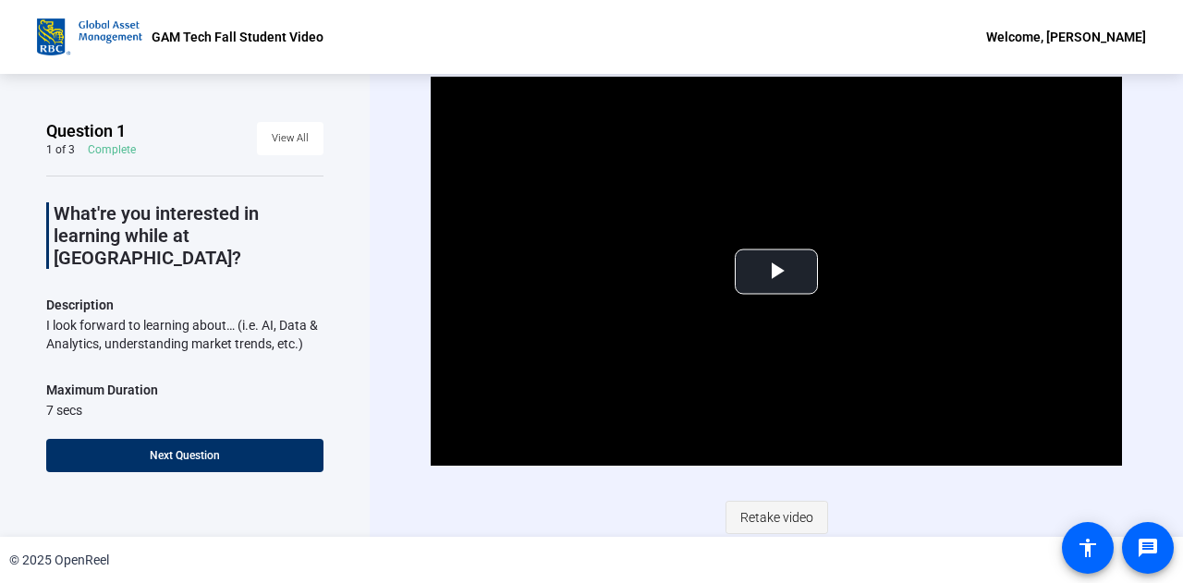
click at [752, 515] on span "Retake video" at bounding box center [777, 517] width 73 height 35
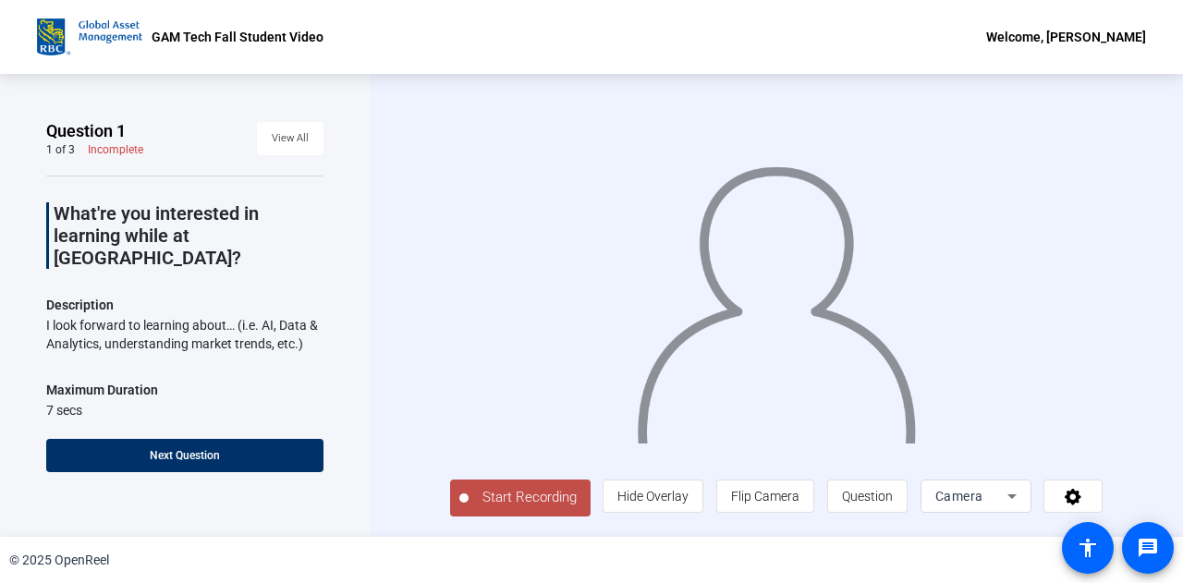
click at [497, 506] on span "Start Recording" at bounding box center [530, 497] width 122 height 21
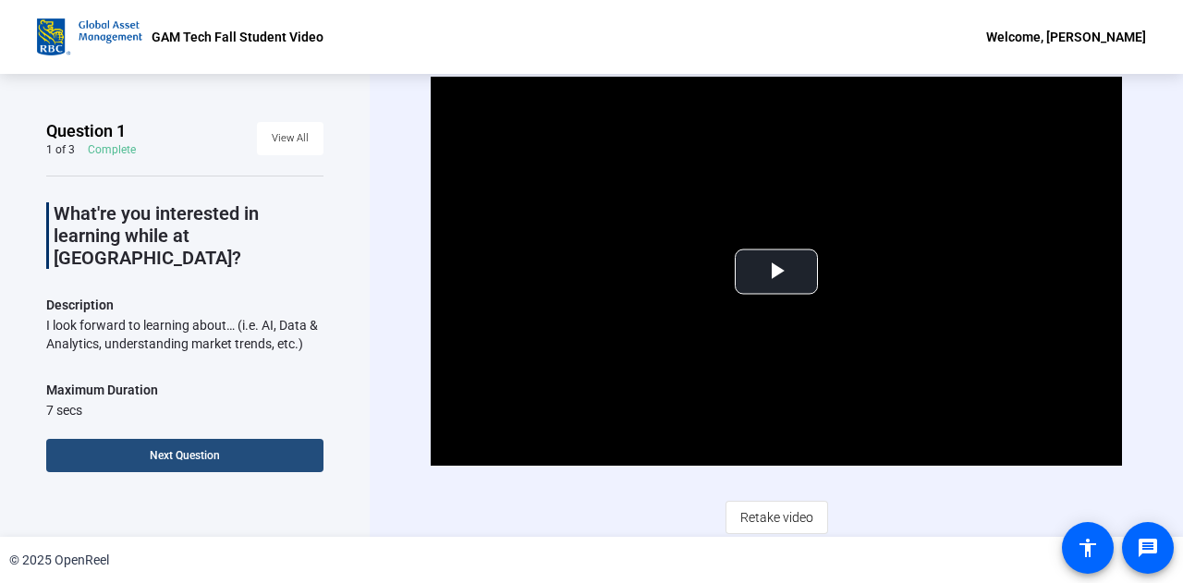
click at [256, 459] on span at bounding box center [184, 456] width 277 height 44
click at [190, 449] on span "Next Question" at bounding box center [185, 455] width 70 height 13
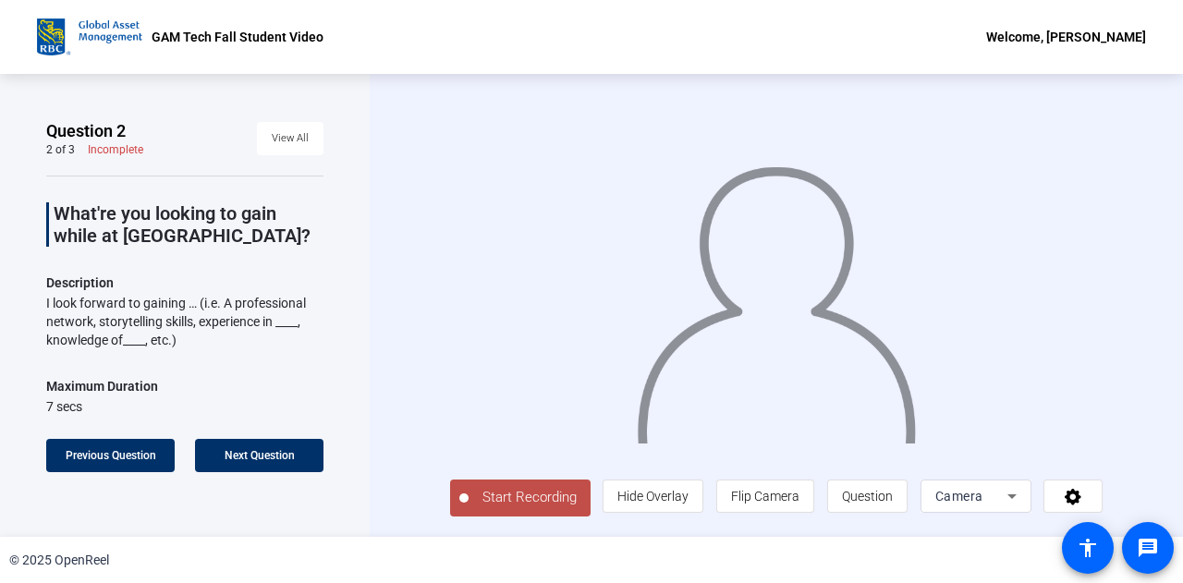
click at [543, 507] on span "Start Recording" at bounding box center [530, 497] width 122 height 21
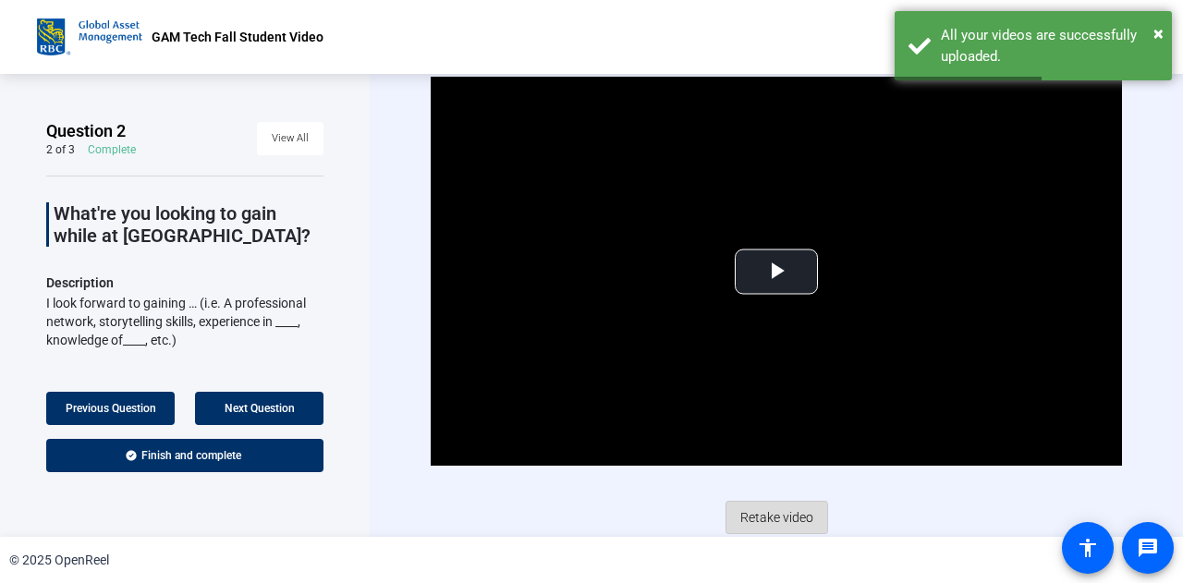
click at [757, 519] on span "Retake video" at bounding box center [777, 517] width 73 height 35
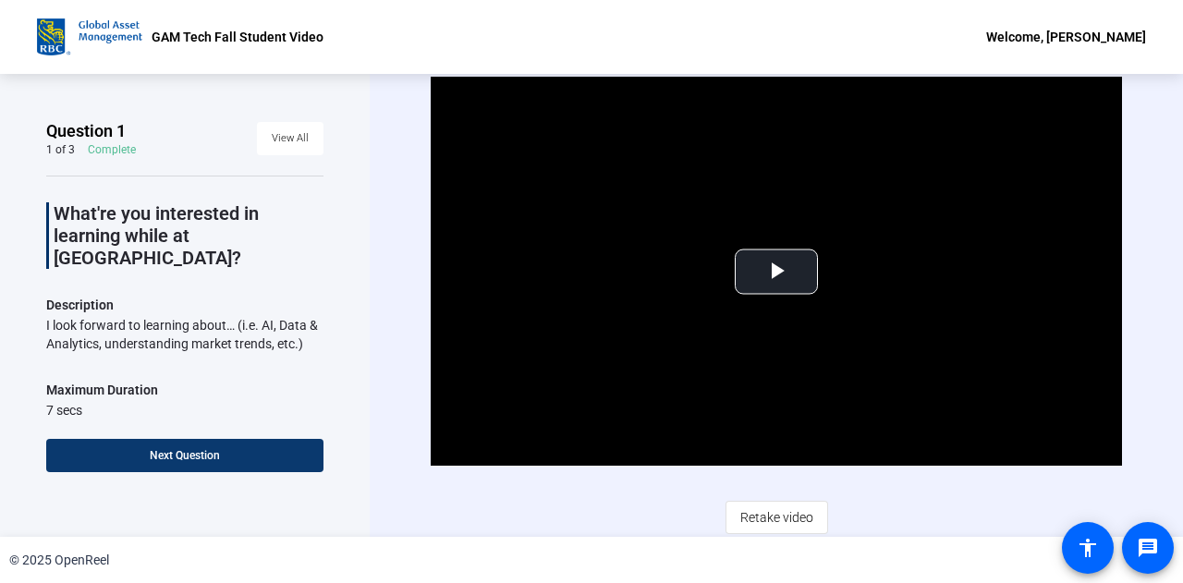
click at [266, 443] on span at bounding box center [184, 456] width 277 height 44
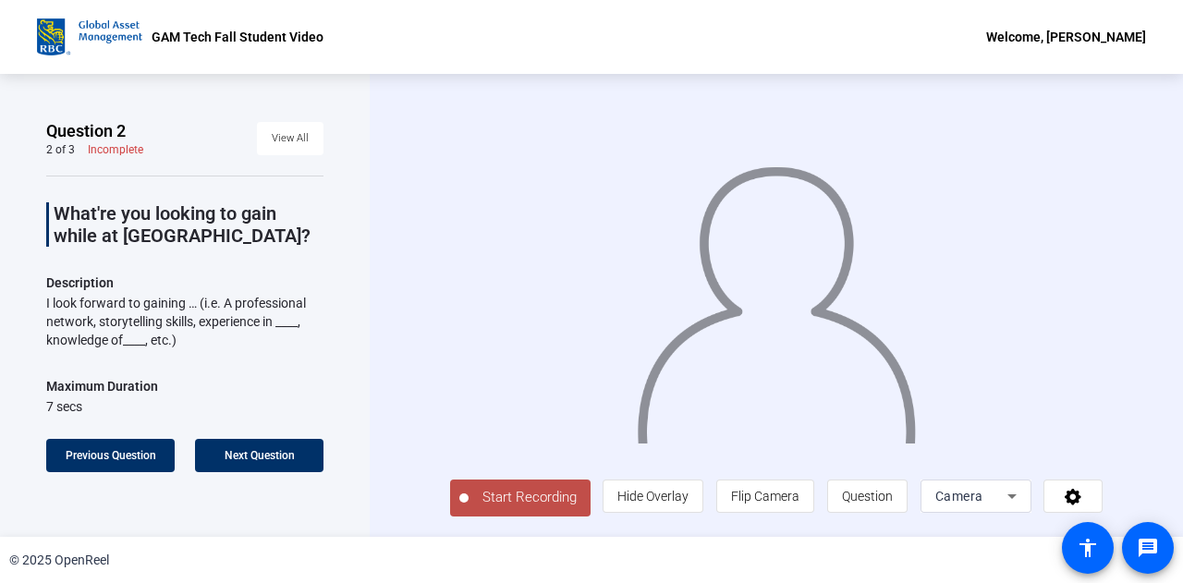
click at [542, 496] on span "Start Recording" at bounding box center [530, 497] width 122 height 21
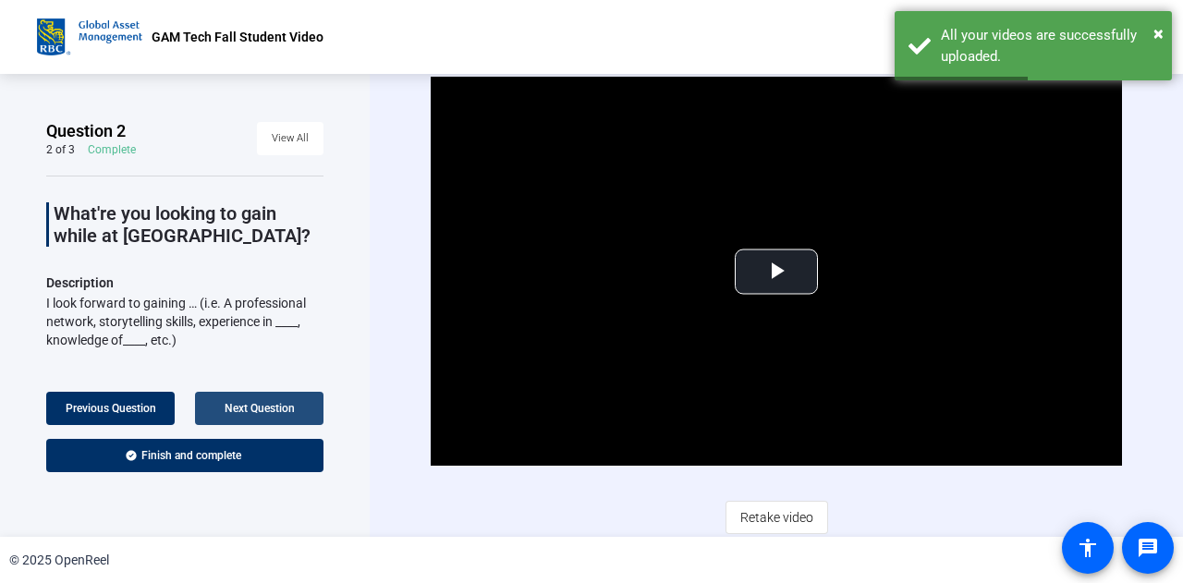
click at [283, 398] on span at bounding box center [259, 408] width 129 height 44
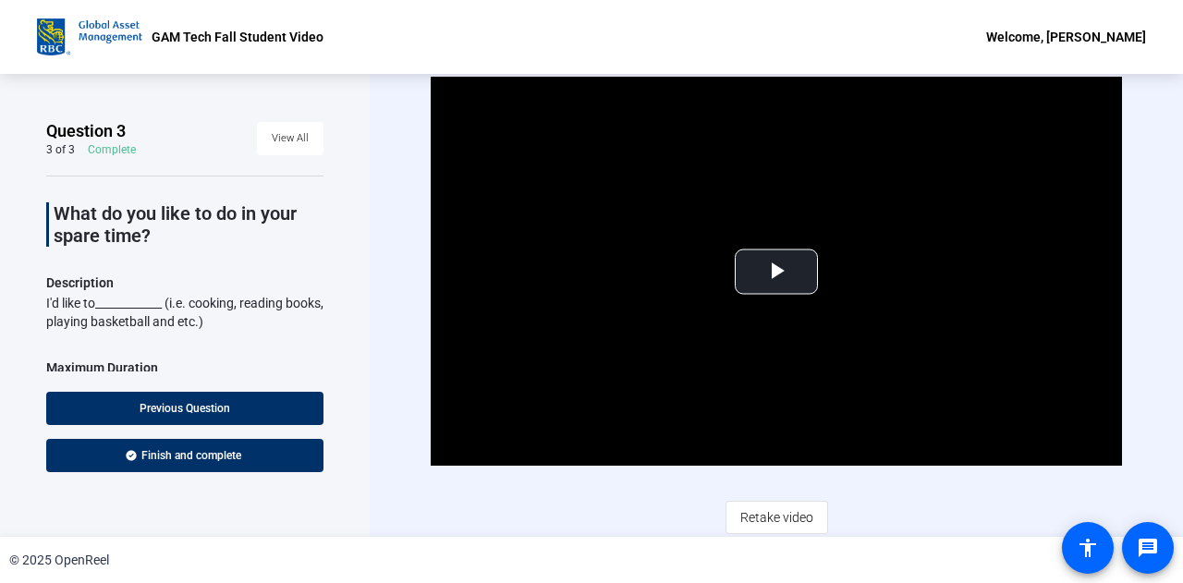
click at [786, 505] on span "Retake video" at bounding box center [777, 517] width 73 height 35
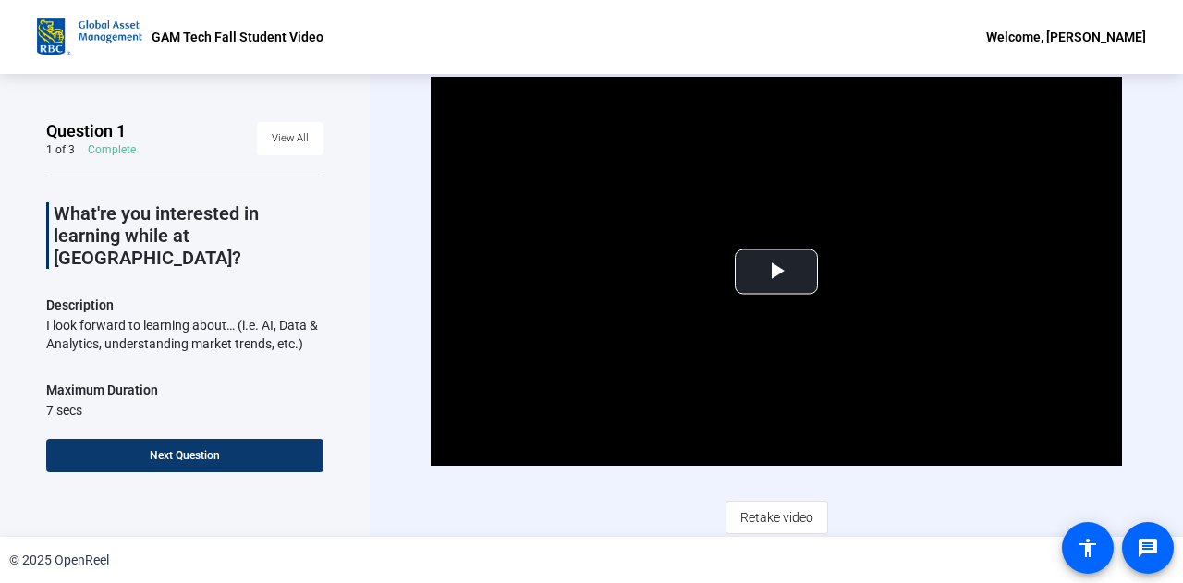
click at [218, 458] on span "Next Question" at bounding box center [185, 455] width 70 height 13
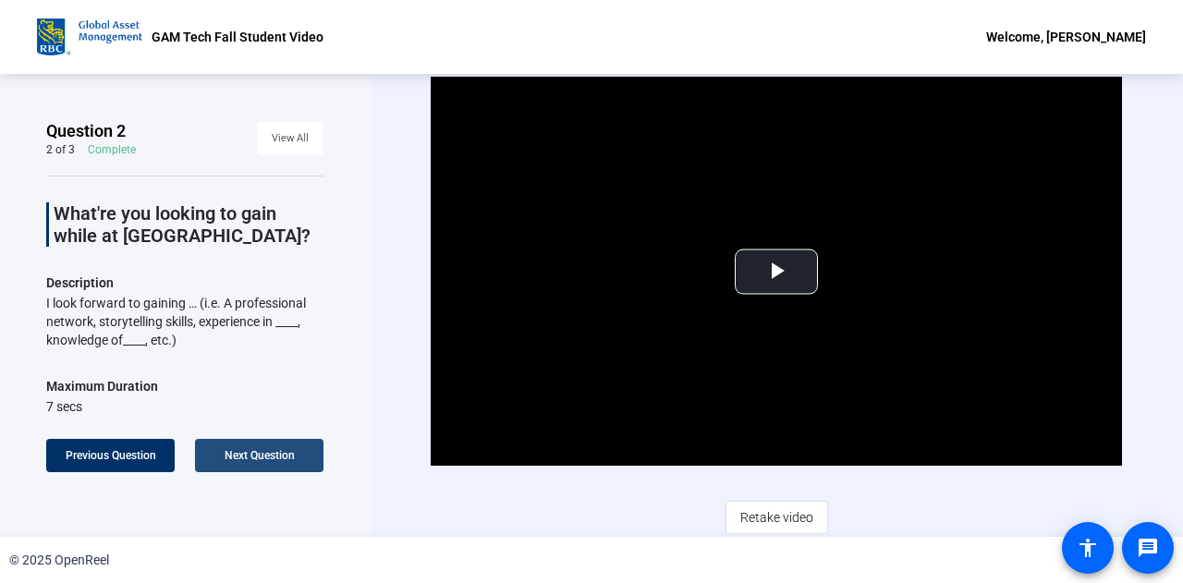
click at [258, 458] on span "Next Question" at bounding box center [260, 455] width 70 height 13
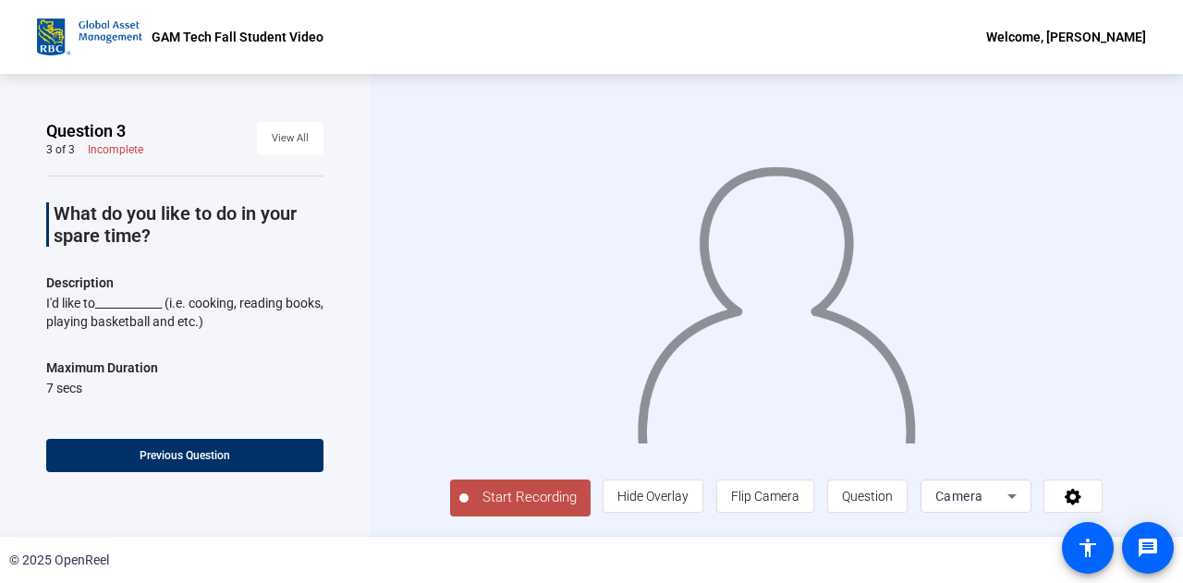
click at [469, 508] on span "Start Recording" at bounding box center [530, 497] width 122 height 21
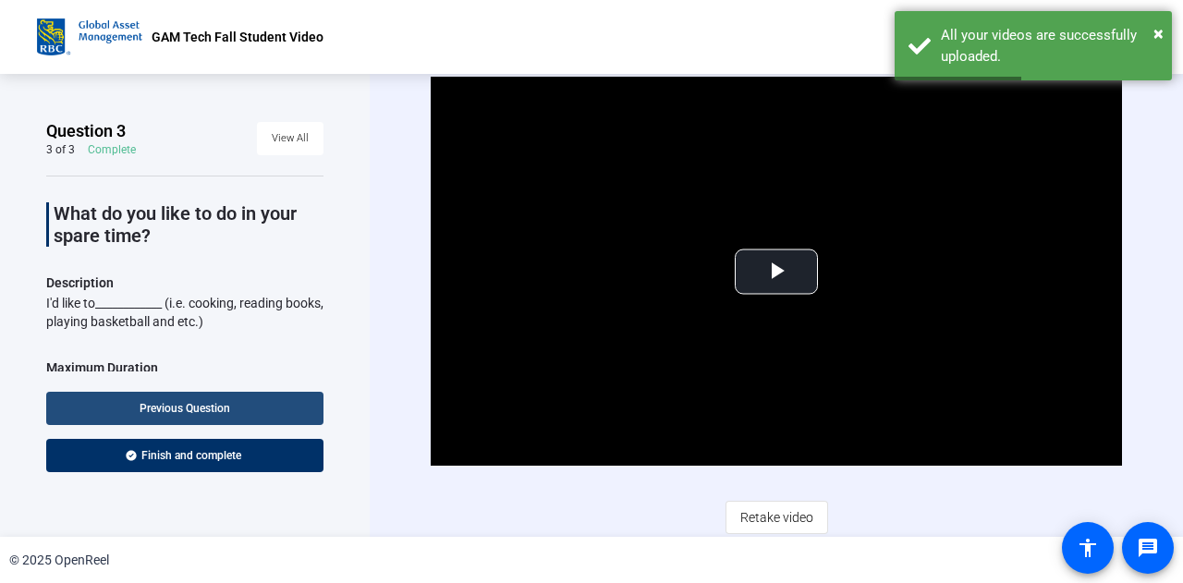
click at [174, 409] on span "Previous Question" at bounding box center [185, 408] width 91 height 13
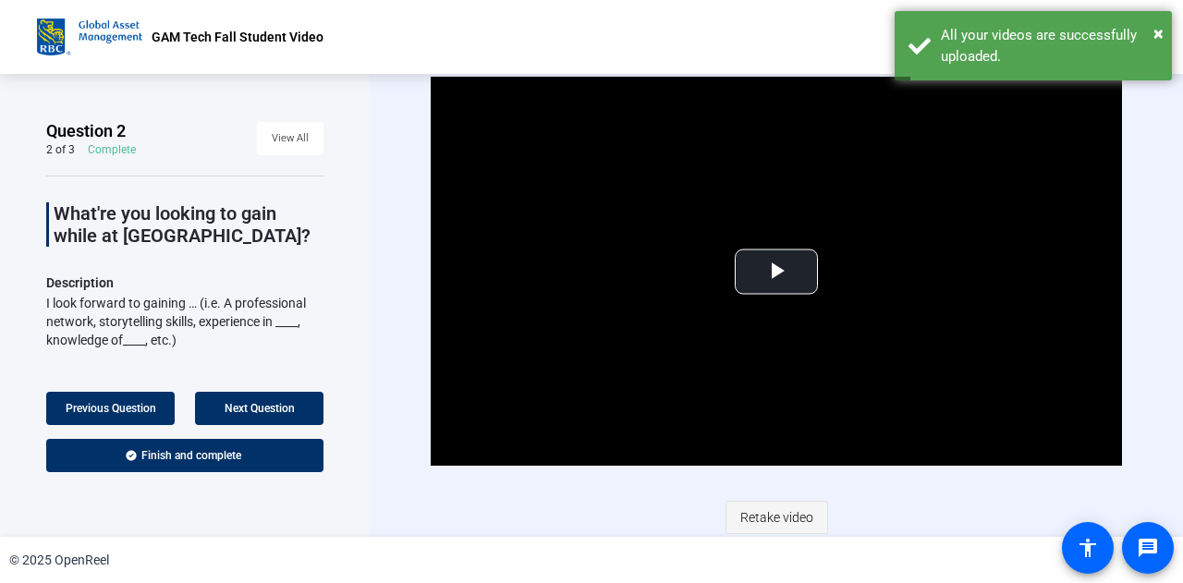
click at [765, 520] on span "Retake video" at bounding box center [777, 517] width 73 height 35
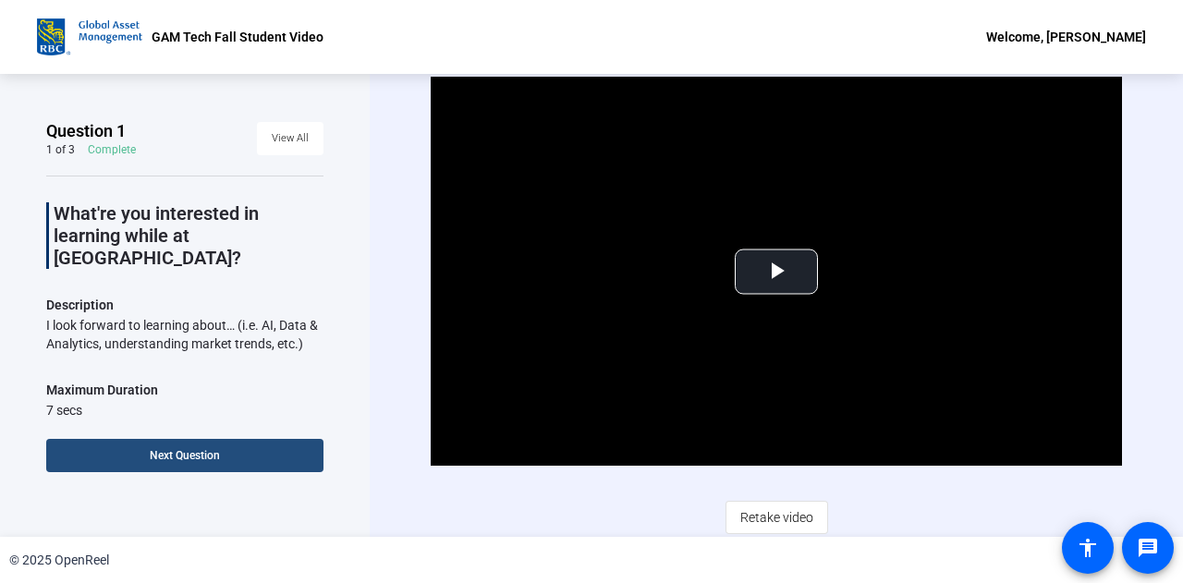
click at [229, 462] on span at bounding box center [184, 456] width 277 height 44
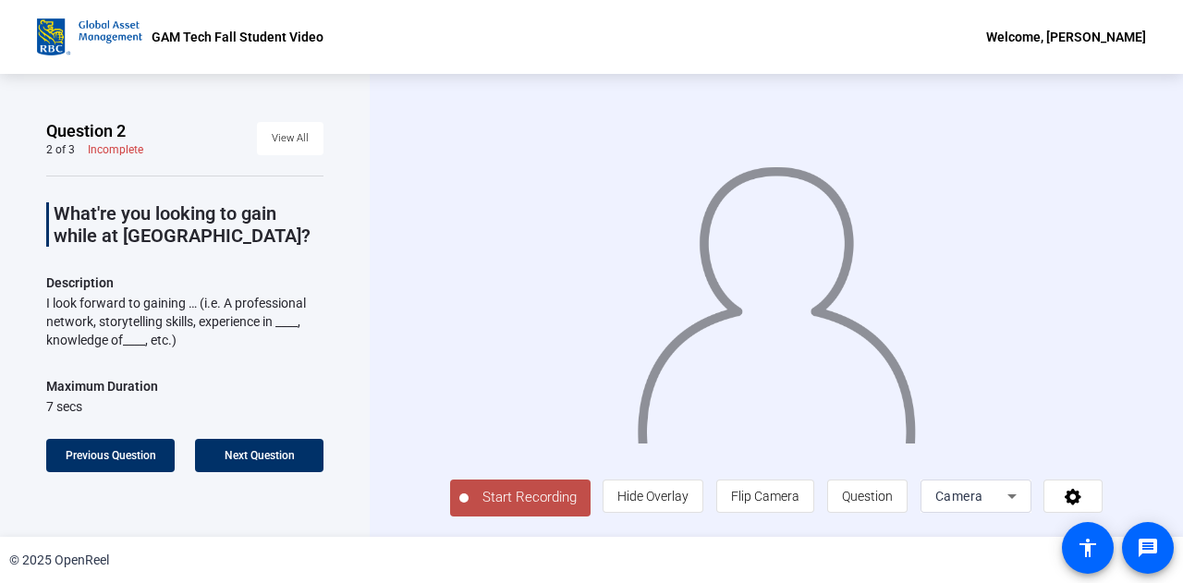
scroll to position [4, 0]
click at [496, 494] on span "Start Recording" at bounding box center [530, 497] width 122 height 21
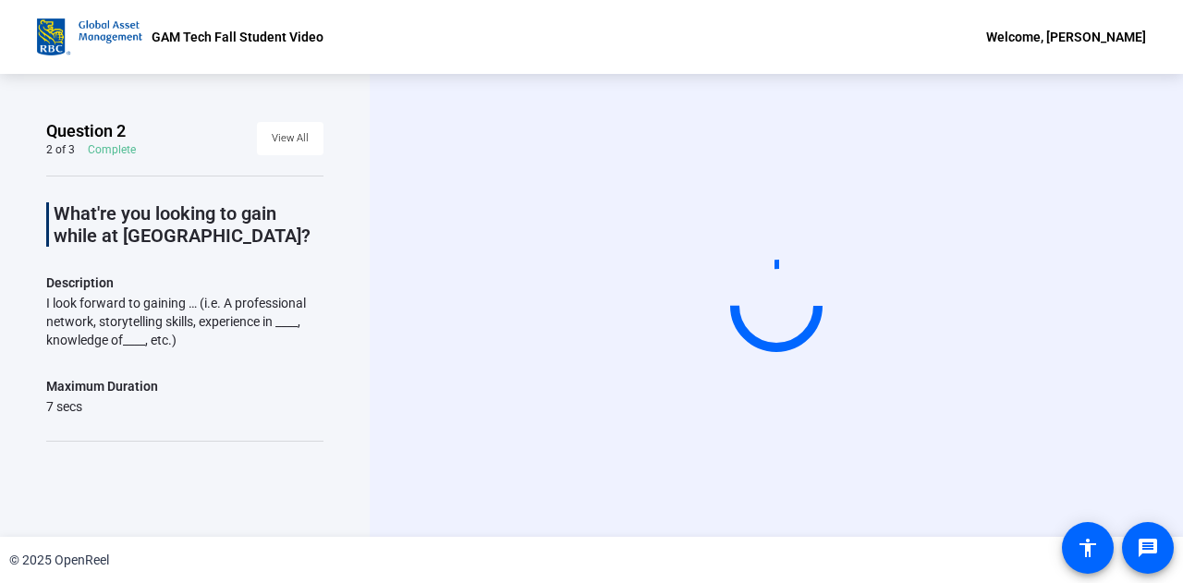
scroll to position [0, 0]
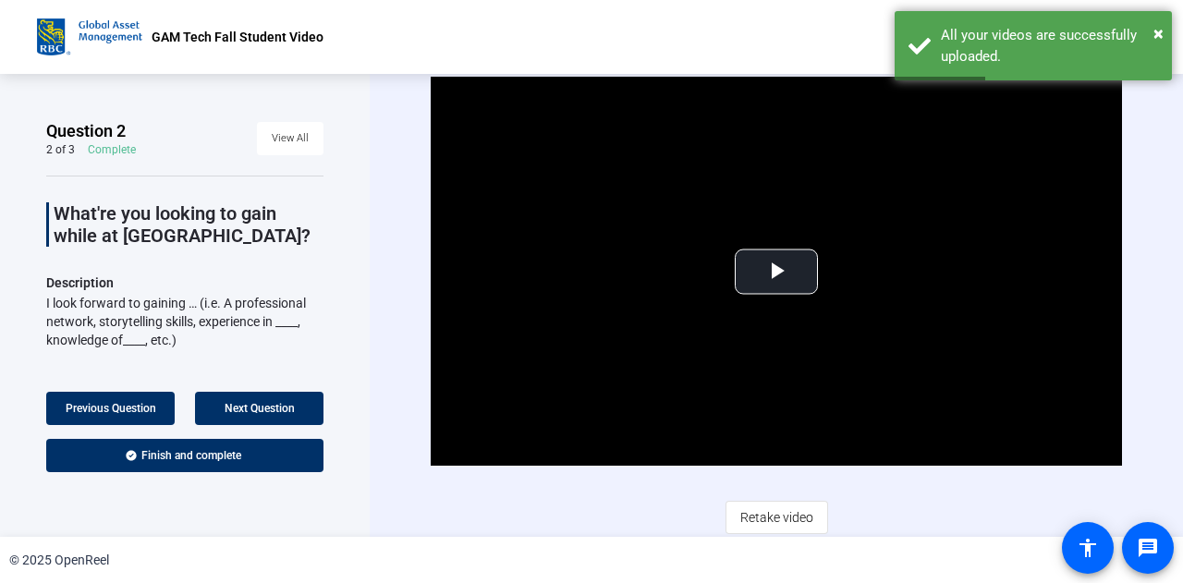
click at [777, 272] on span "Video Player" at bounding box center [777, 272] width 0 height 0
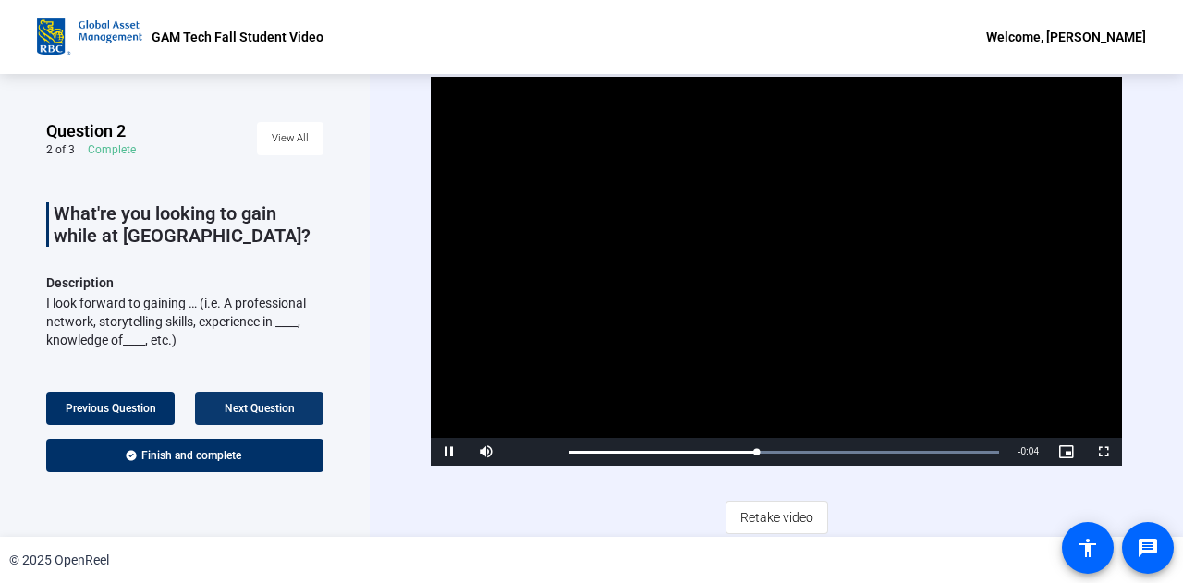
click at [148, 405] on span "Previous Question" at bounding box center [111, 408] width 91 height 13
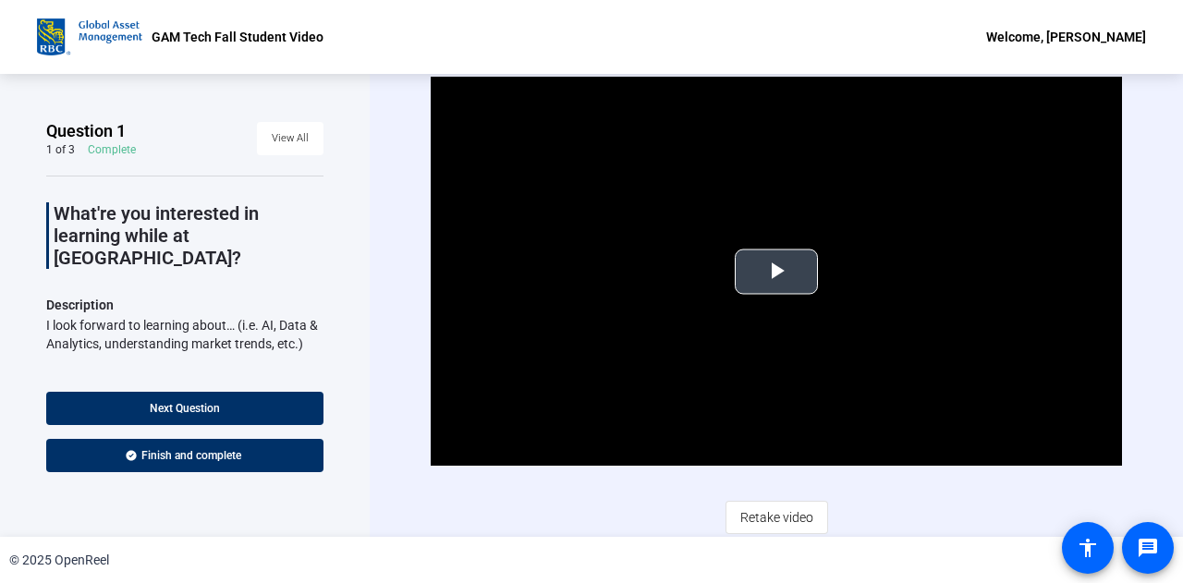
click at [777, 272] on span "Video Player" at bounding box center [777, 272] width 0 height 0
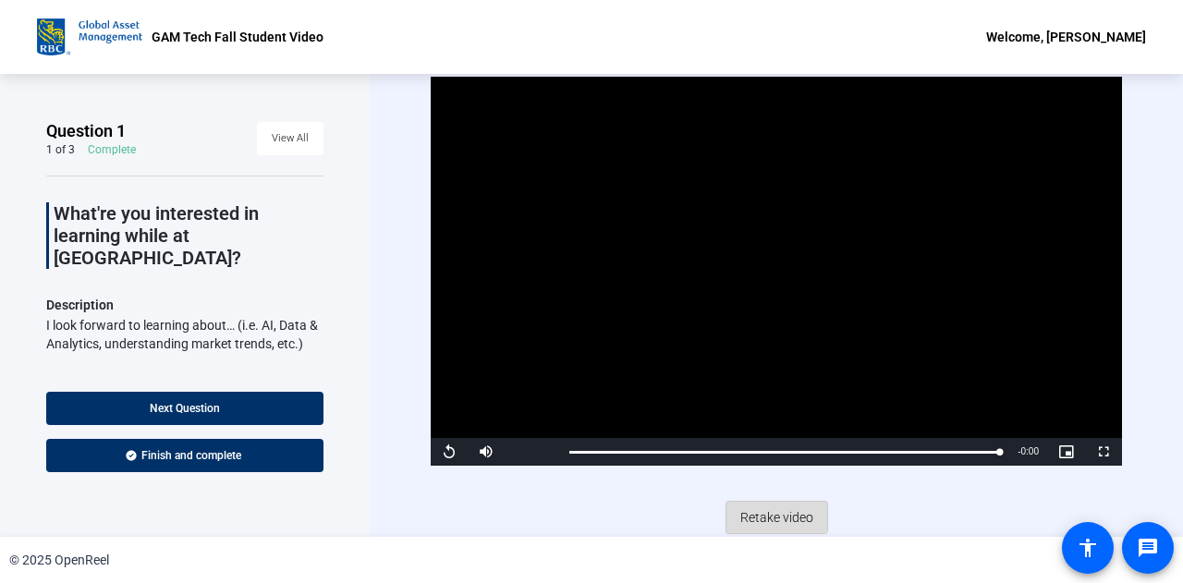
click at [760, 509] on span "Retake video" at bounding box center [777, 517] width 73 height 35
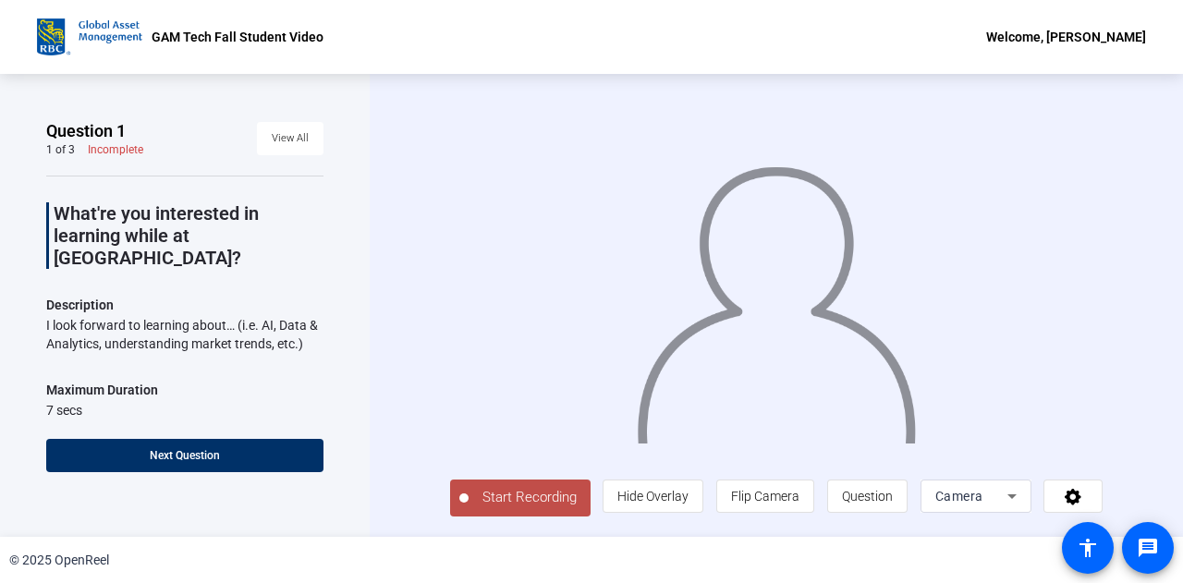
click at [532, 508] on span "Start Recording" at bounding box center [530, 497] width 122 height 21
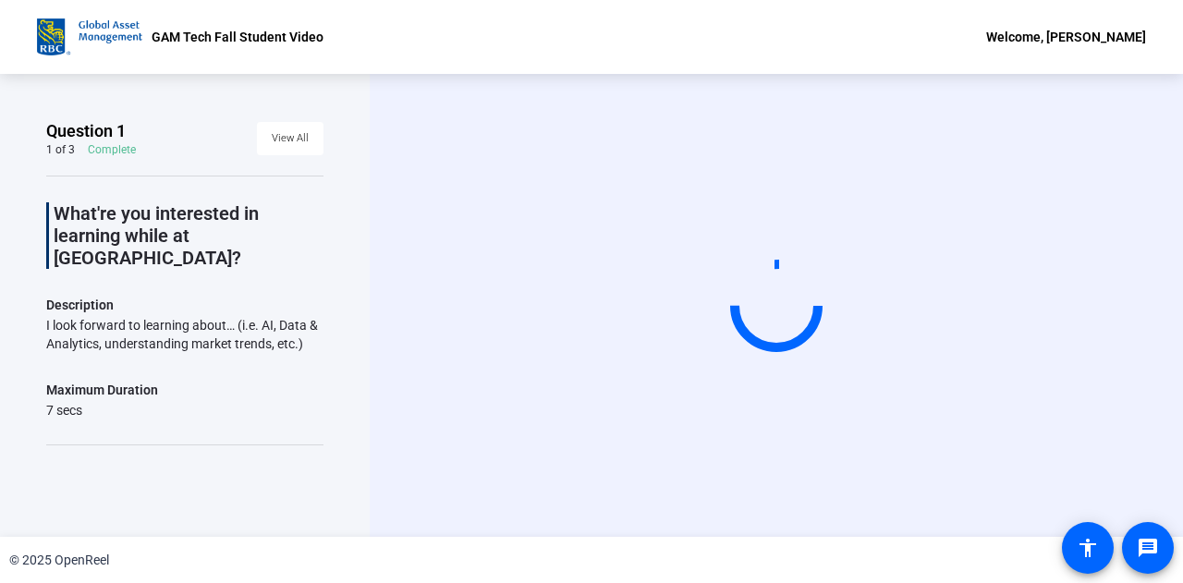
click at [168, 503] on div "Question 1 1 of 3 Complete View All What're you interested in learning while at…" at bounding box center [185, 305] width 370 height 463
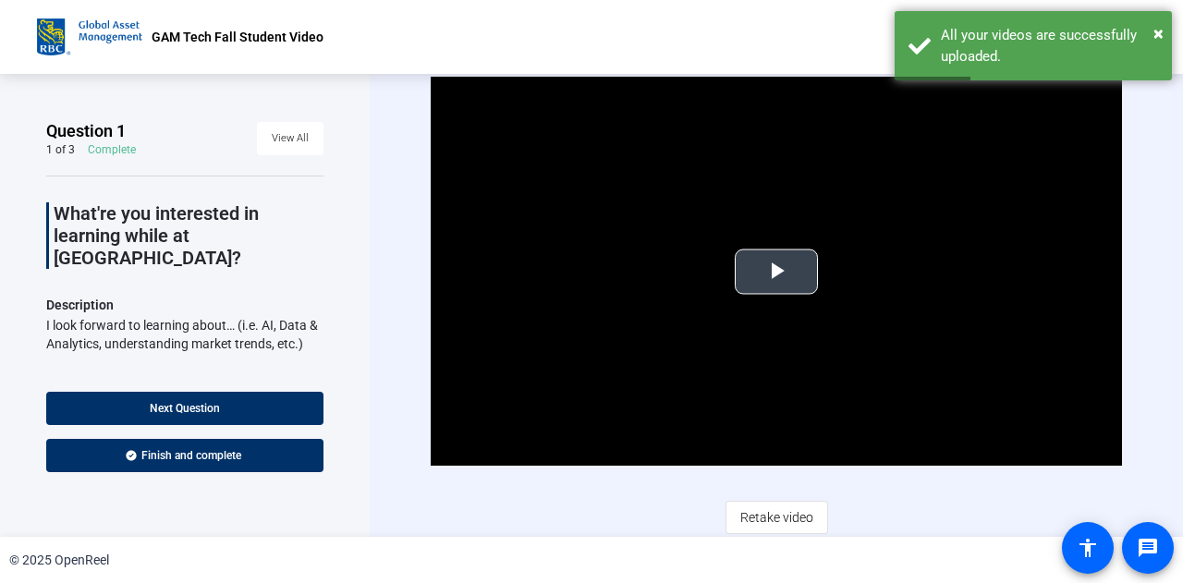
click at [777, 272] on span "Video Player" at bounding box center [777, 272] width 0 height 0
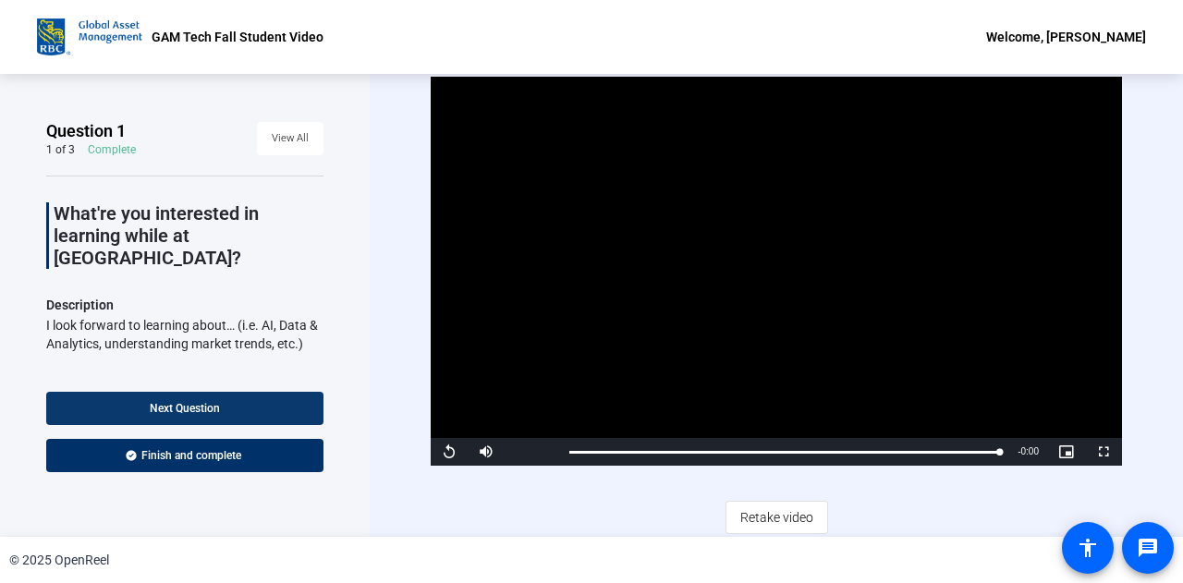
click at [228, 398] on span at bounding box center [184, 408] width 277 height 44
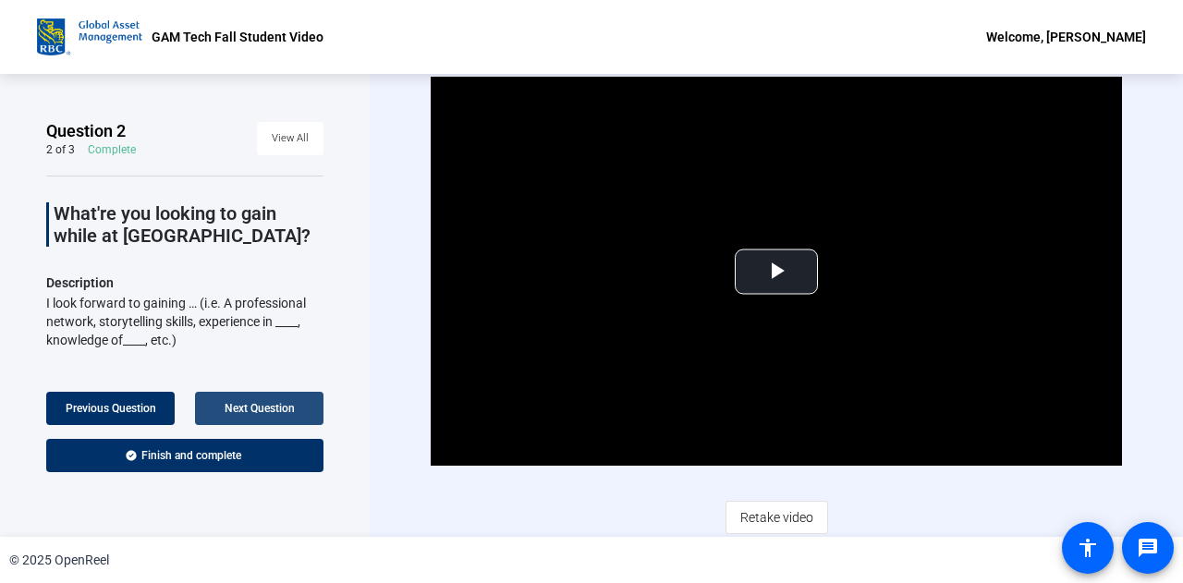
click at [293, 402] on span "Next Question" at bounding box center [260, 408] width 70 height 13
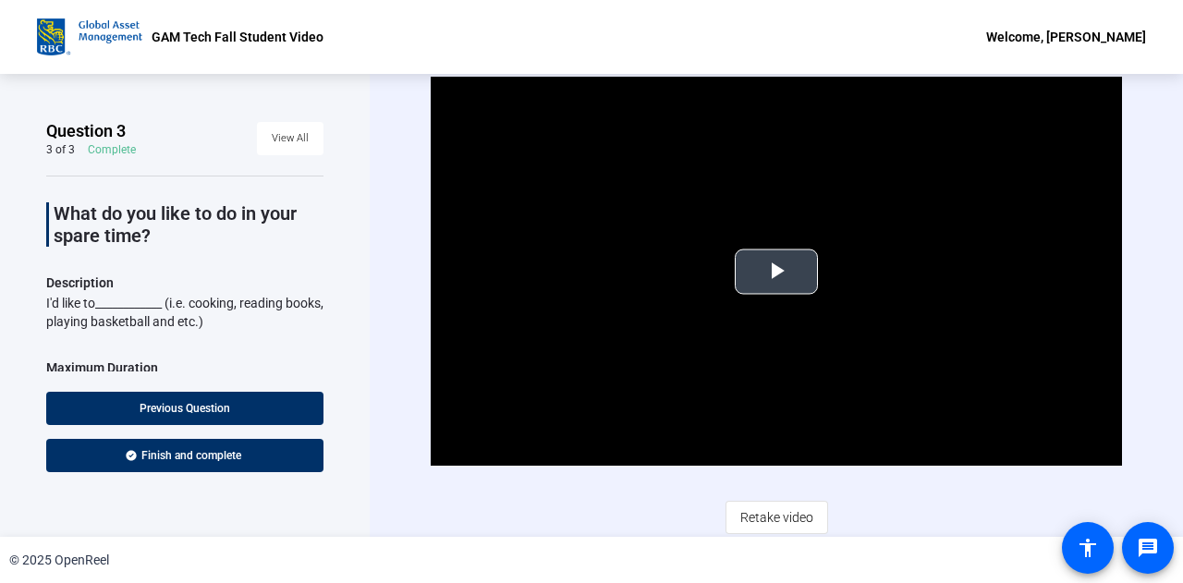
click at [777, 272] on span "Video Player" at bounding box center [777, 272] width 0 height 0
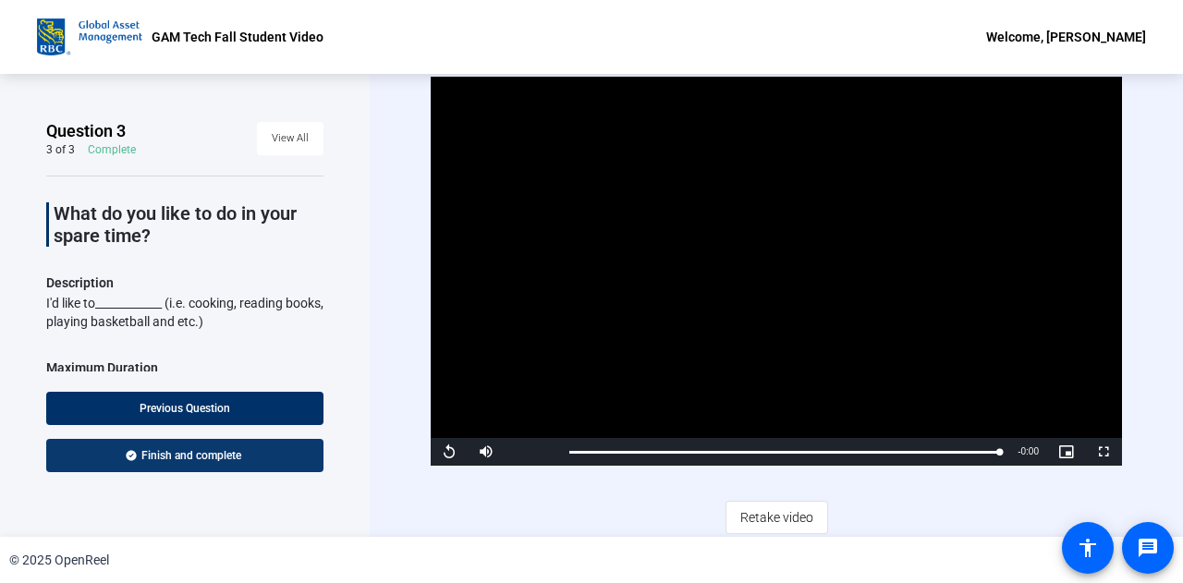
click at [272, 456] on span at bounding box center [184, 456] width 277 height 44
